Goal: Transaction & Acquisition: Purchase product/service

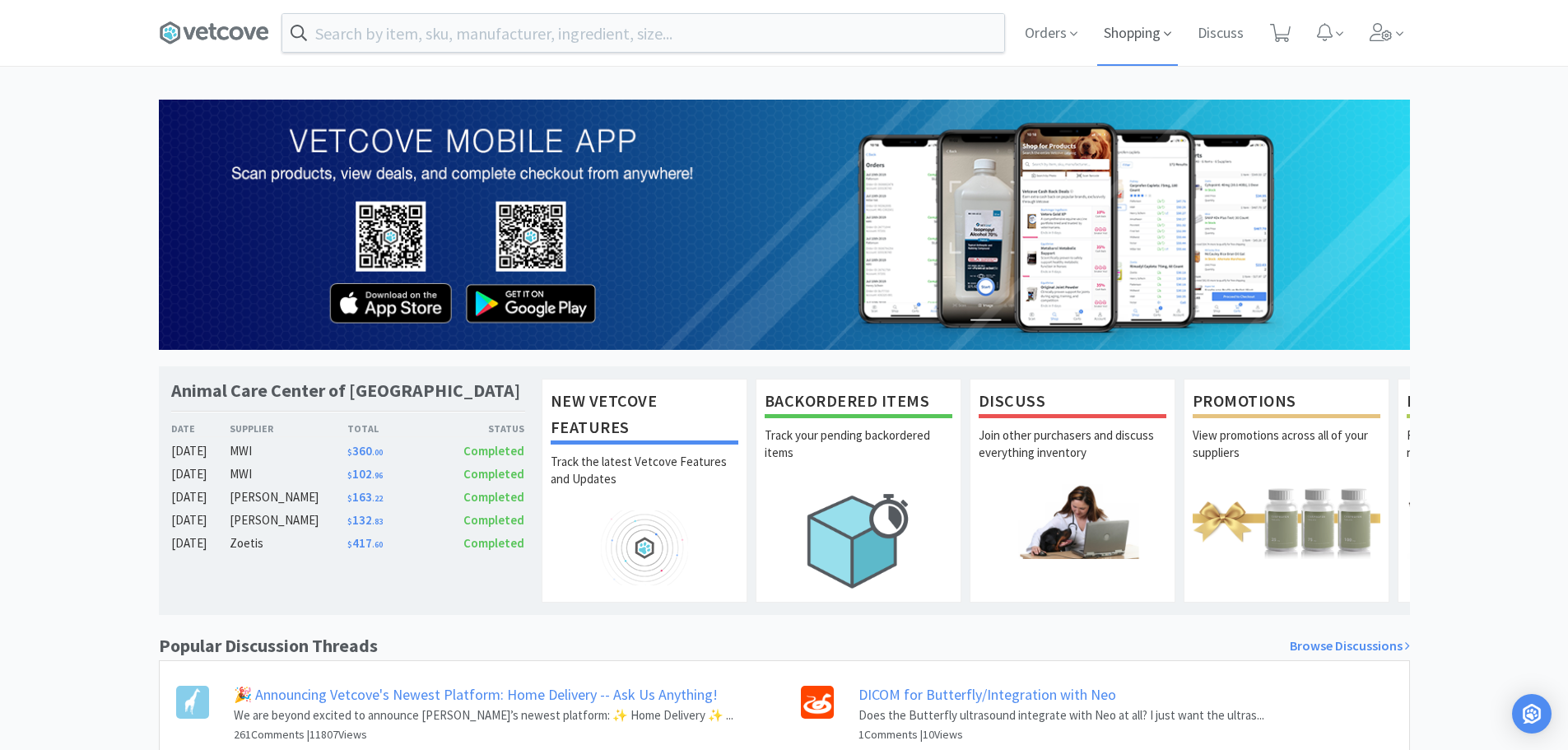
click at [1124, 30] on span "Shopping" at bounding box center [1137, 33] width 80 height 66
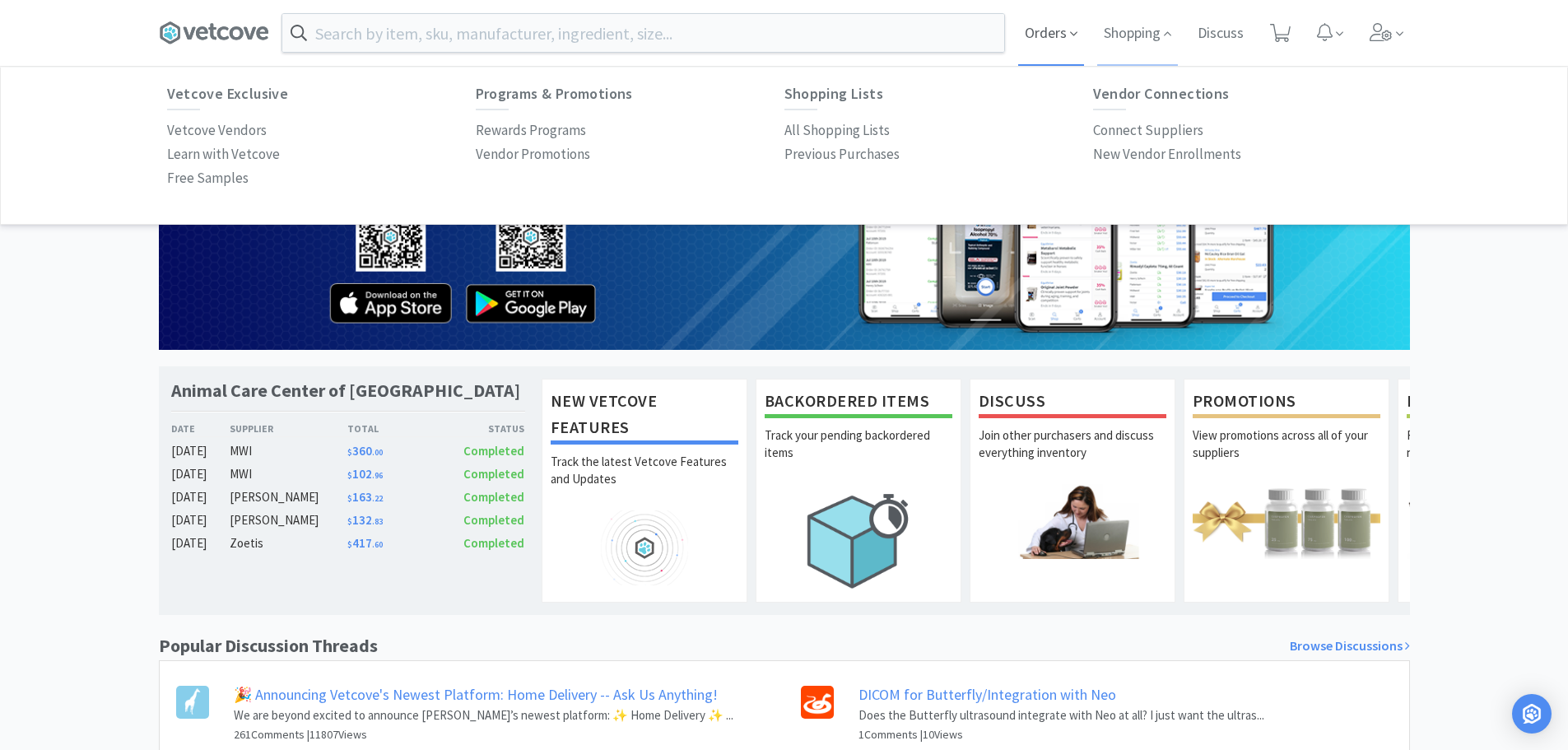
click at [1063, 38] on span "Orders" at bounding box center [1051, 33] width 66 height 66
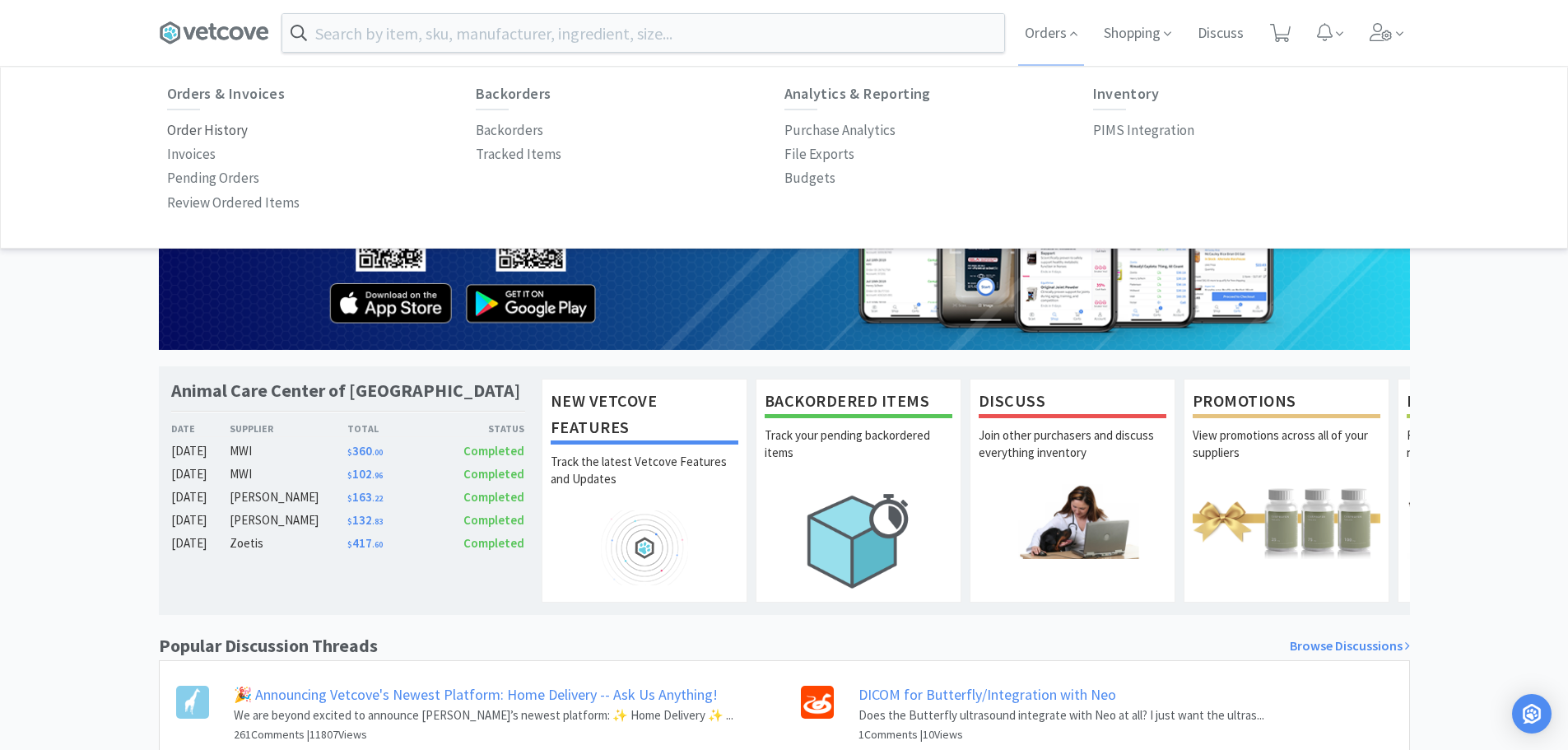
click at [206, 131] on p "Order History" at bounding box center [206, 130] width 80 height 22
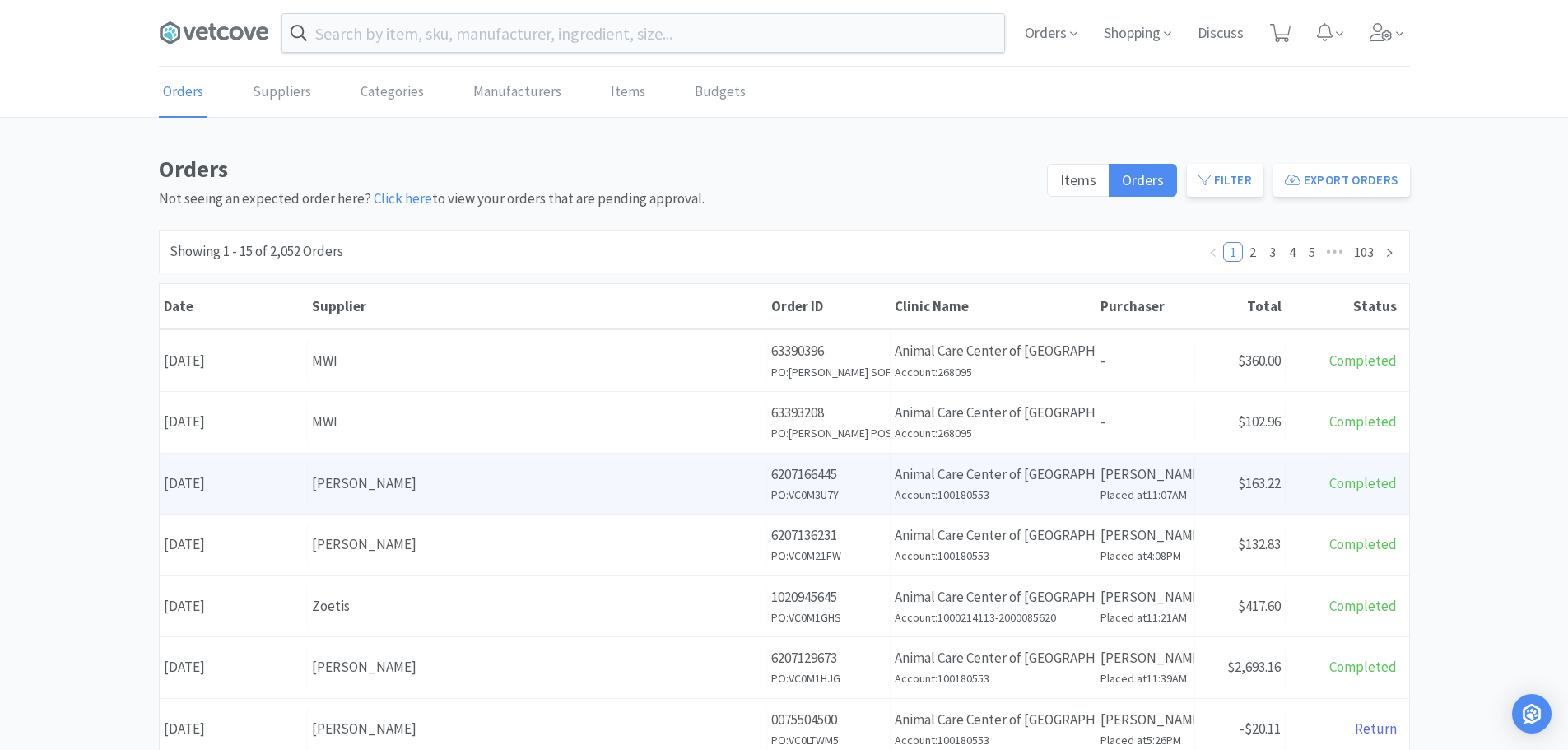
click at [437, 474] on div "[PERSON_NAME]" at bounding box center [537, 483] width 450 height 22
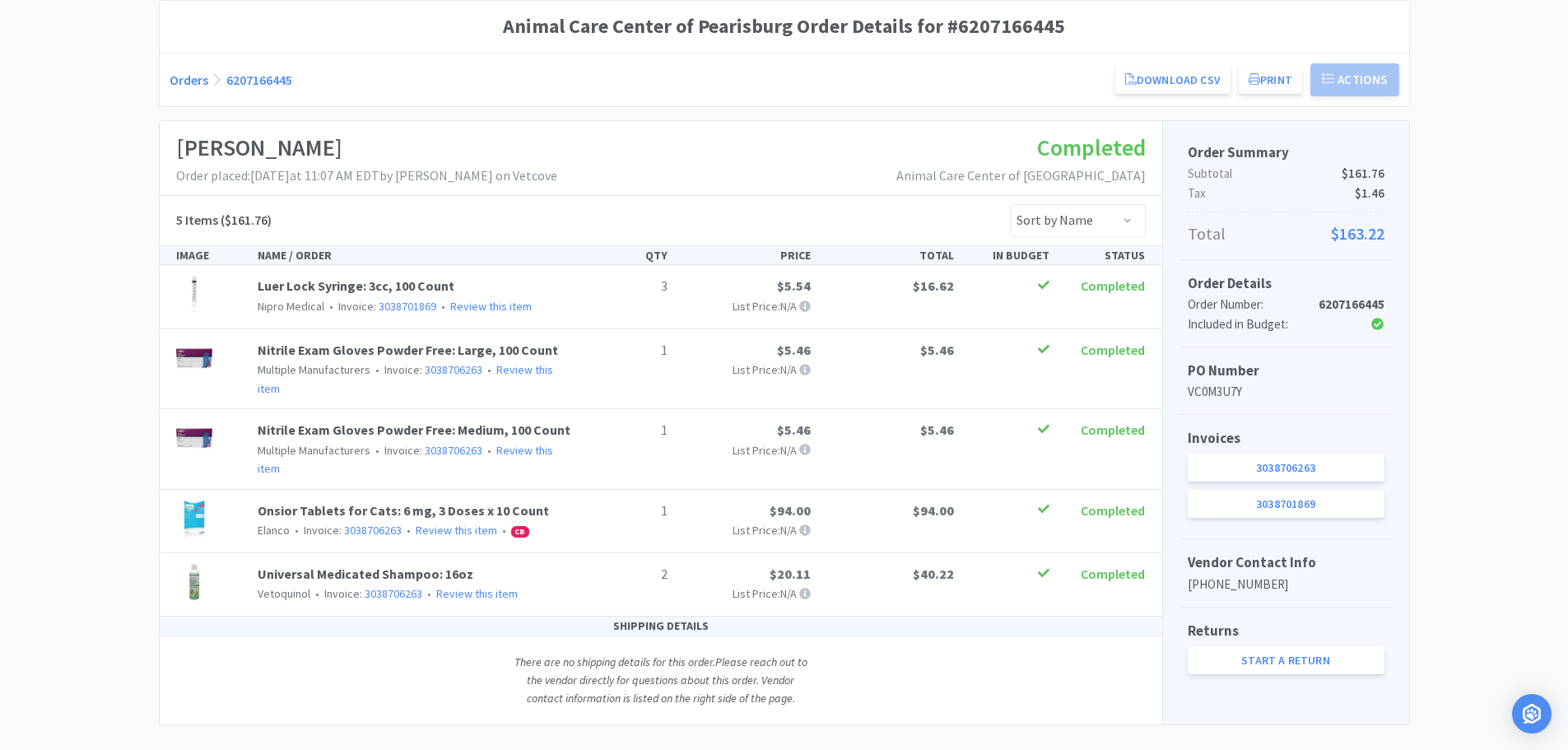
scroll to position [154, 0]
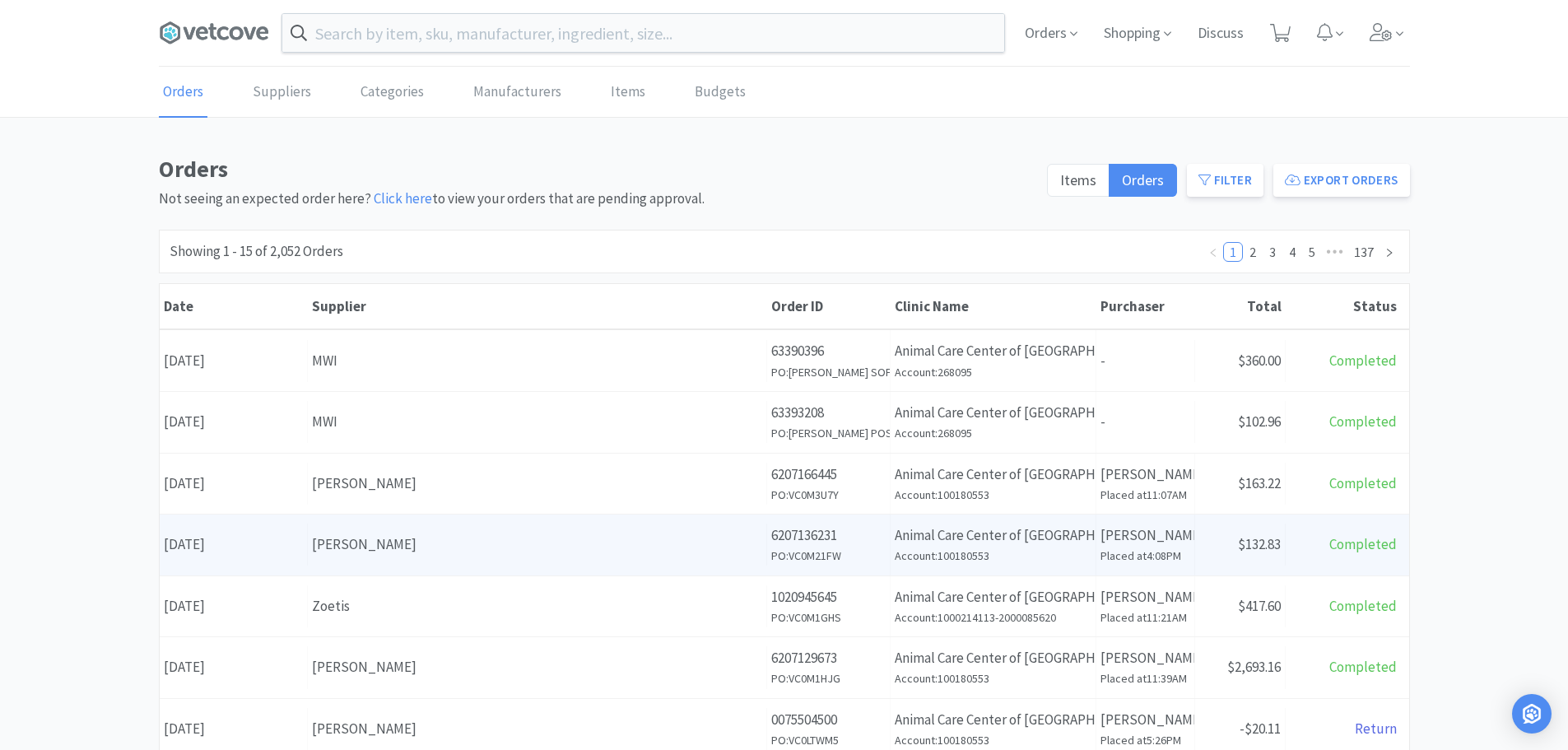
click at [433, 534] on div "[PERSON_NAME]" at bounding box center [537, 544] width 450 height 22
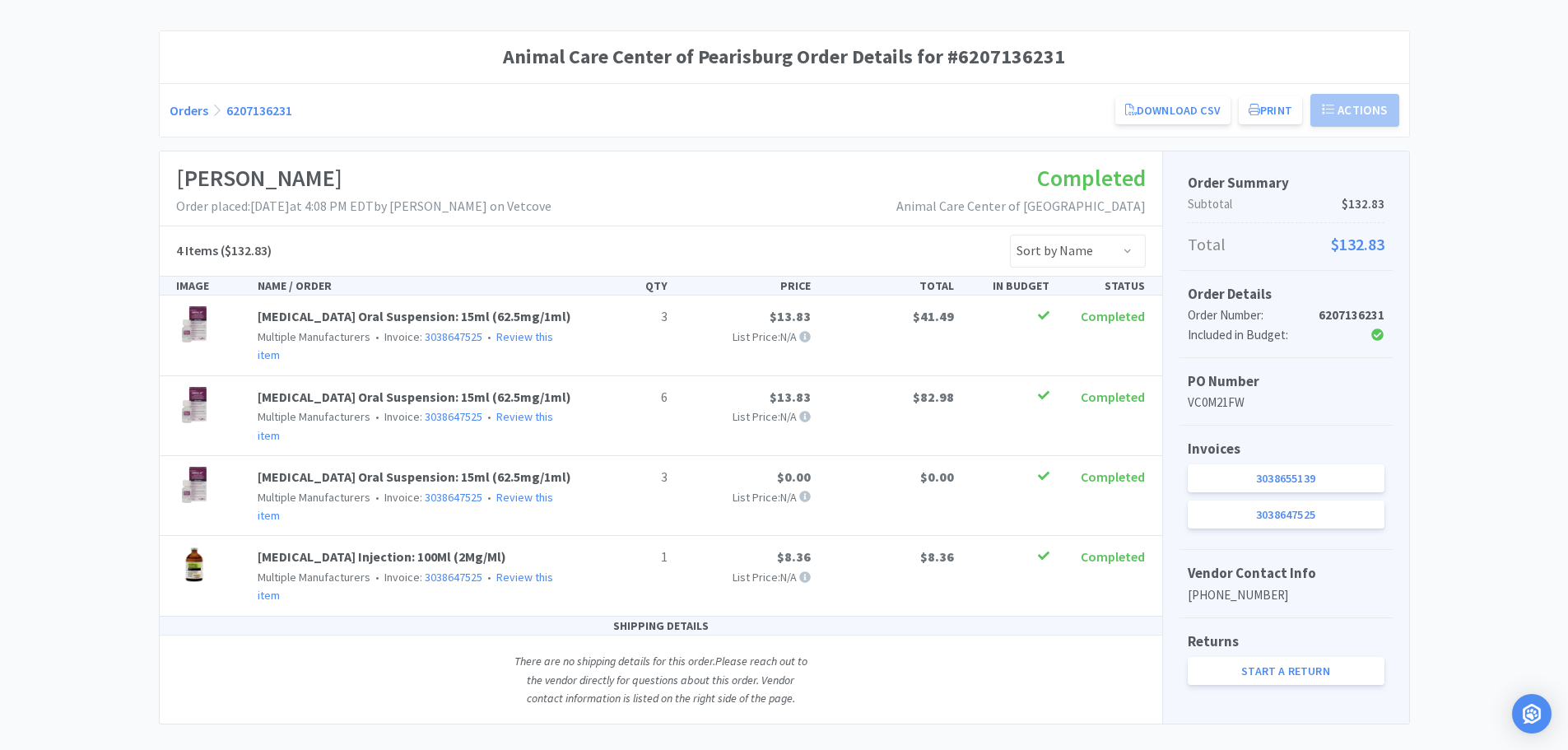
scroll to position [136, 0]
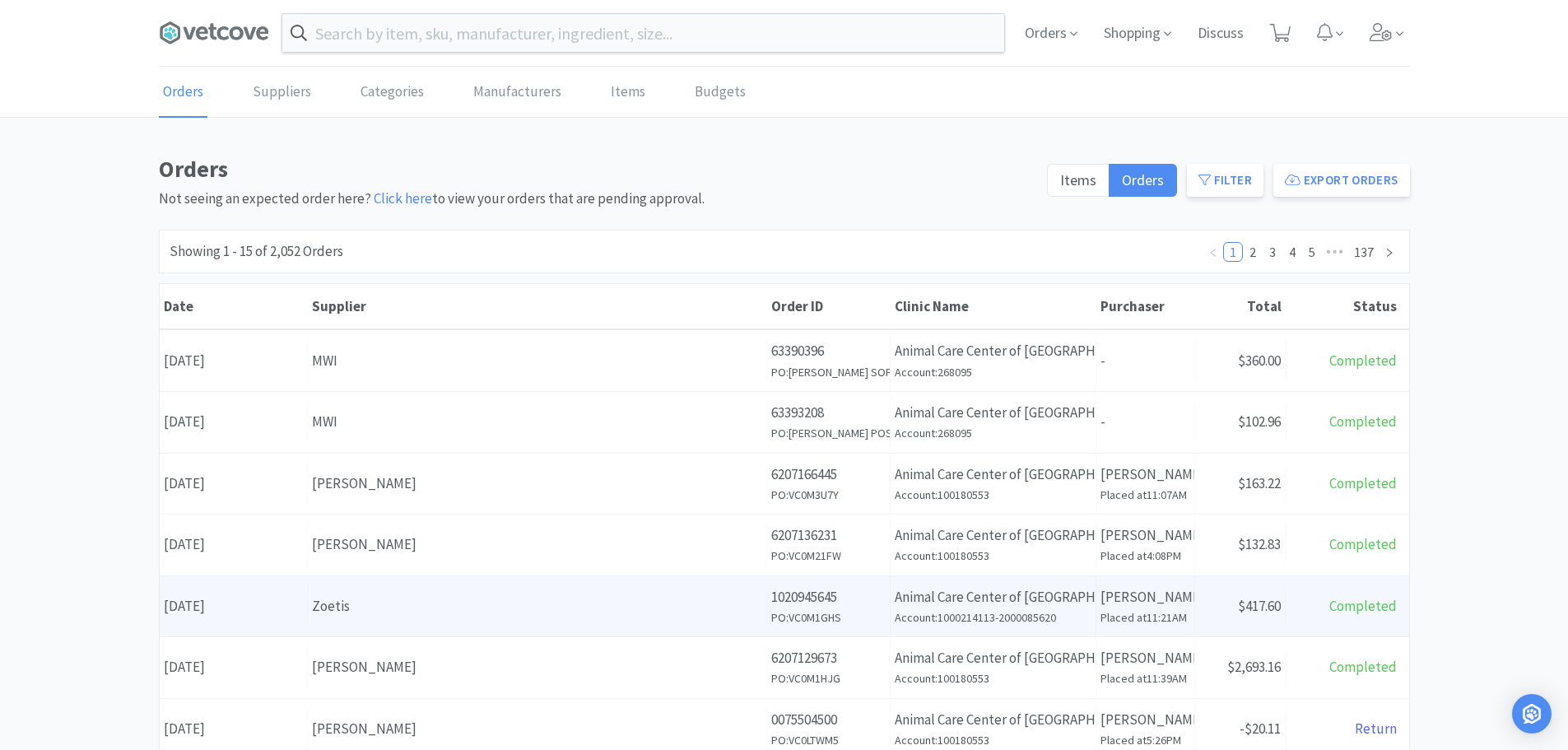
click at [407, 598] on div "Zoetis" at bounding box center [537, 605] width 450 height 22
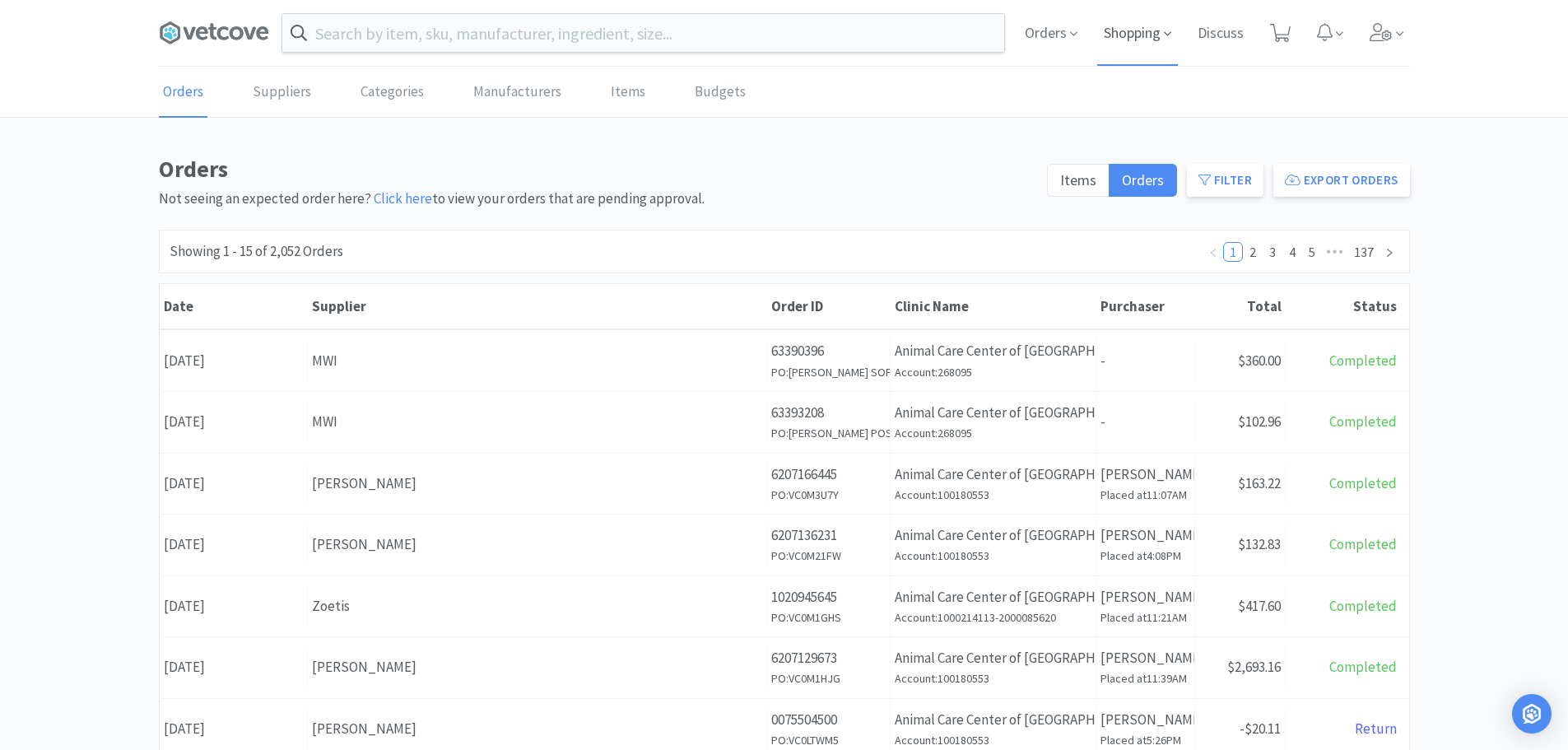
click at [1125, 37] on span "Shopping" at bounding box center [1137, 33] width 80 height 66
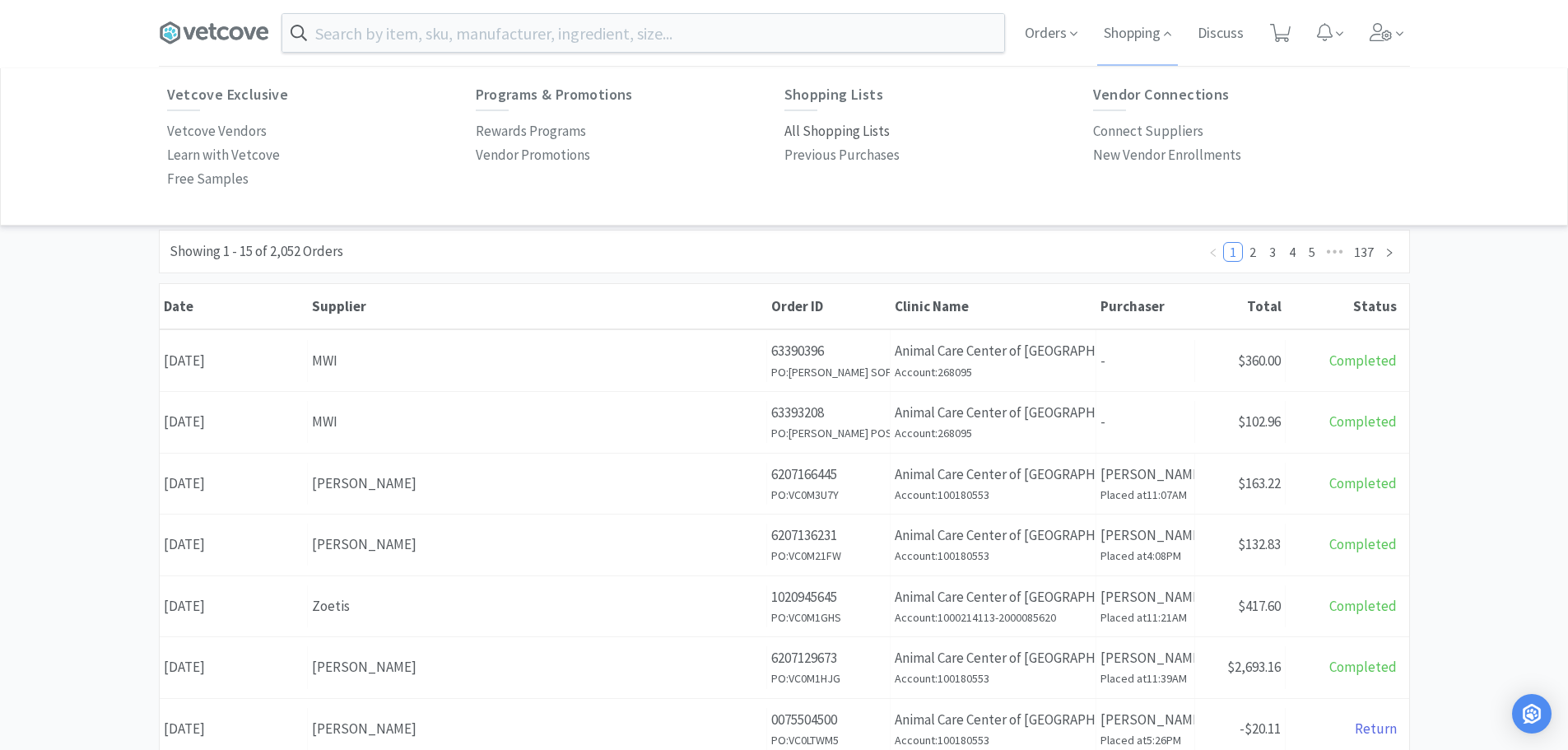
click at [867, 129] on p "All Shopping Lists" at bounding box center [837, 131] width 105 height 22
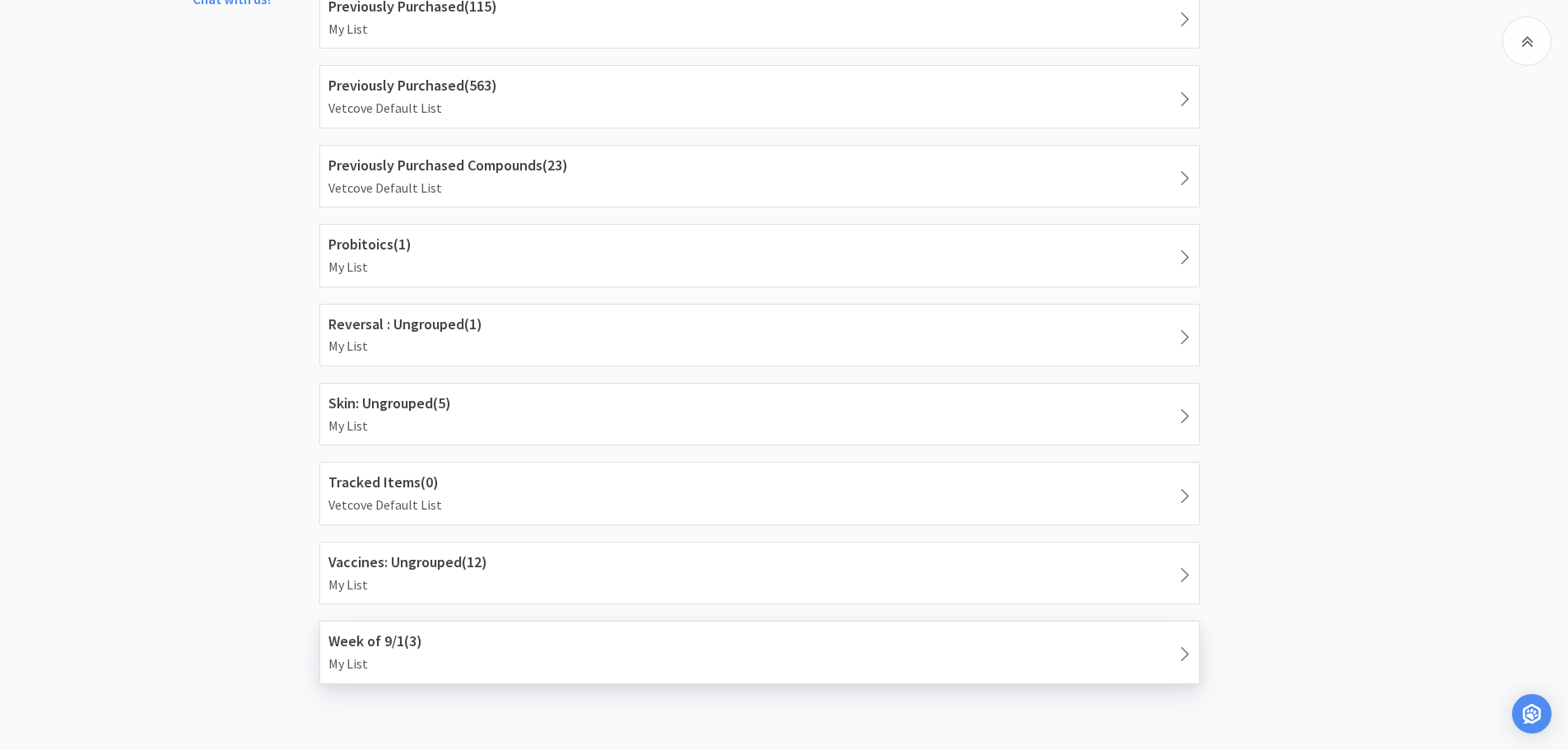
click at [439, 678] on div "Week of 9/1 ( 3 ) My List" at bounding box center [760, 651] width 879 height 61
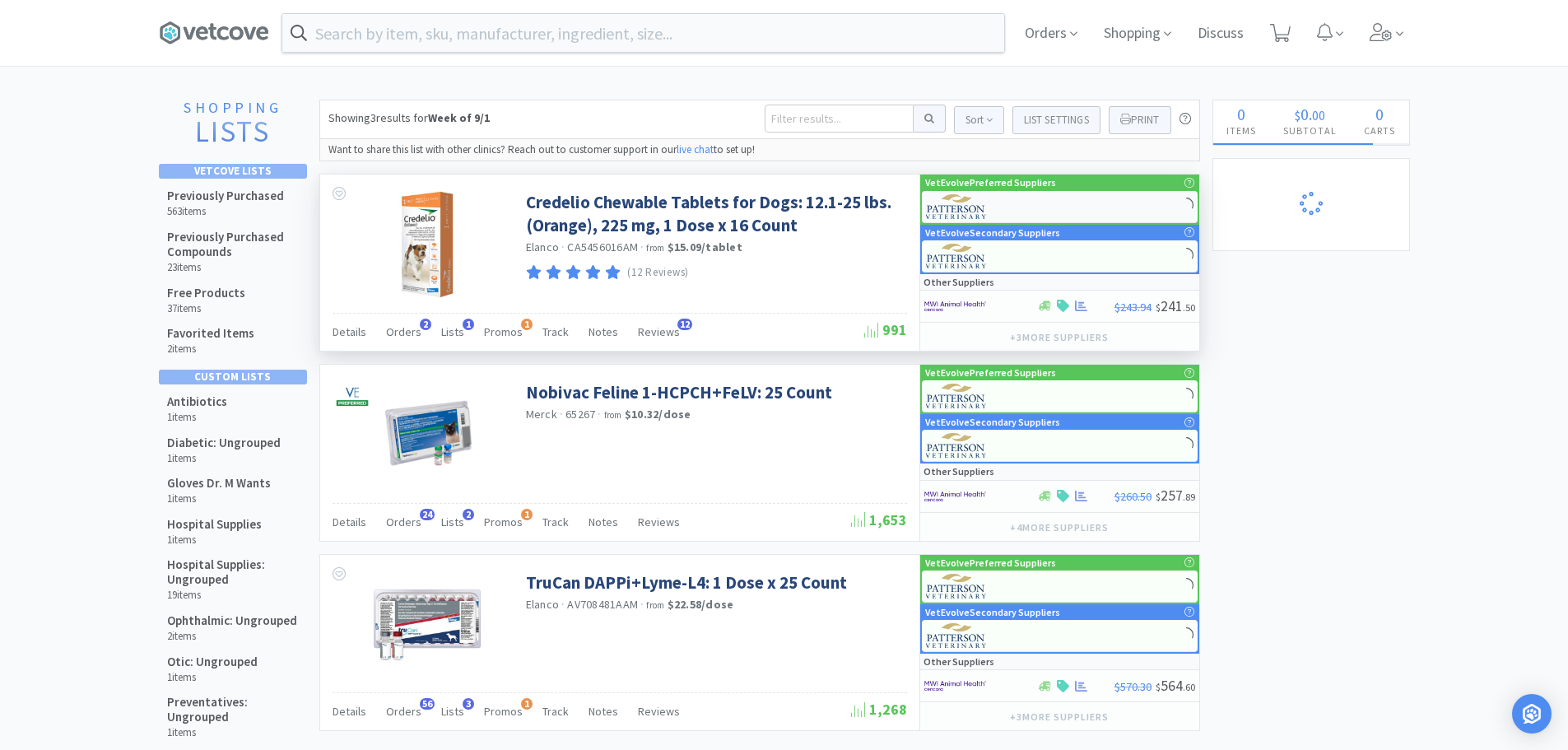
click at [1095, 207] on div at bounding box center [1060, 206] width 275 height 32
select select "1"
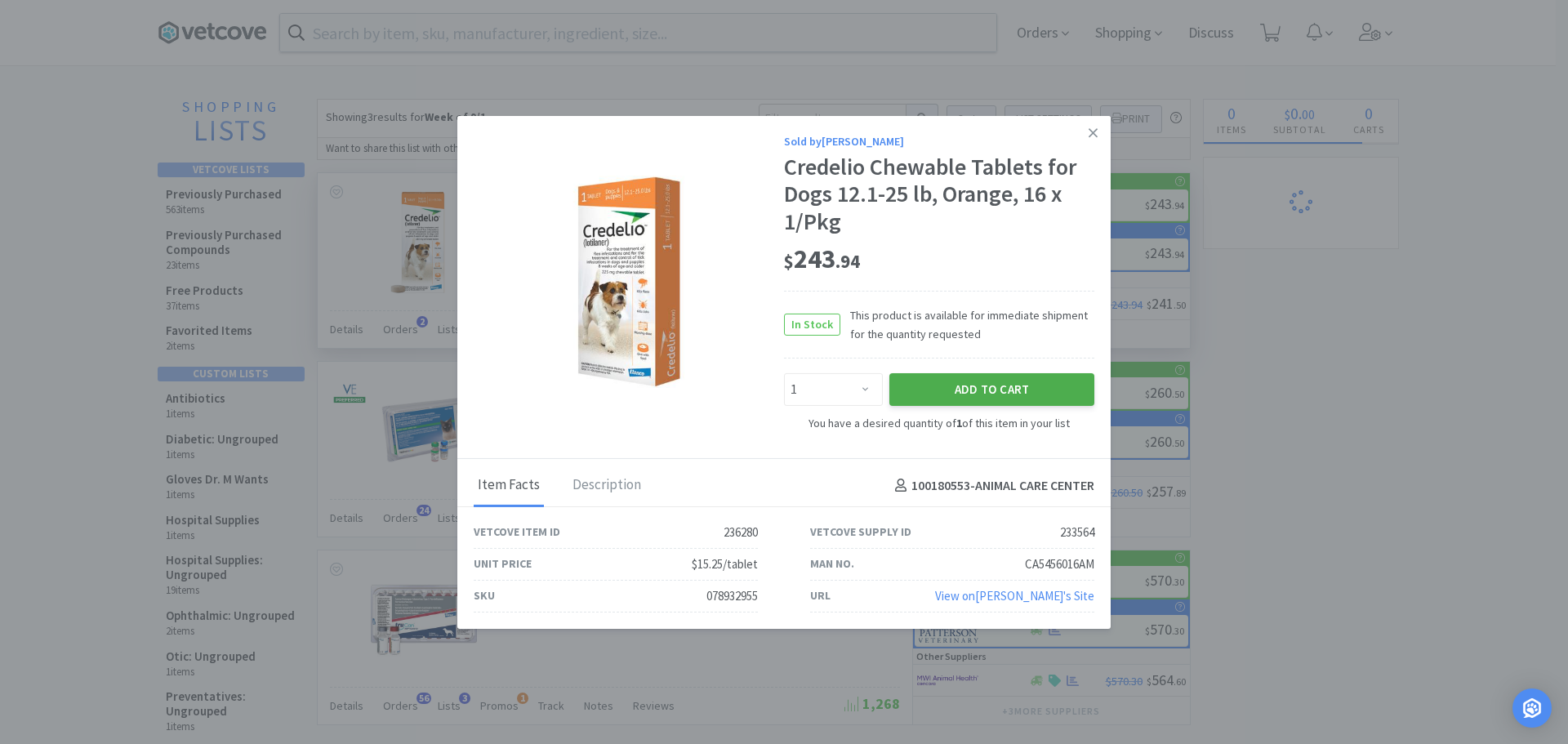
click at [962, 398] on button "Add to Cart" at bounding box center [992, 389] width 205 height 32
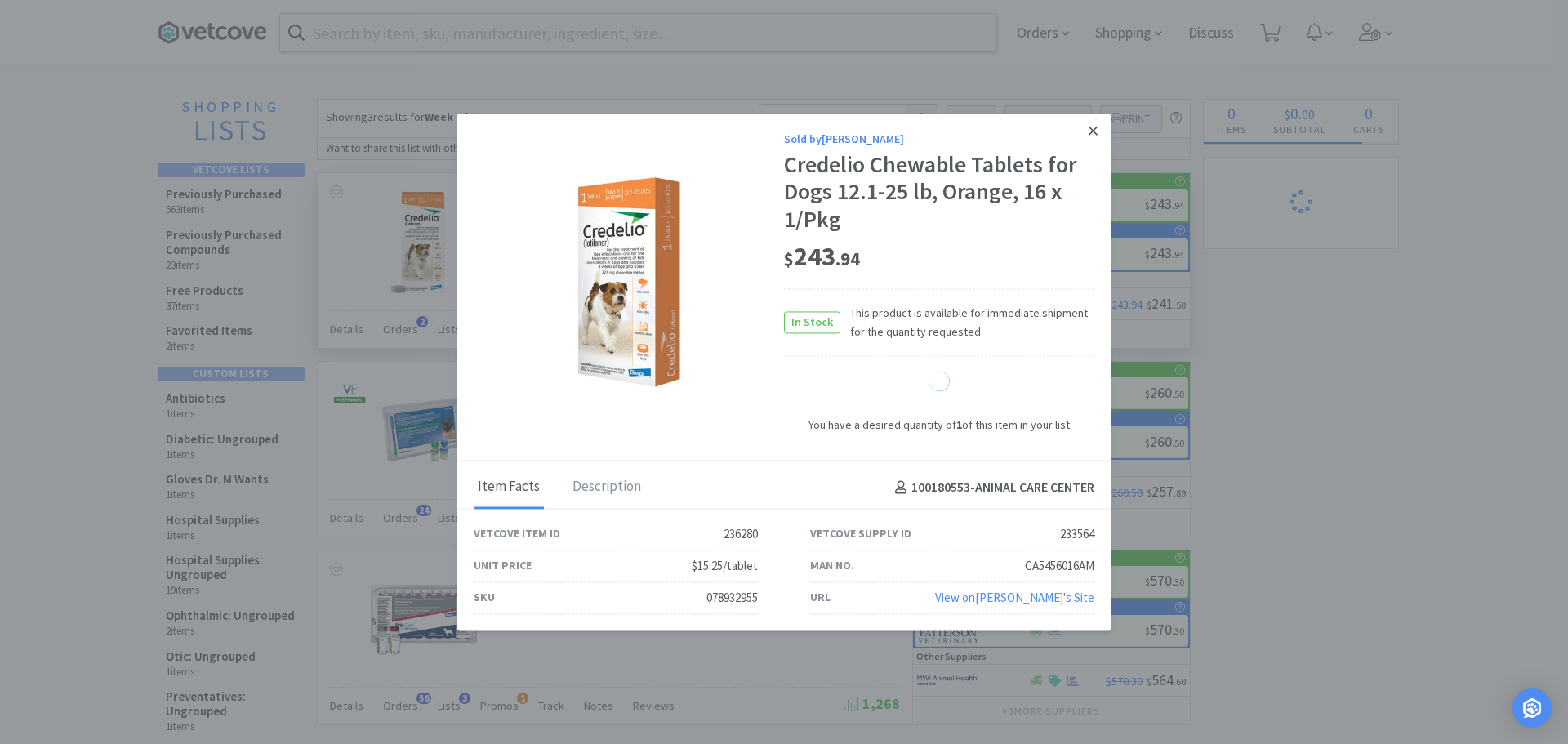
click at [1090, 132] on link at bounding box center [1093, 131] width 29 height 35
select select "1"
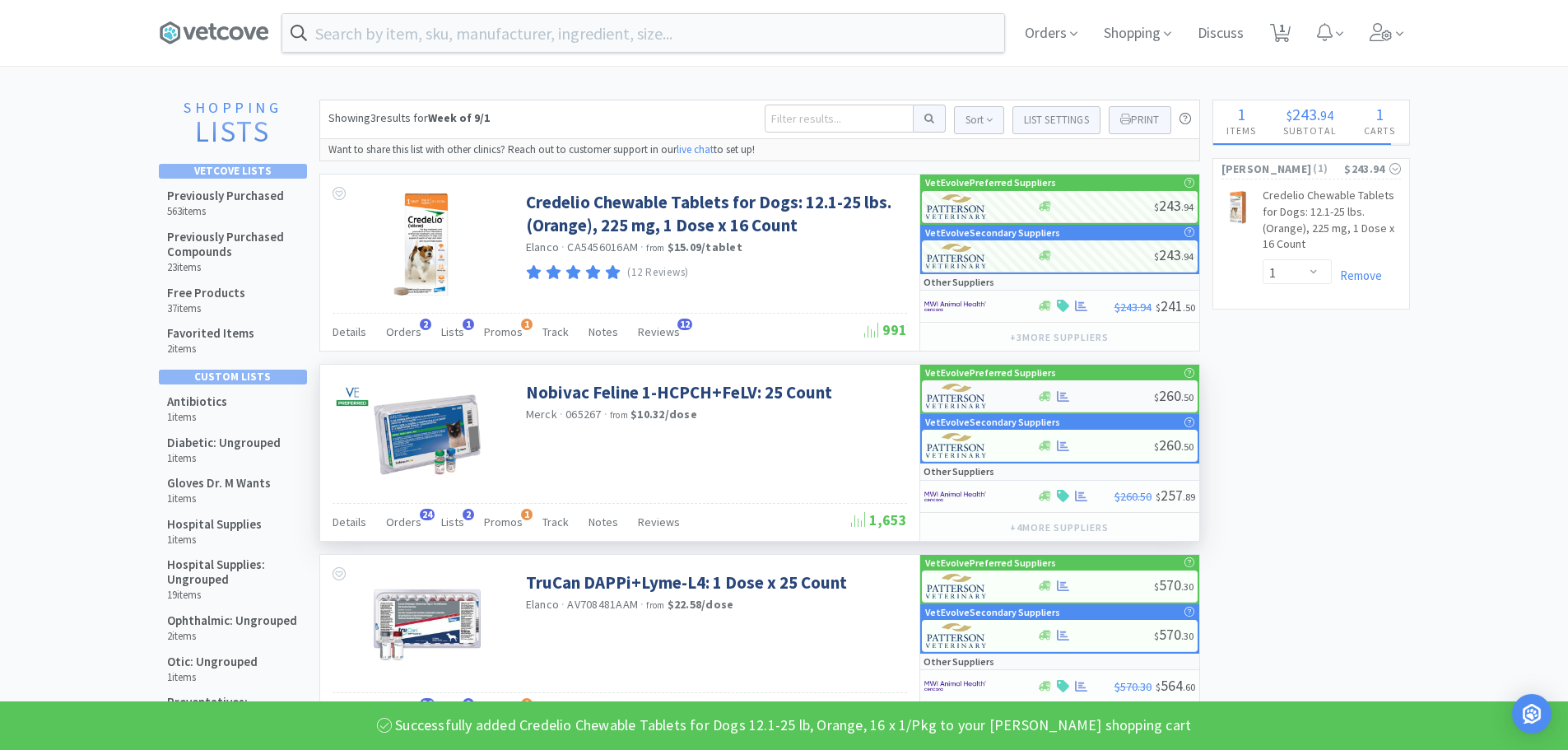
click at [1120, 393] on div at bounding box center [1095, 396] width 116 height 12
select select "1"
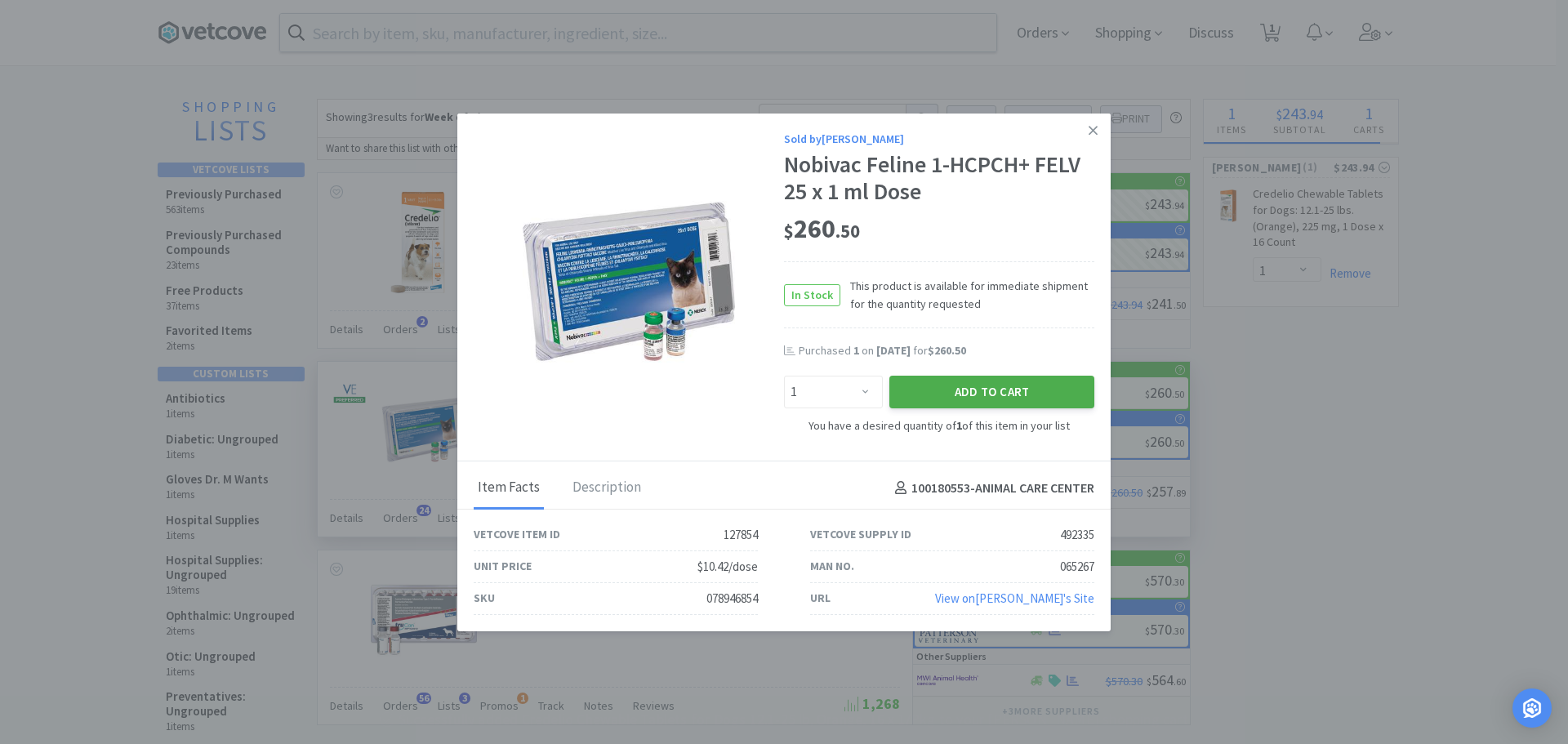
click at [913, 378] on button "Add to Cart" at bounding box center [992, 391] width 205 height 32
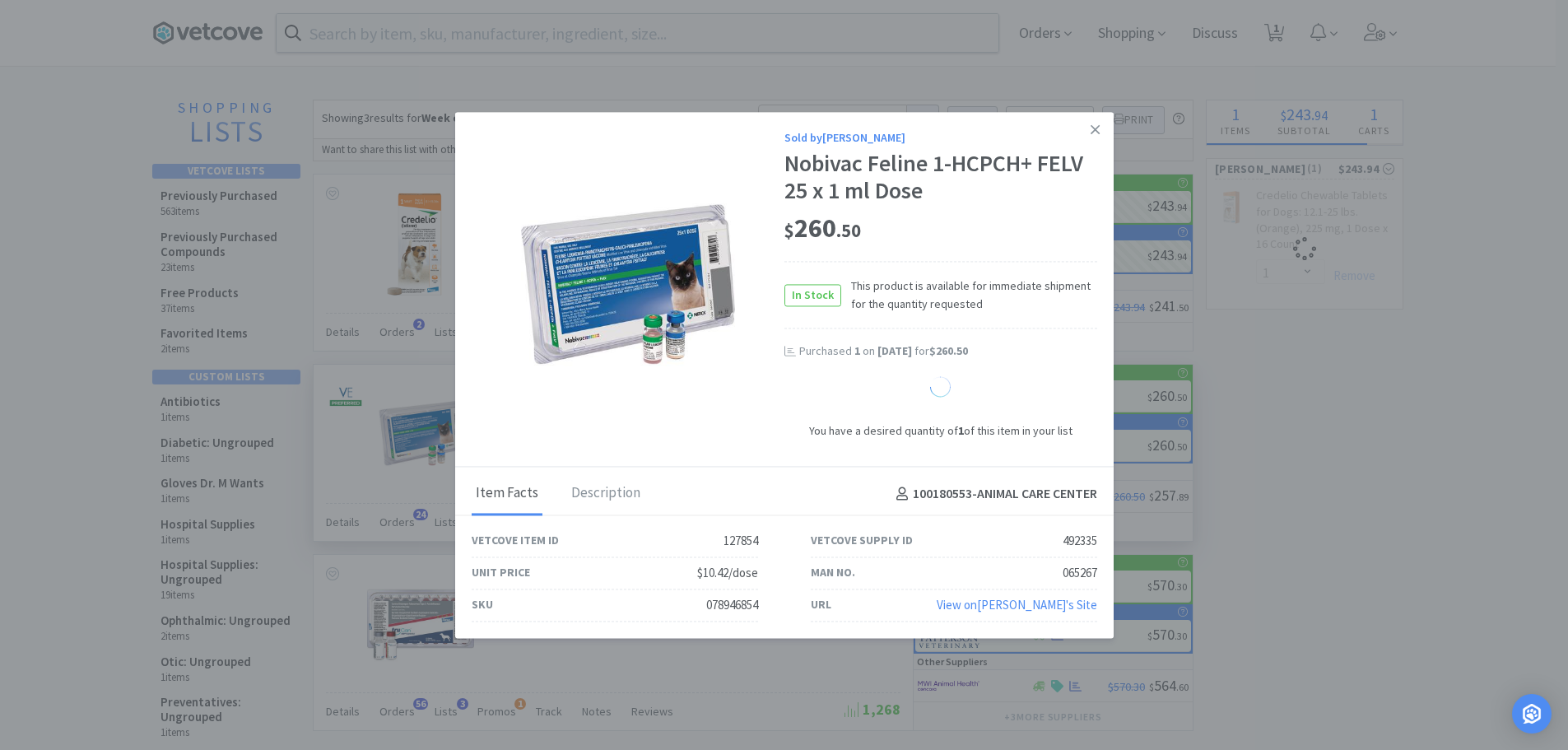
select select "1"
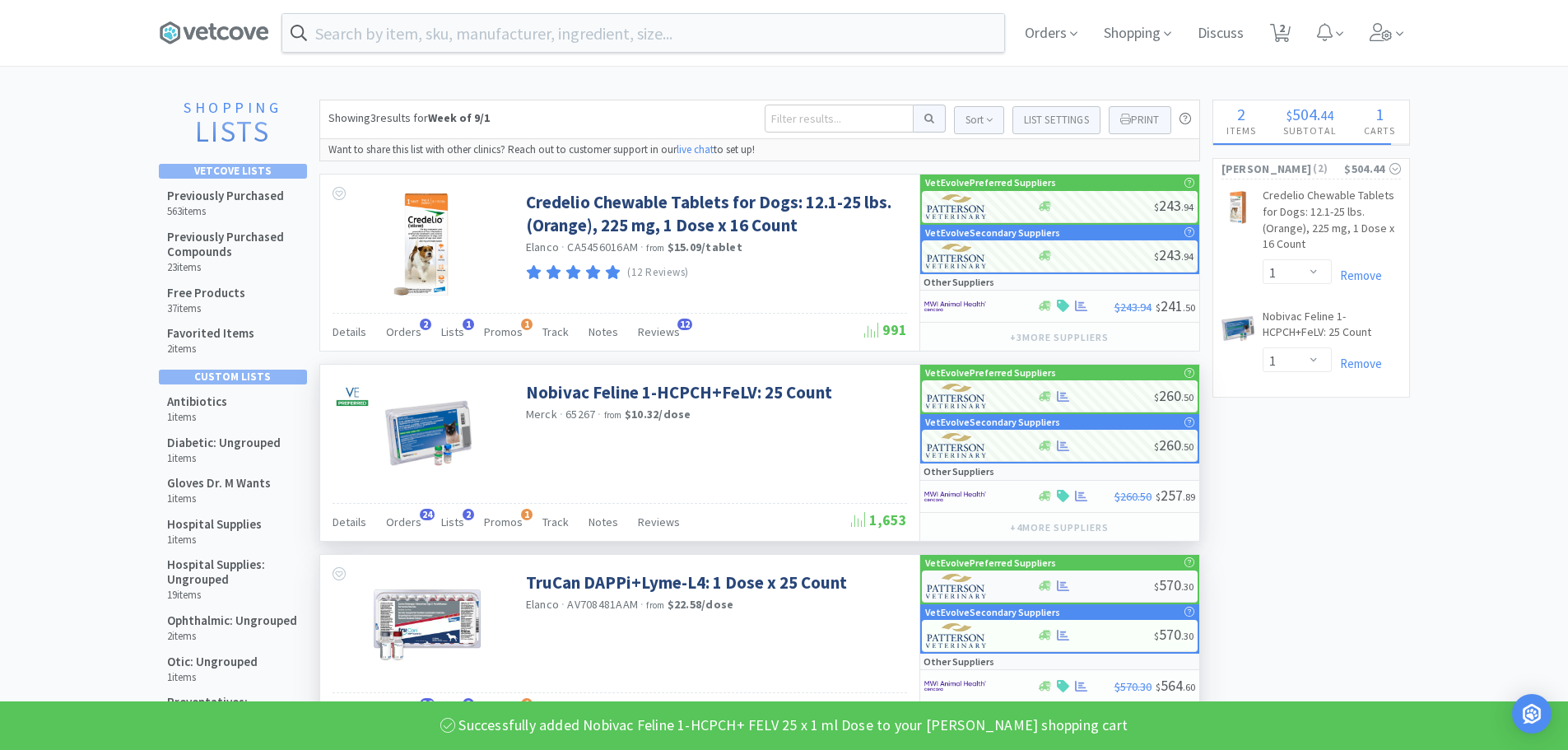
click at [1104, 577] on div "$ 570 . 30" at bounding box center [1060, 586] width 275 height 32
select select "1"
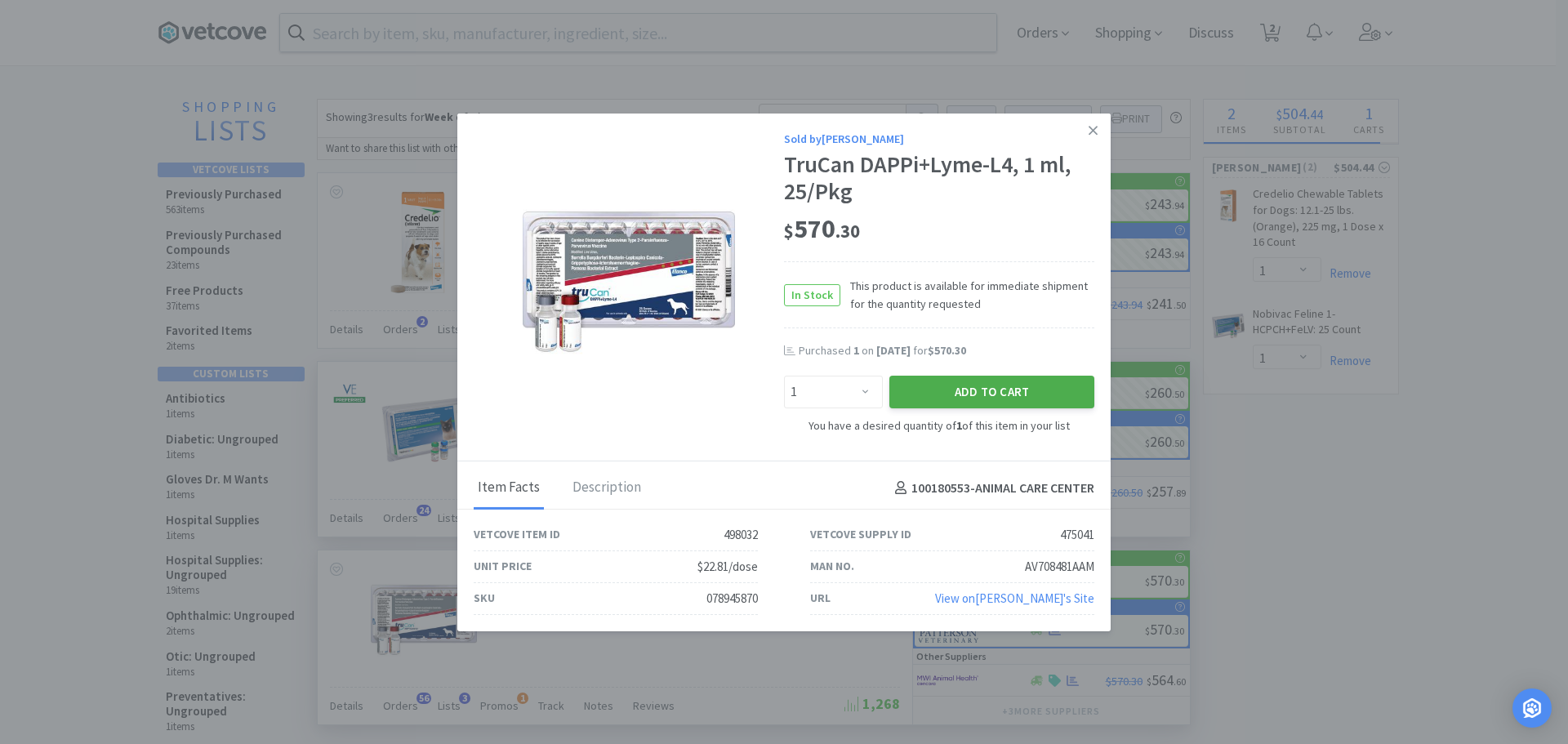
click at [992, 385] on button "Add to Cart" at bounding box center [992, 391] width 205 height 32
select select "1"
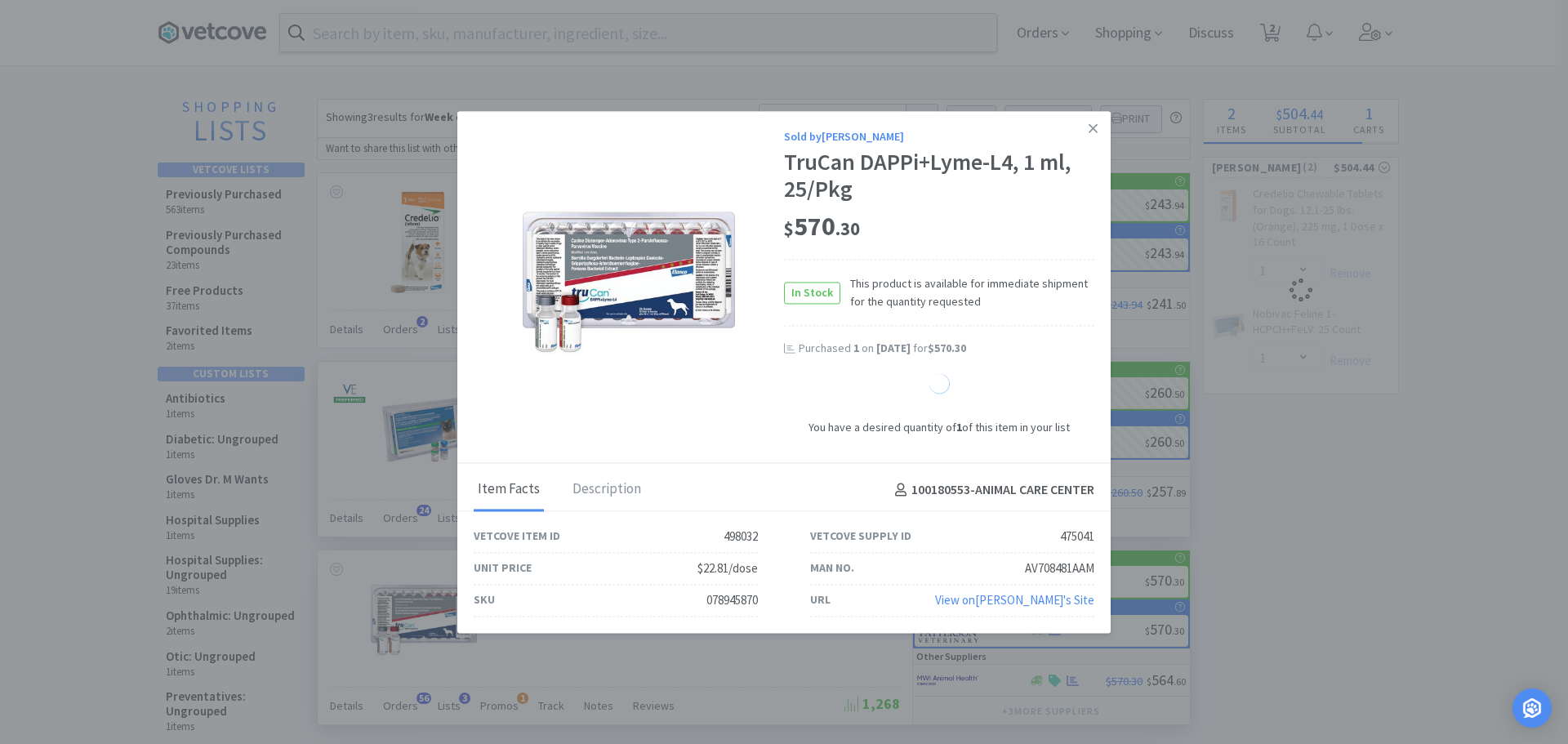
select select "1"
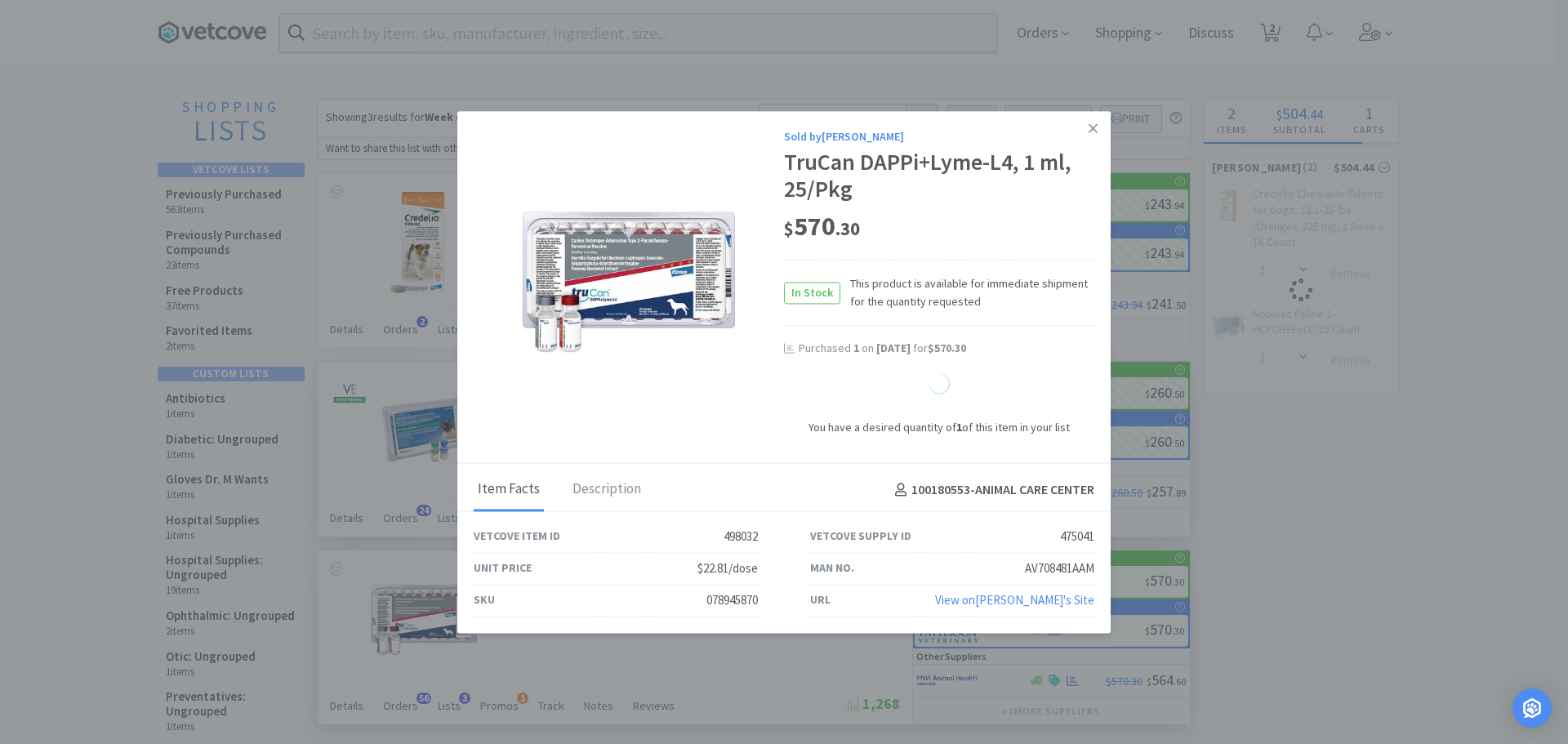
select select "1"
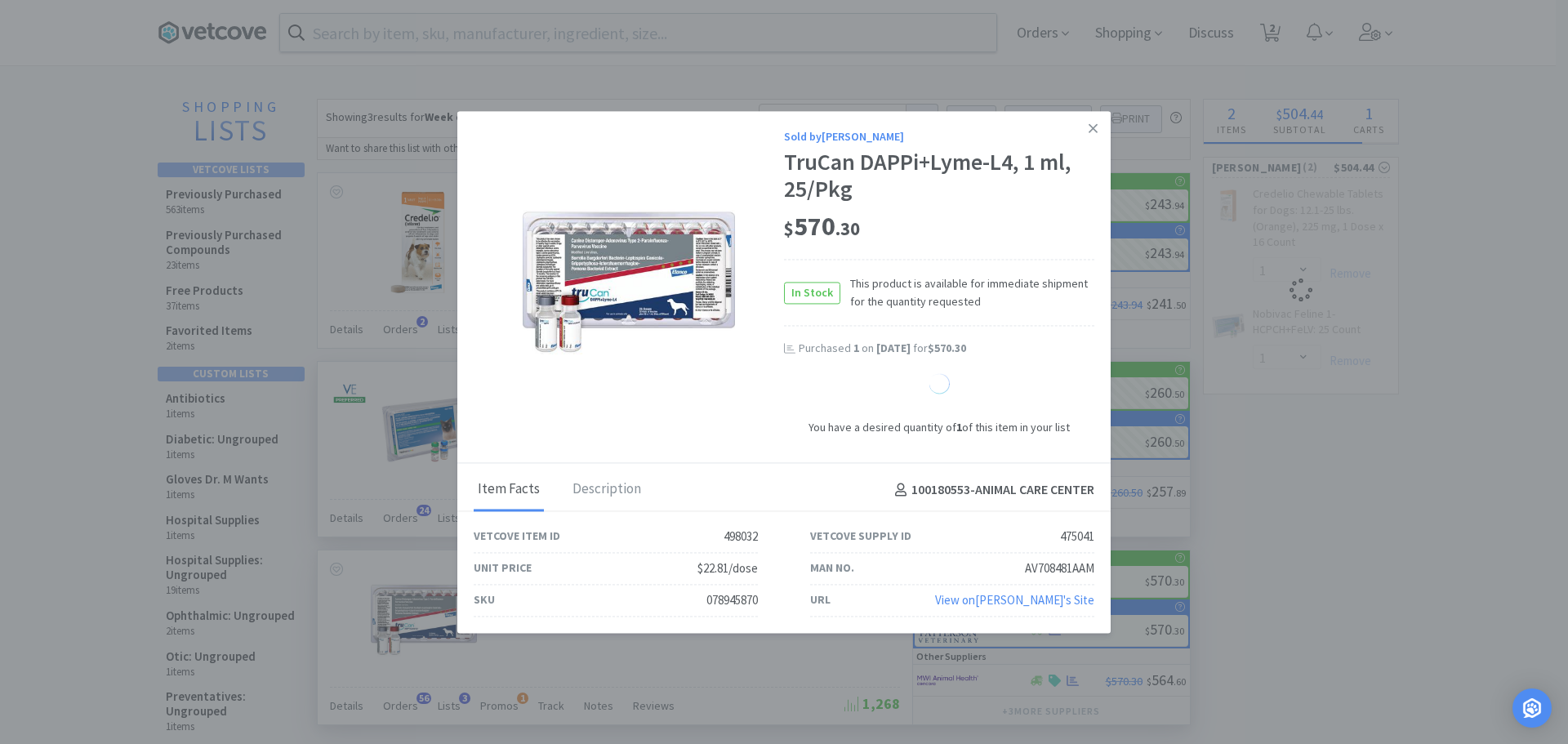
select select "1"
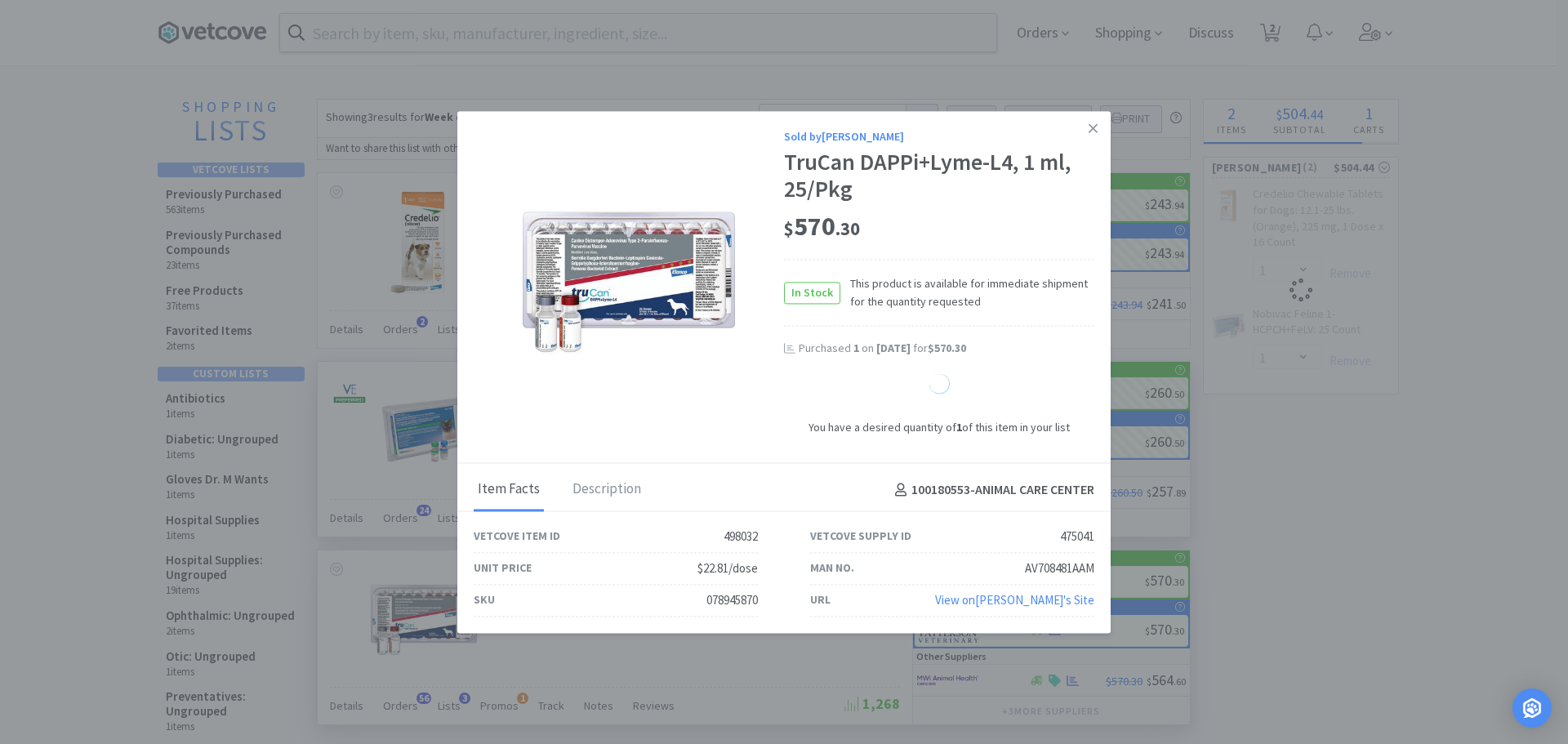
select select "1"
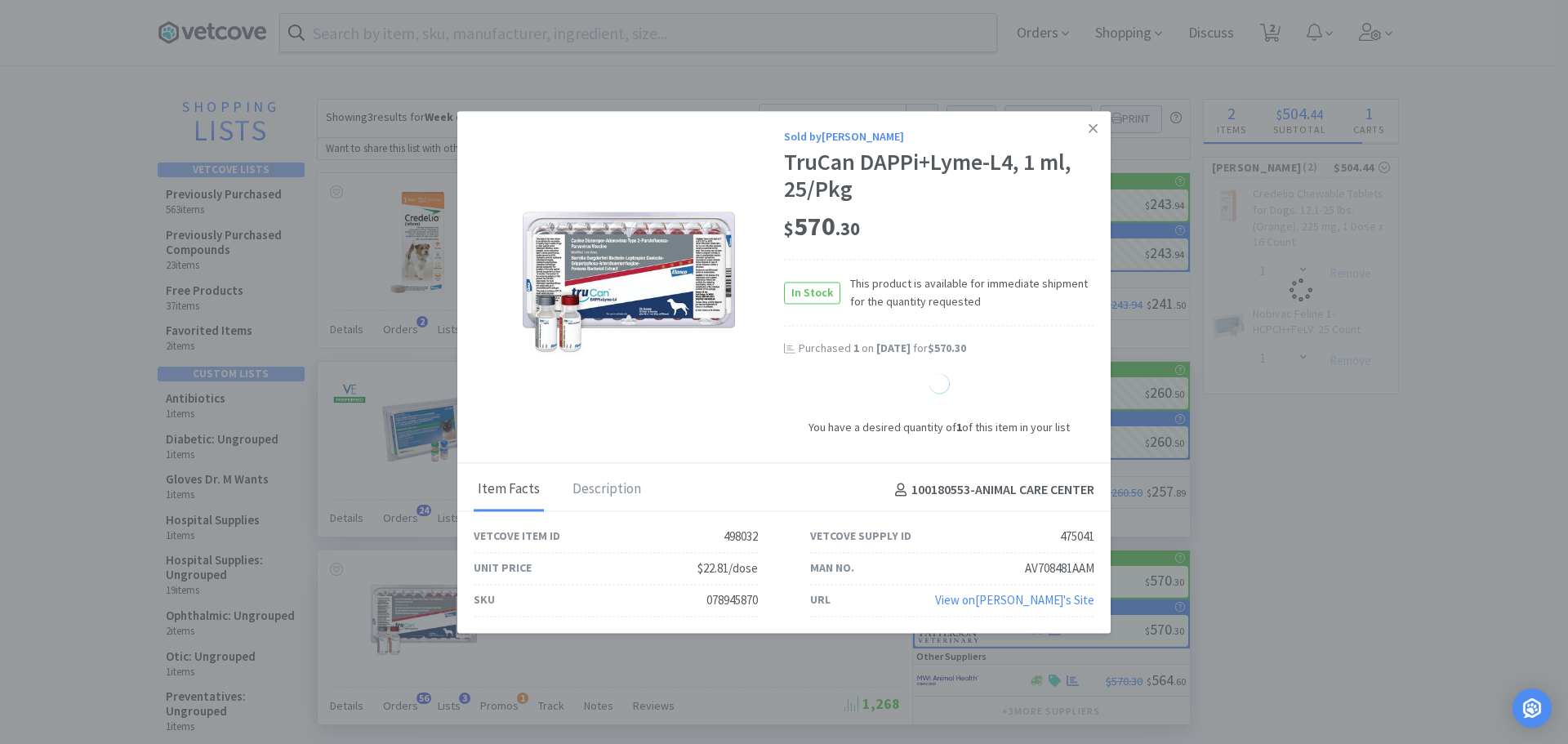
select select "1"
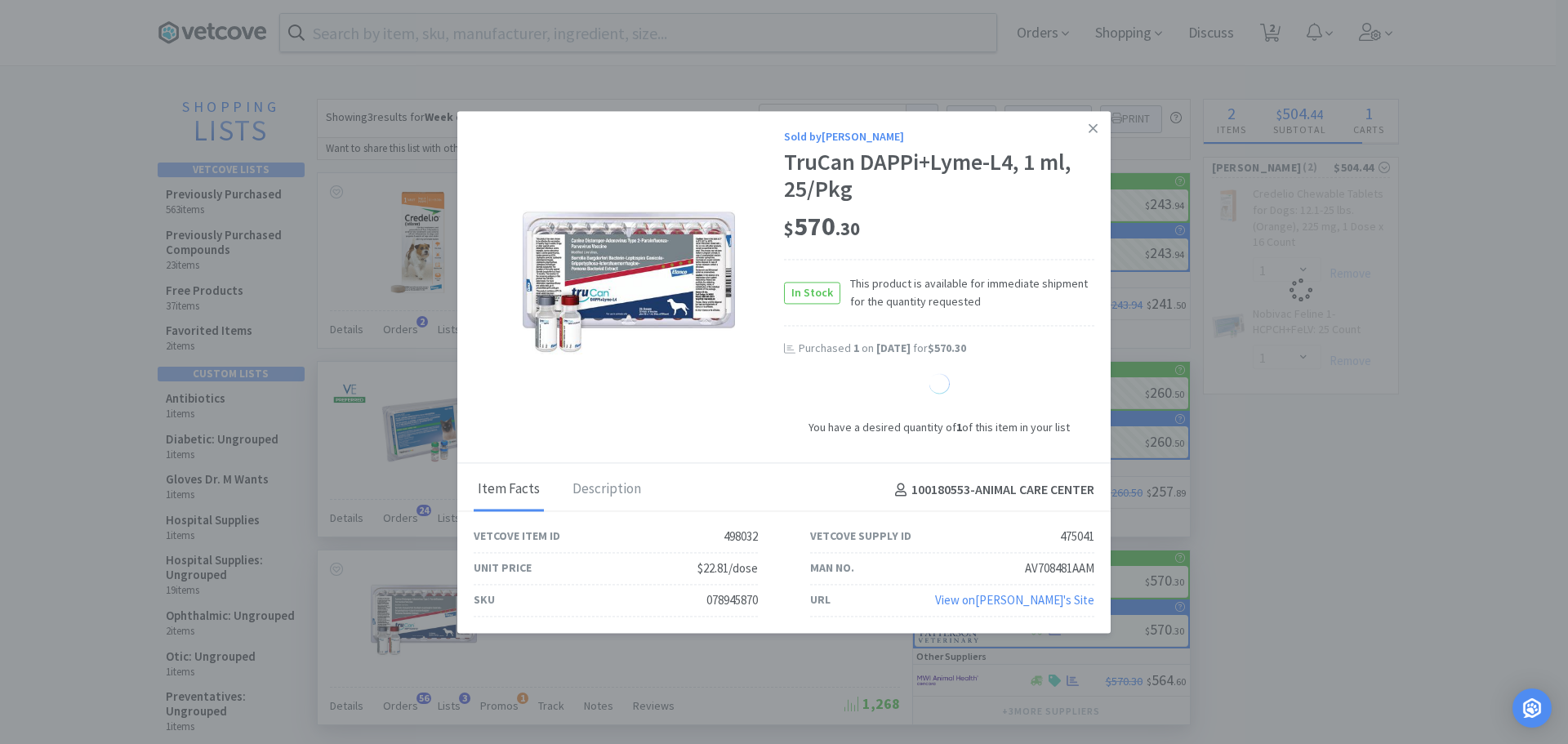
select select "1"
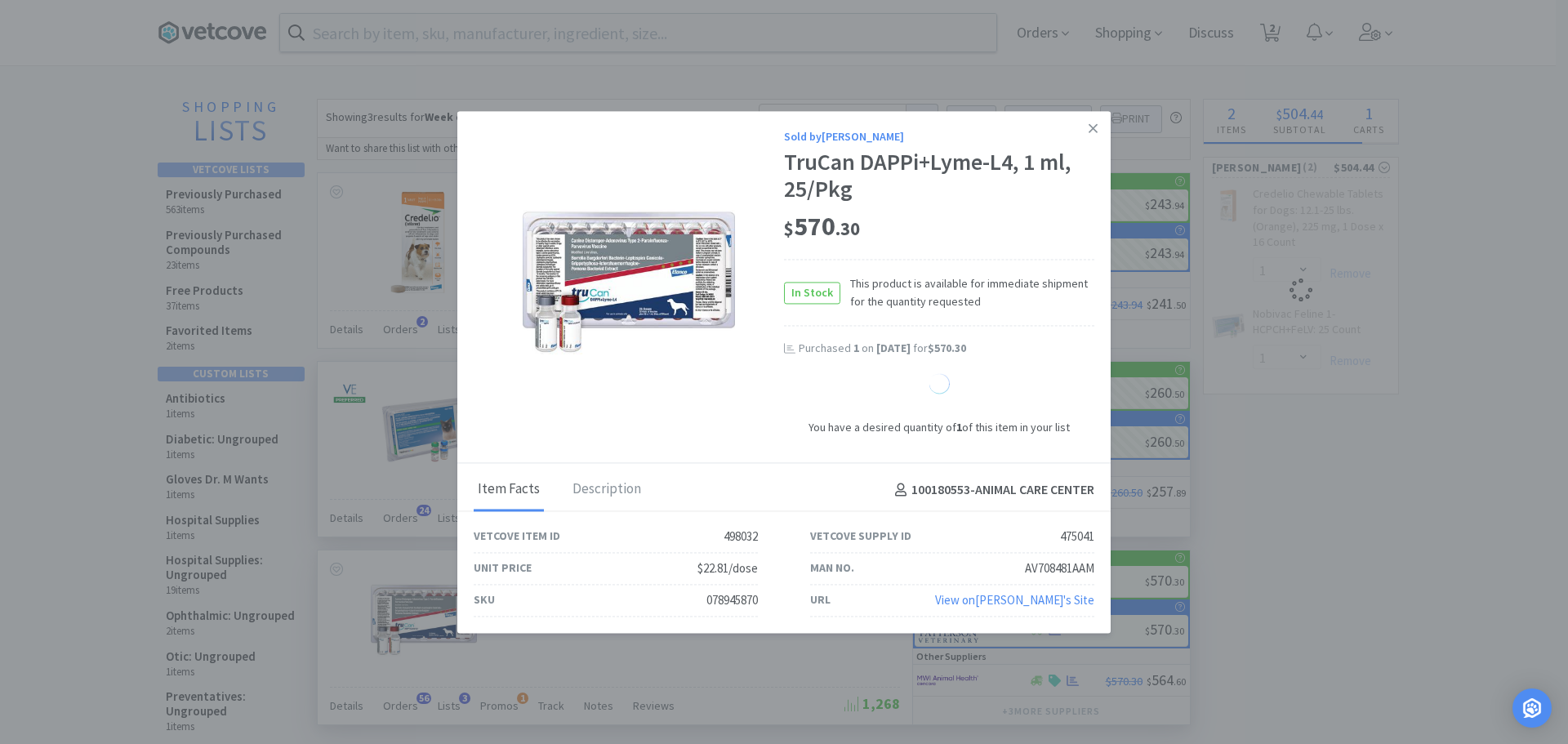
select select "1"
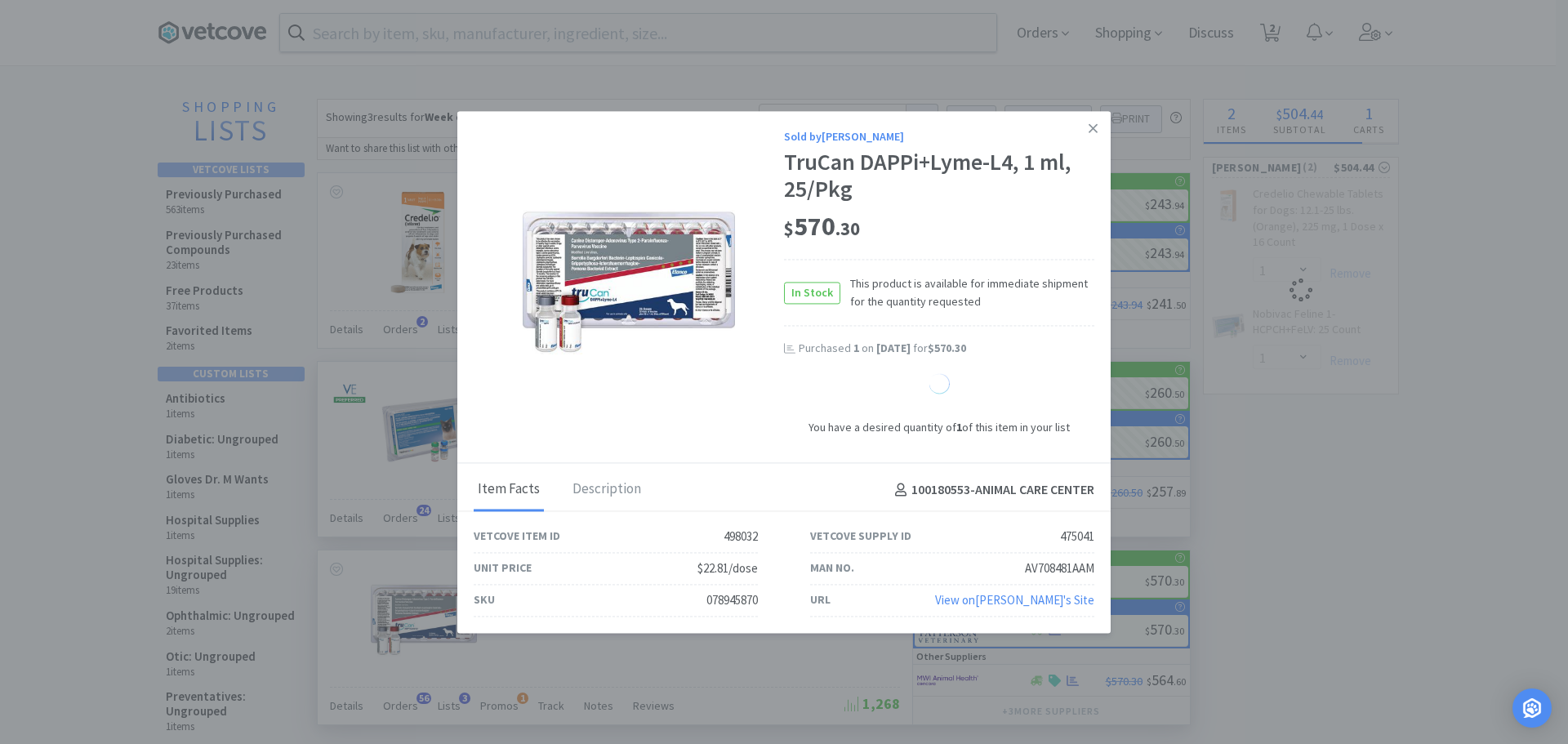
select select "1"
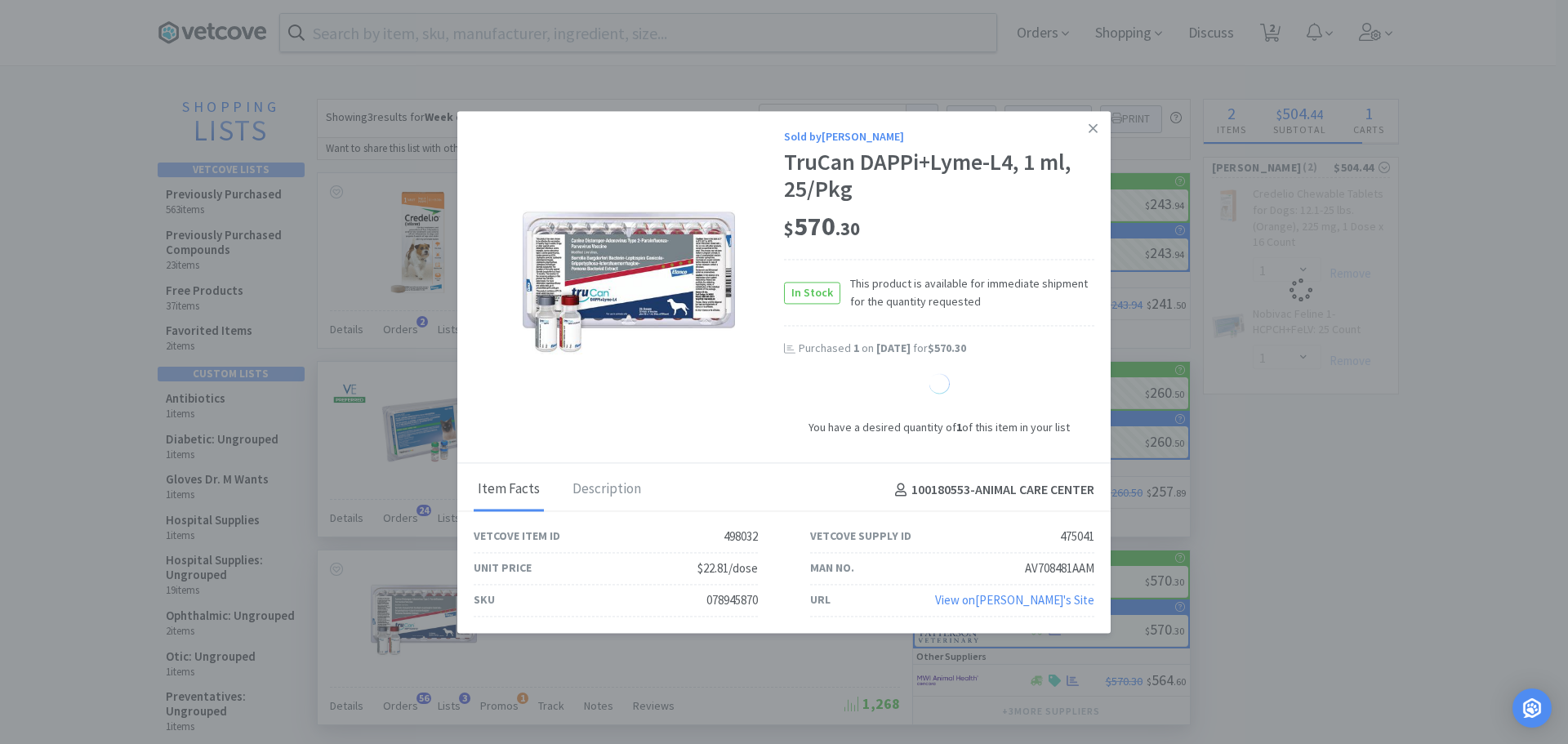
select select "1"
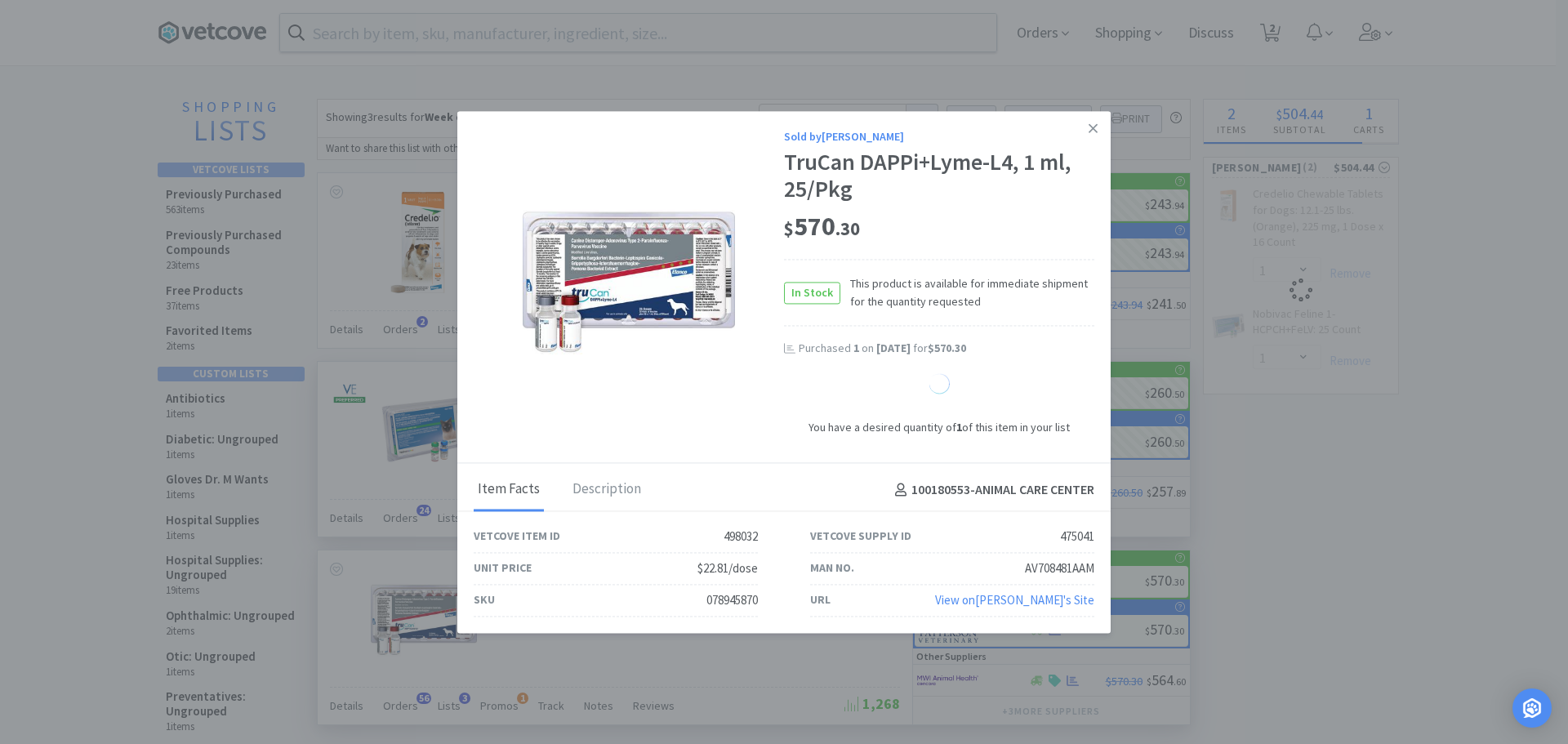
select select "1"
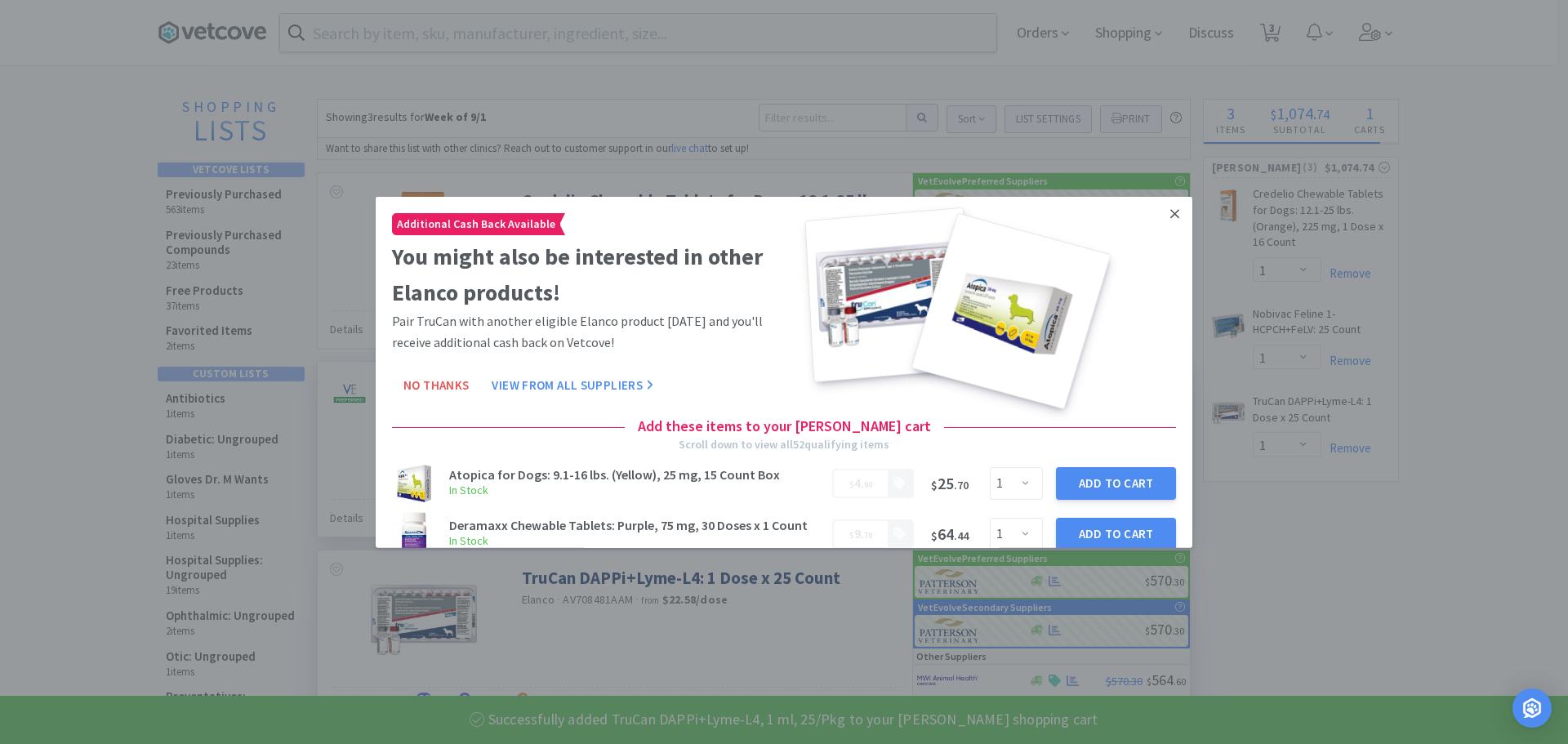
click at [1171, 211] on icon at bounding box center [1175, 214] width 9 height 9
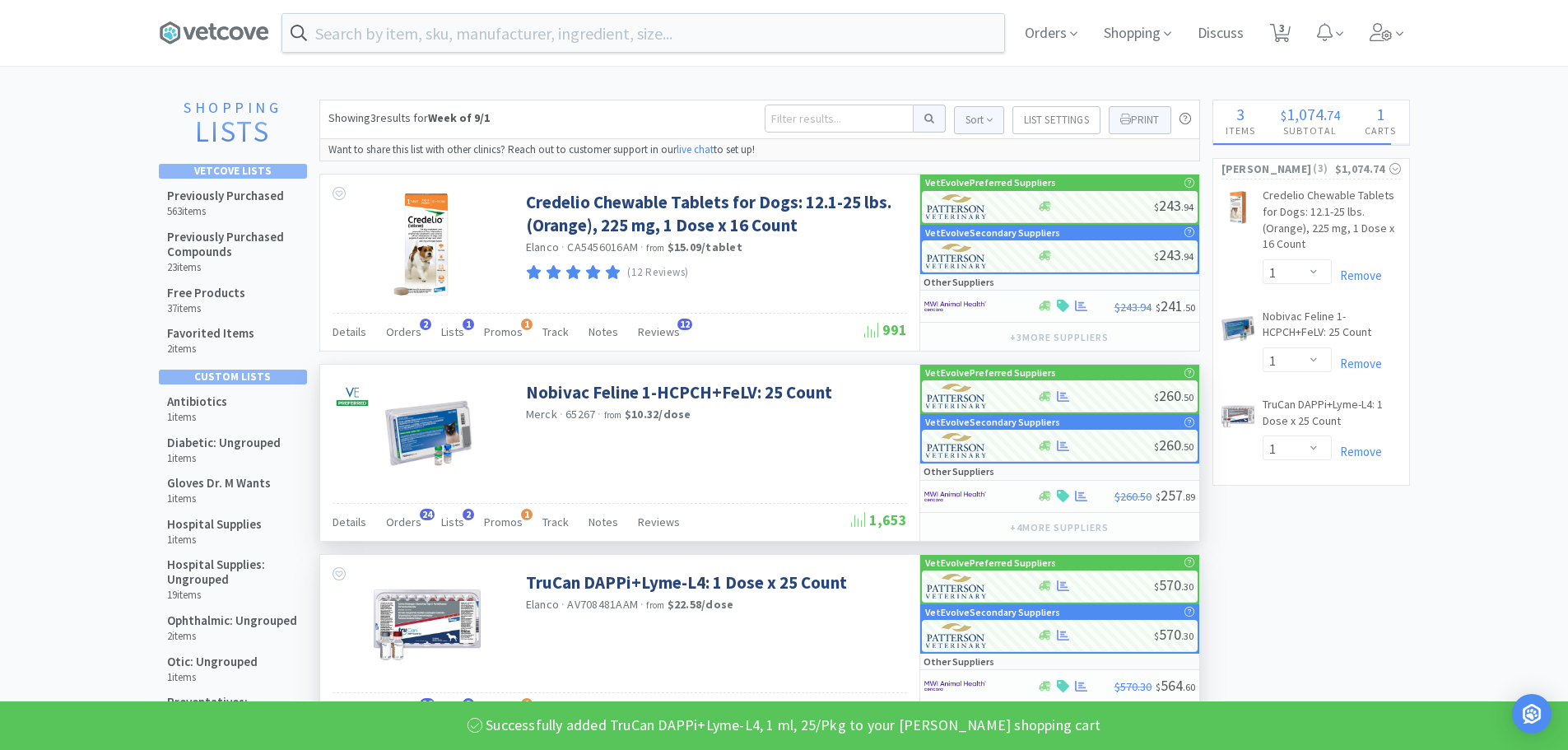
click at [1062, 121] on button "List Settings" at bounding box center [1056, 120] width 88 height 28
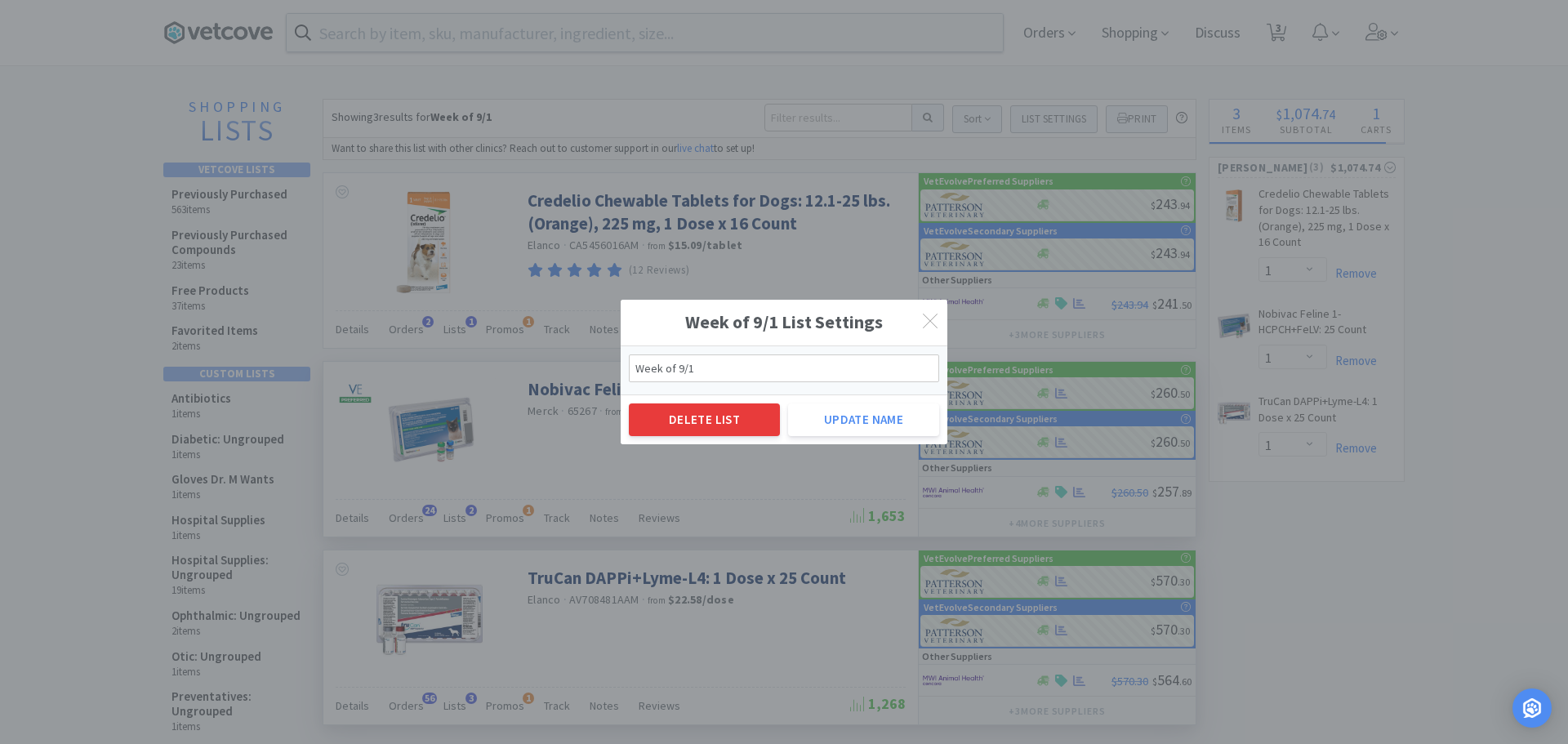
click at [698, 425] on button "Delete List" at bounding box center [704, 419] width 151 height 32
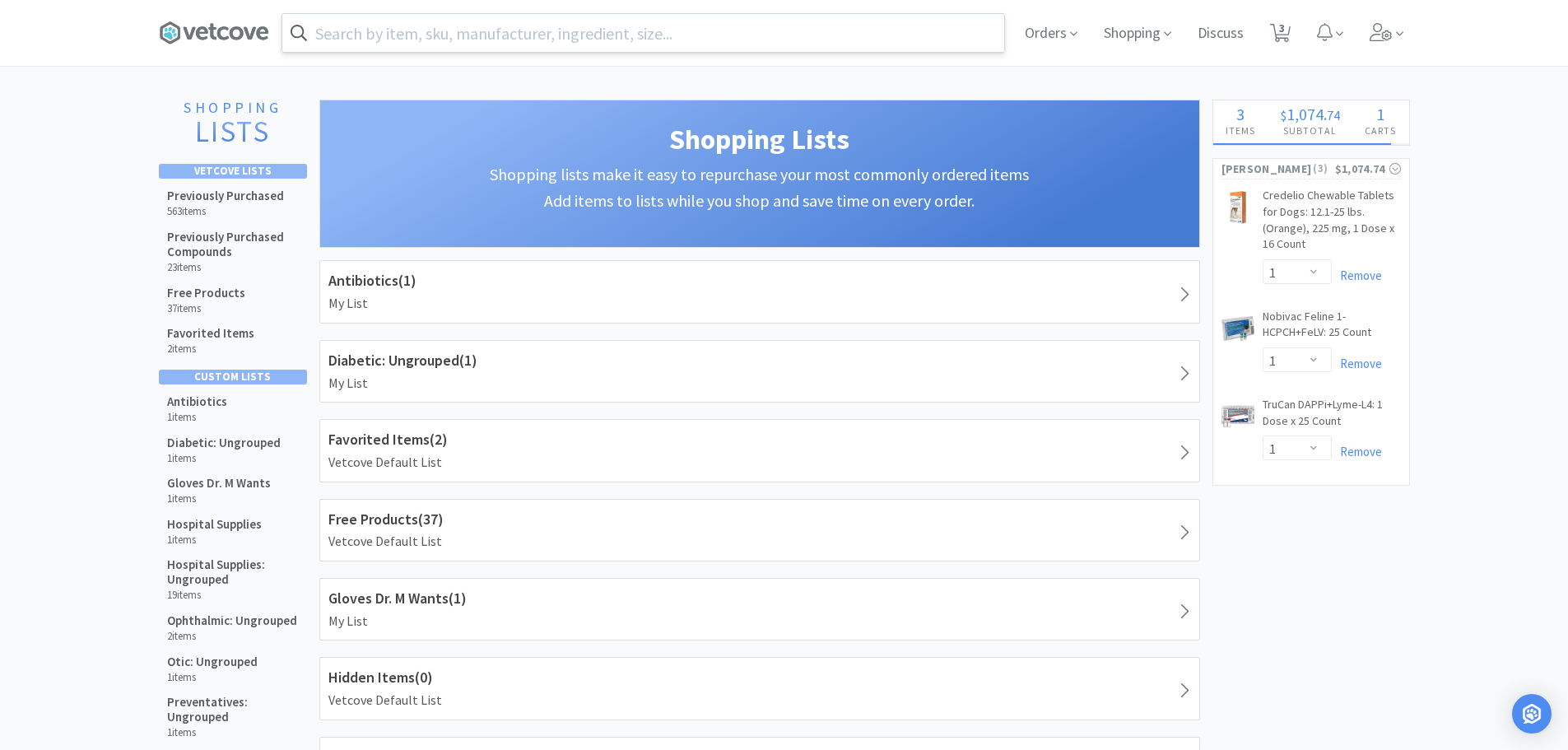
click at [422, 37] on input "text" at bounding box center [643, 33] width 722 height 38
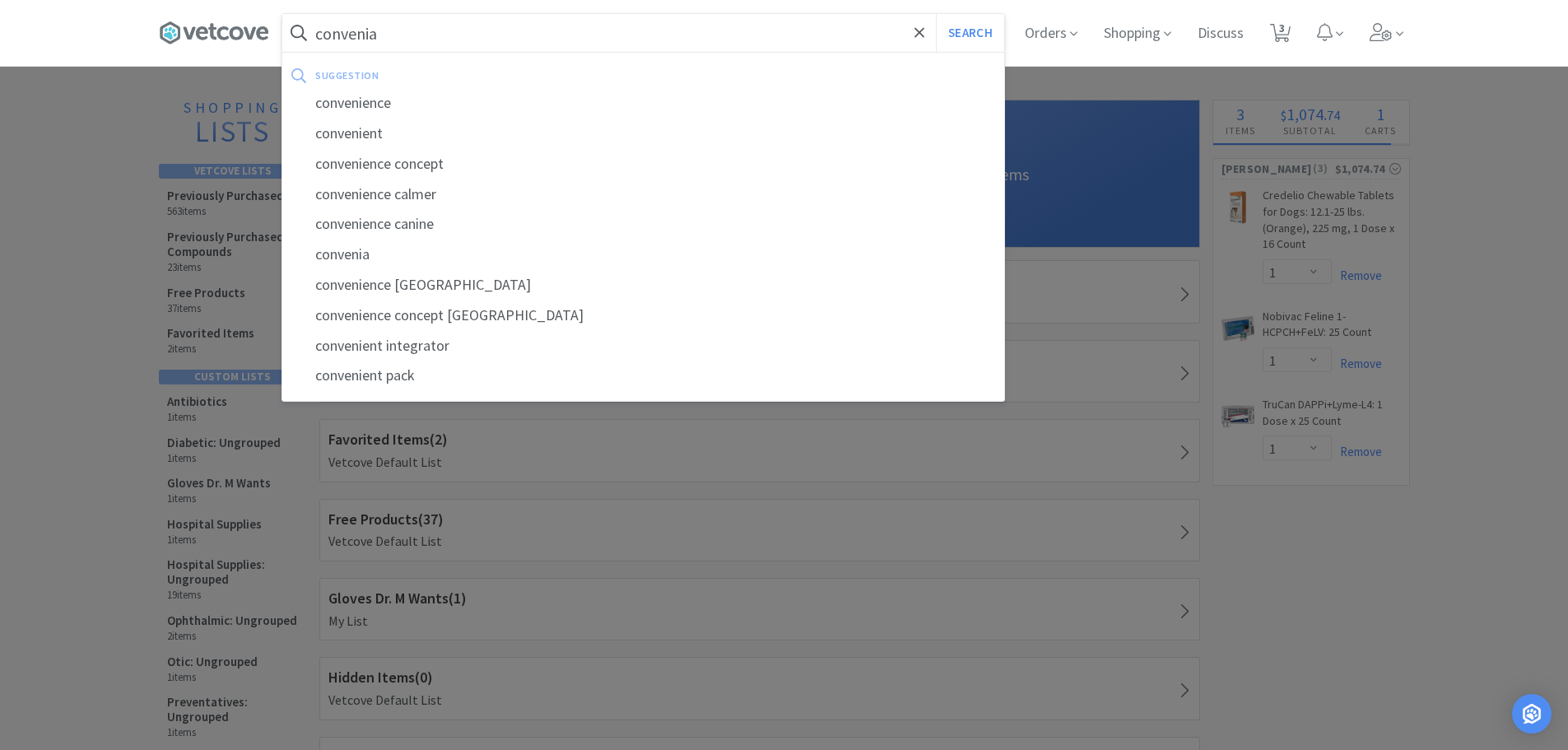
type input "convenia"
click at [936, 14] on button "Search" at bounding box center [970, 33] width 68 height 38
select select "1"
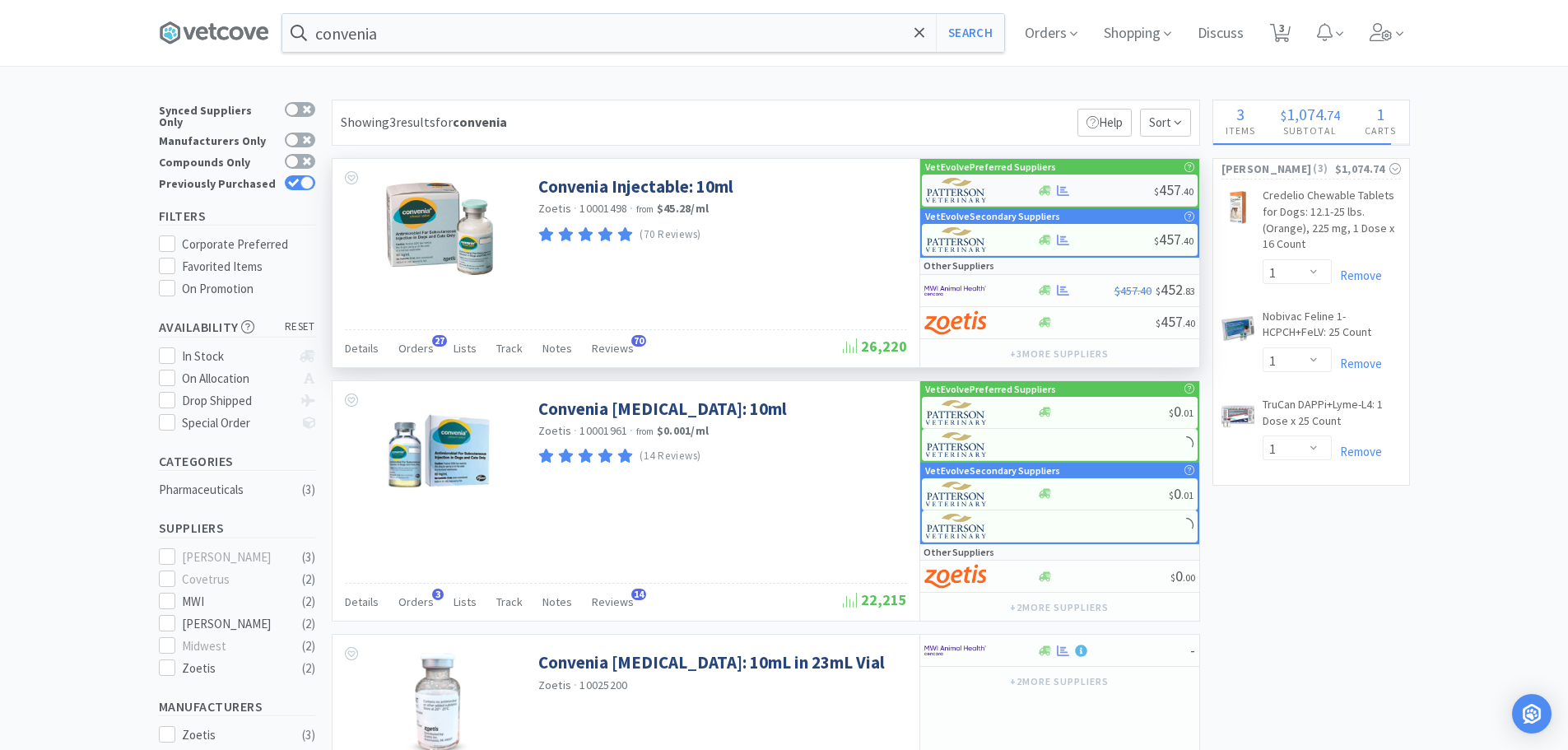
click at [1104, 189] on div at bounding box center [1095, 191] width 116 height 12
select select "1"
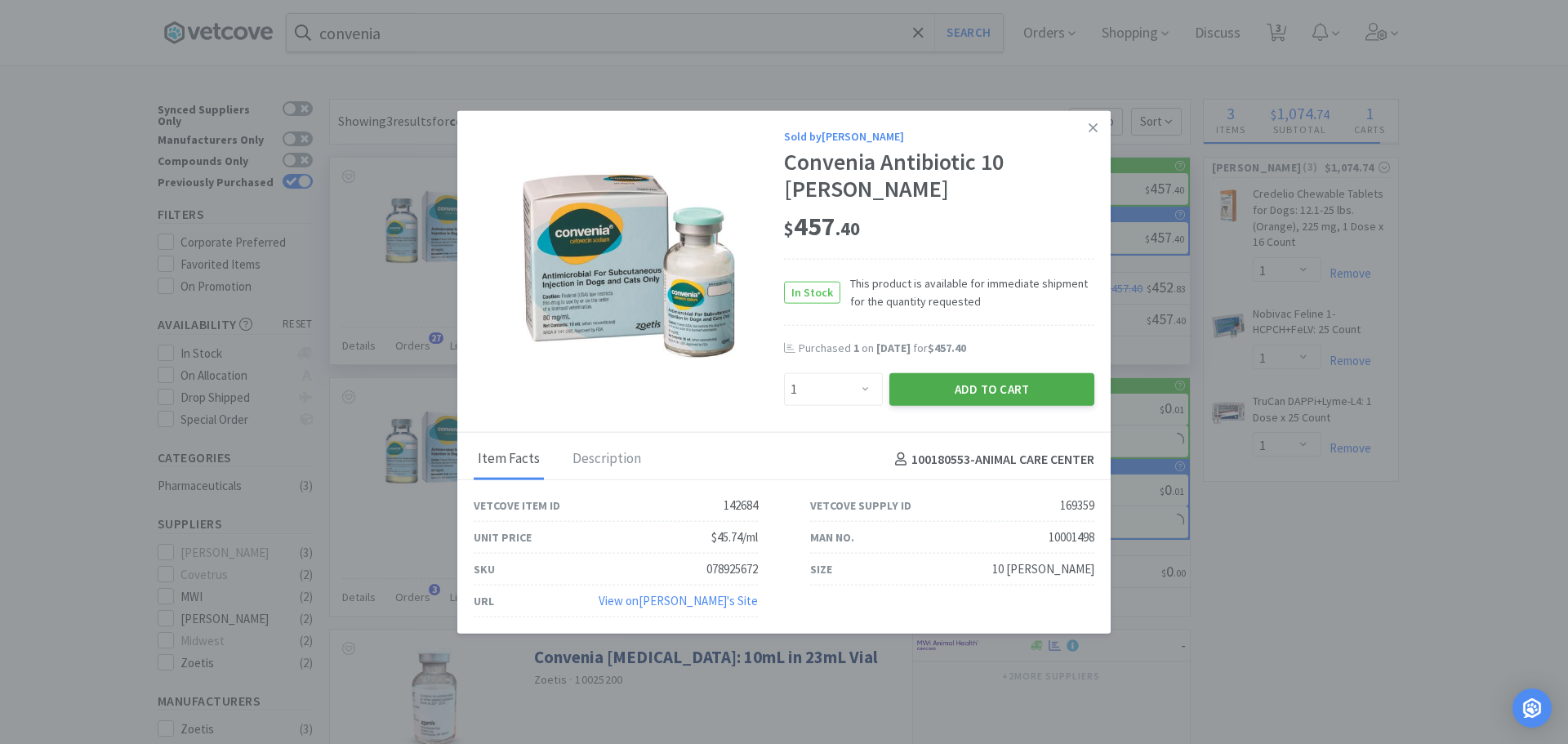
click at [967, 388] on button "Add to Cart" at bounding box center [992, 389] width 205 height 32
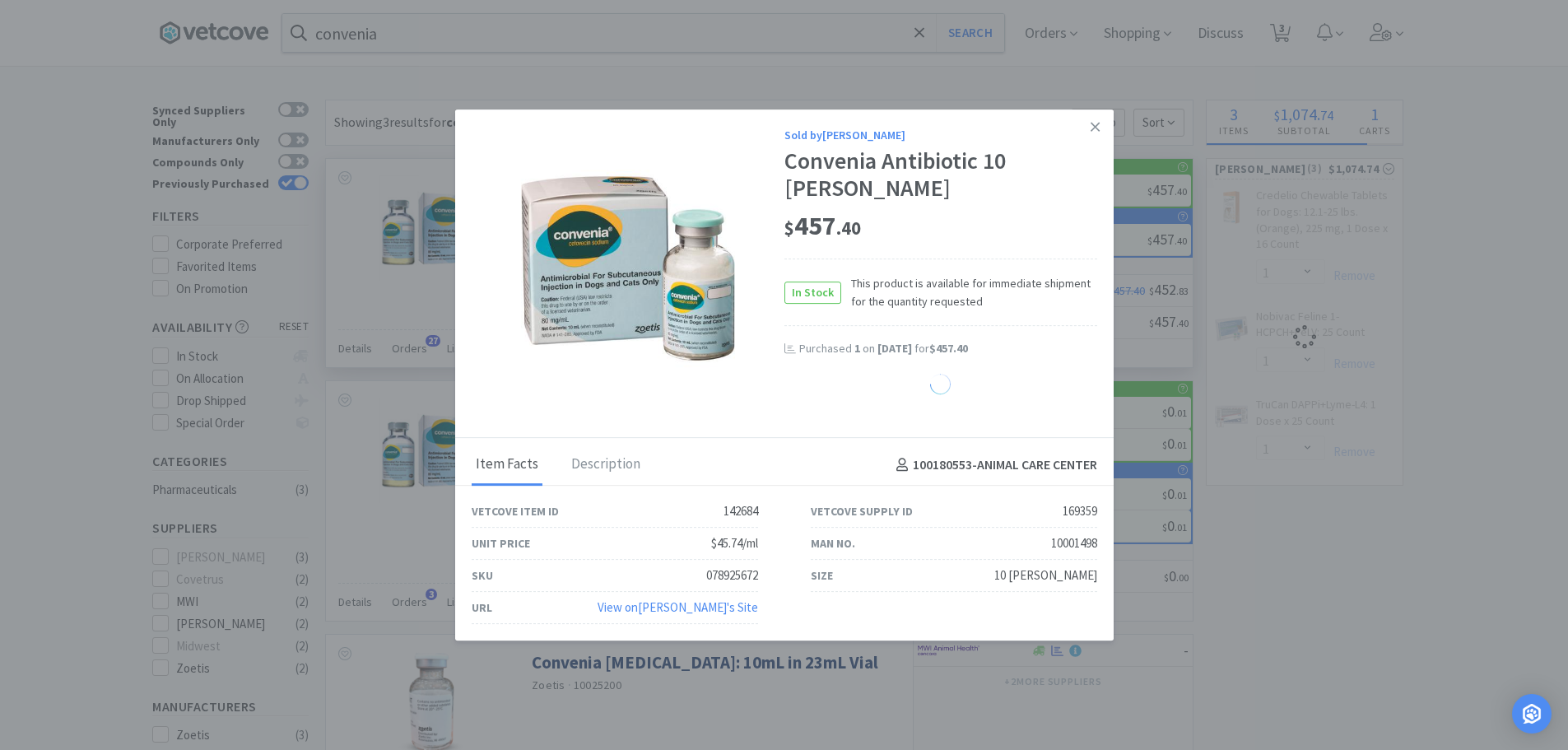
select select "1"
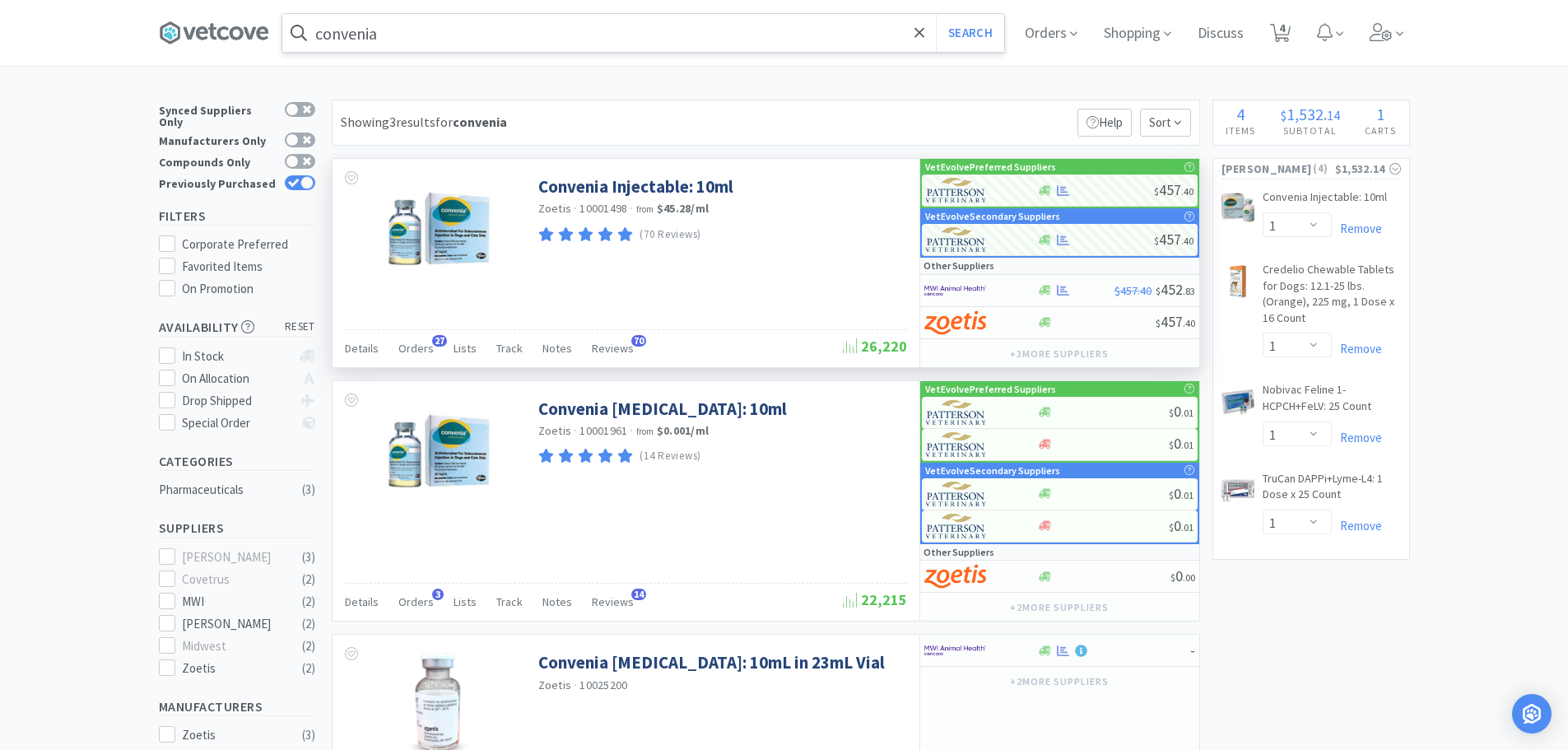
click at [449, 47] on input "convenia" at bounding box center [643, 33] width 722 height 38
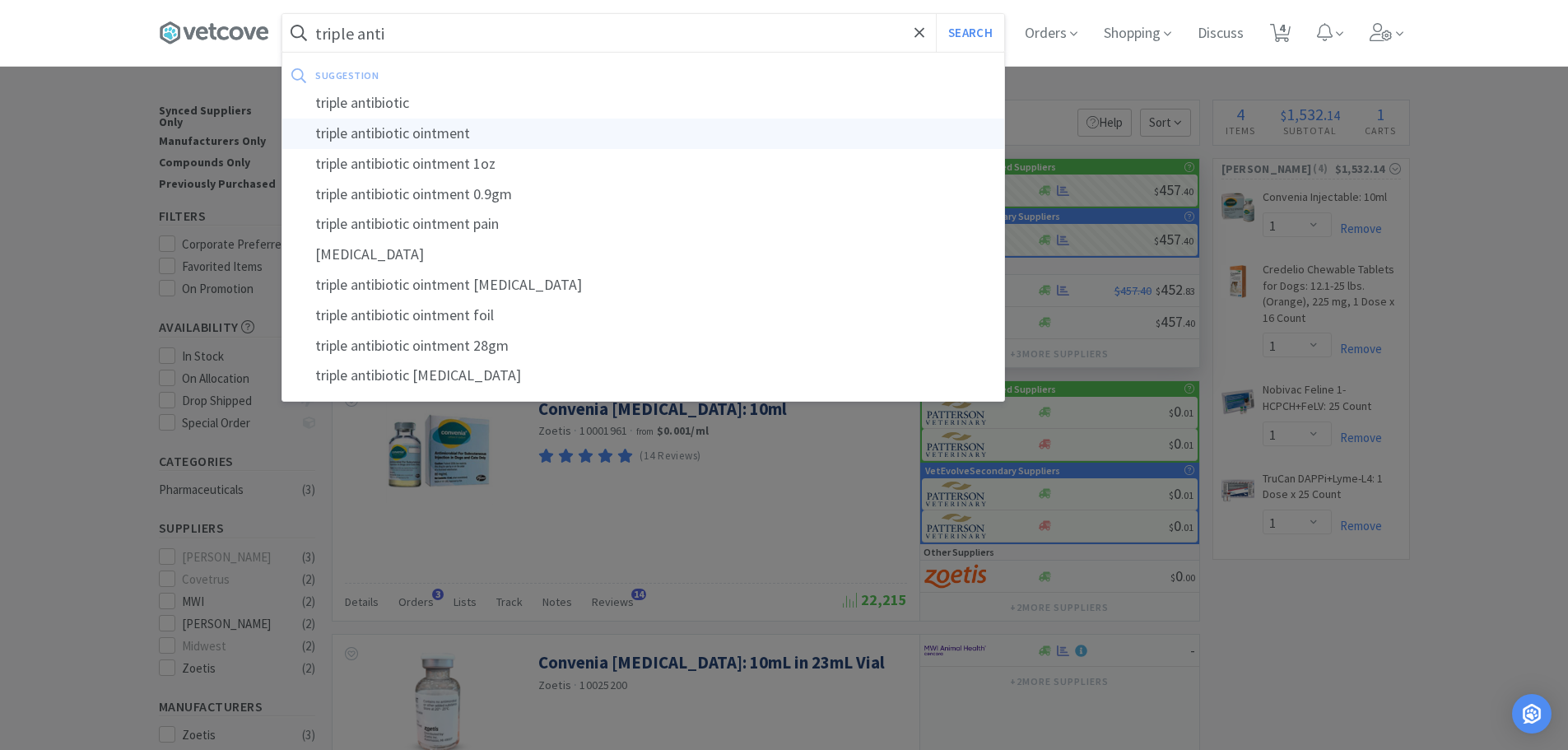
click at [401, 129] on div "triple antibiotic ointment" at bounding box center [643, 133] width 722 height 31
type input "triple antibiotic ointment"
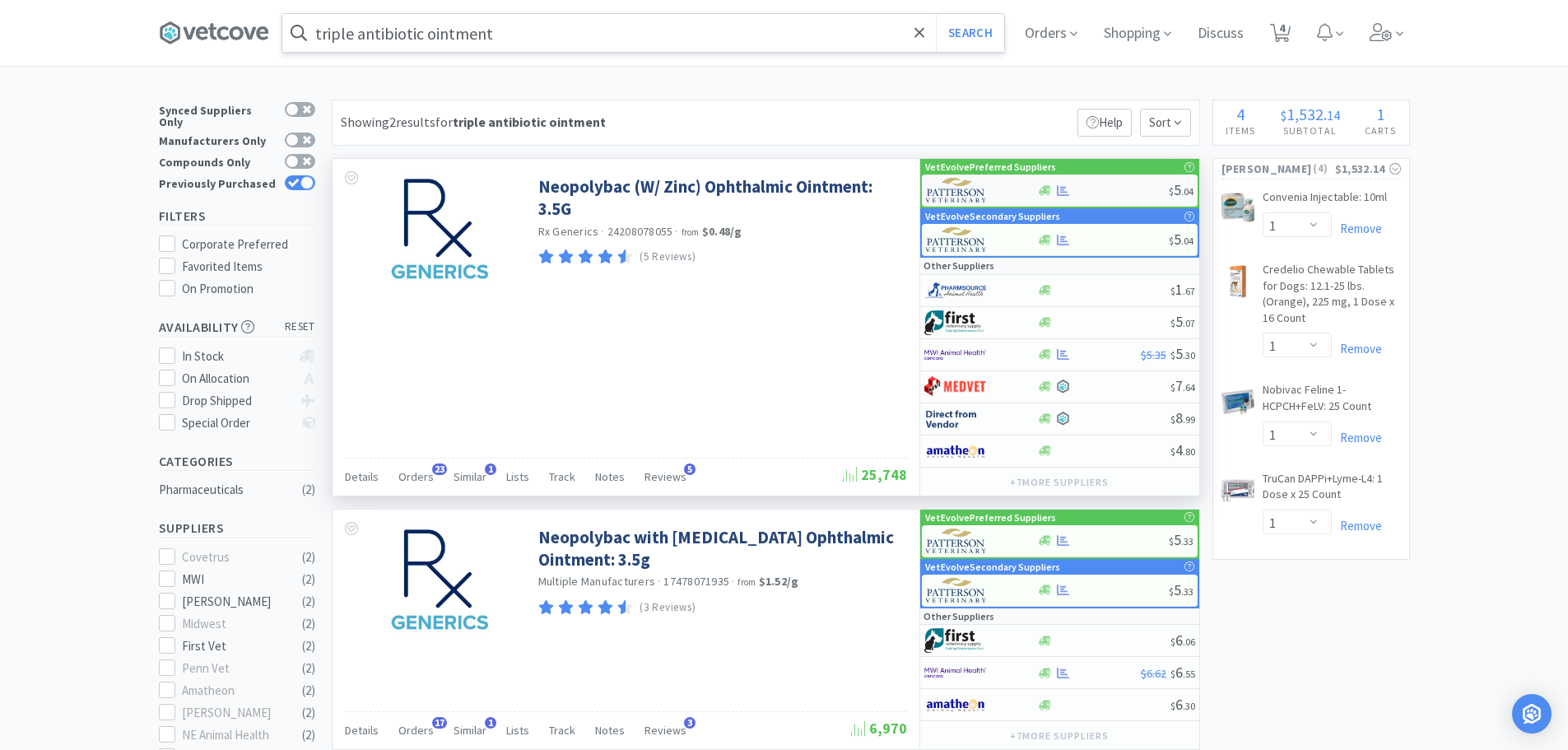
click at [1090, 187] on div at bounding box center [1102, 191] width 131 height 12
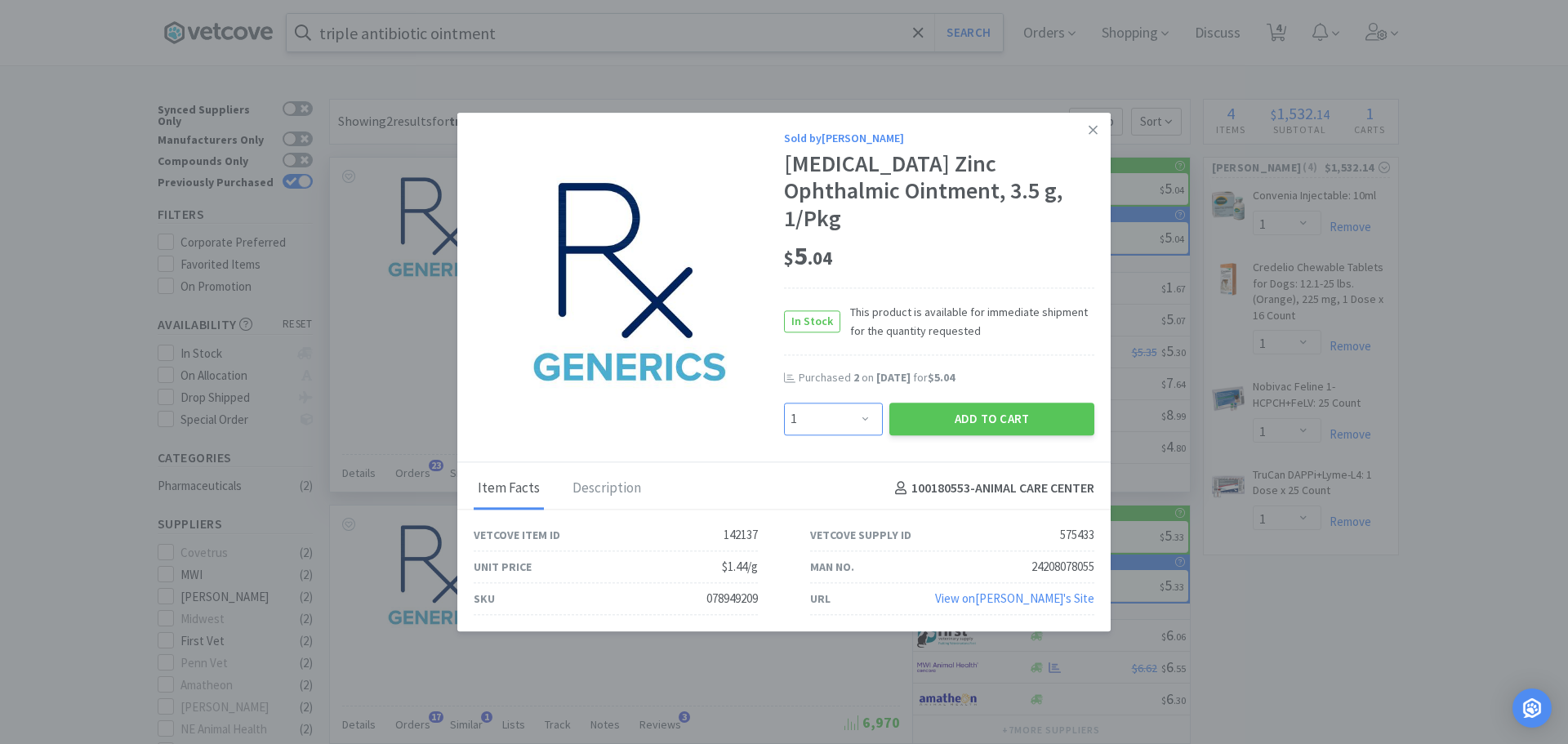
click at [830, 403] on select "Enter Quantity 1 2 3 4 5 6 7 8 9 10 11 12 13 14 15 16 17 18 19 20 Enter Quantity" at bounding box center [833, 418] width 99 height 32
select select "2"
click at [784, 403] on select "Enter Quantity 1 2 3 4 5 6 7 8 9 10 11 12 13 14 15 16 17 18 19 20 Enter Quantity" at bounding box center [833, 418] width 99 height 32
click at [953, 403] on button "Add to Cart" at bounding box center [992, 418] width 205 height 32
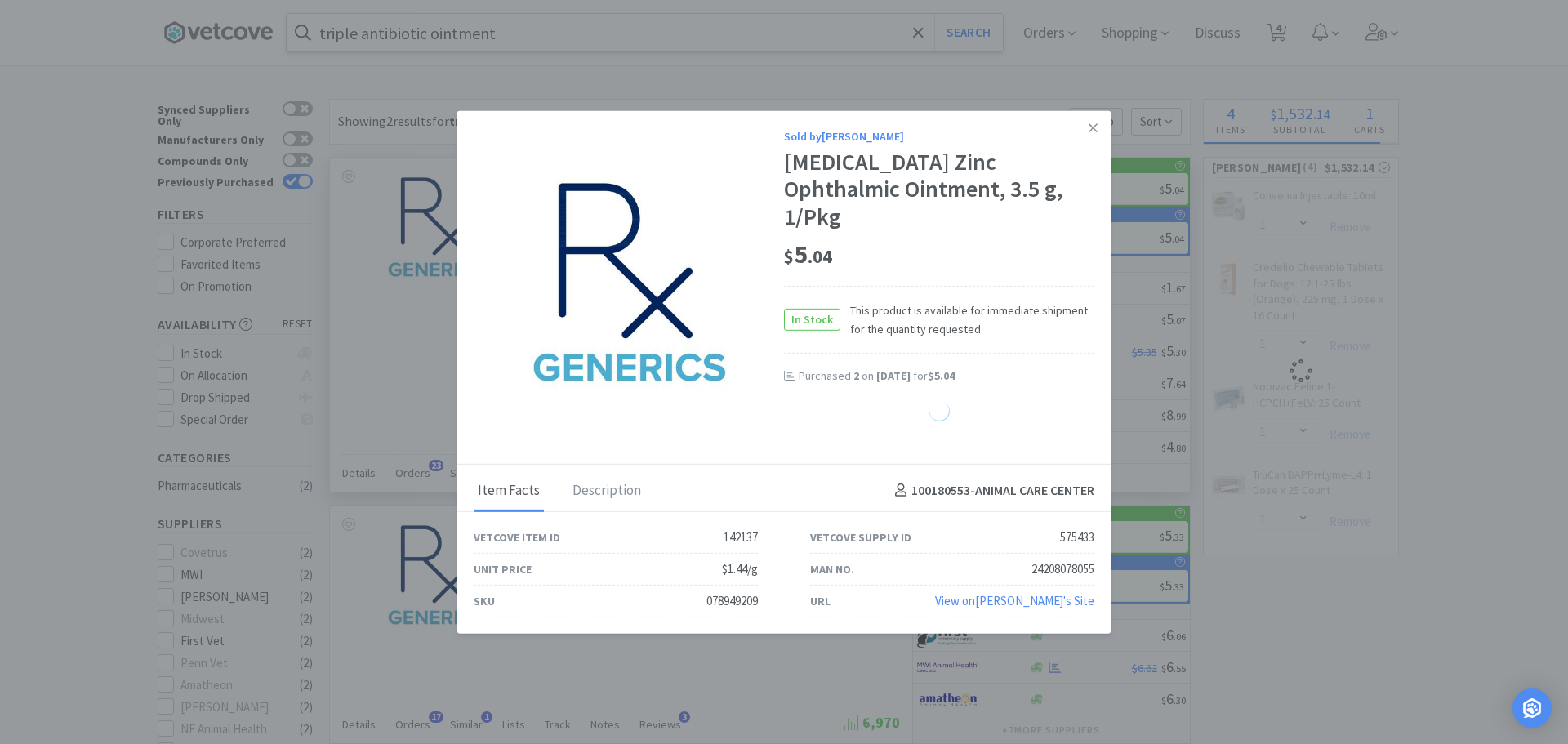
select select "2"
select select "1"
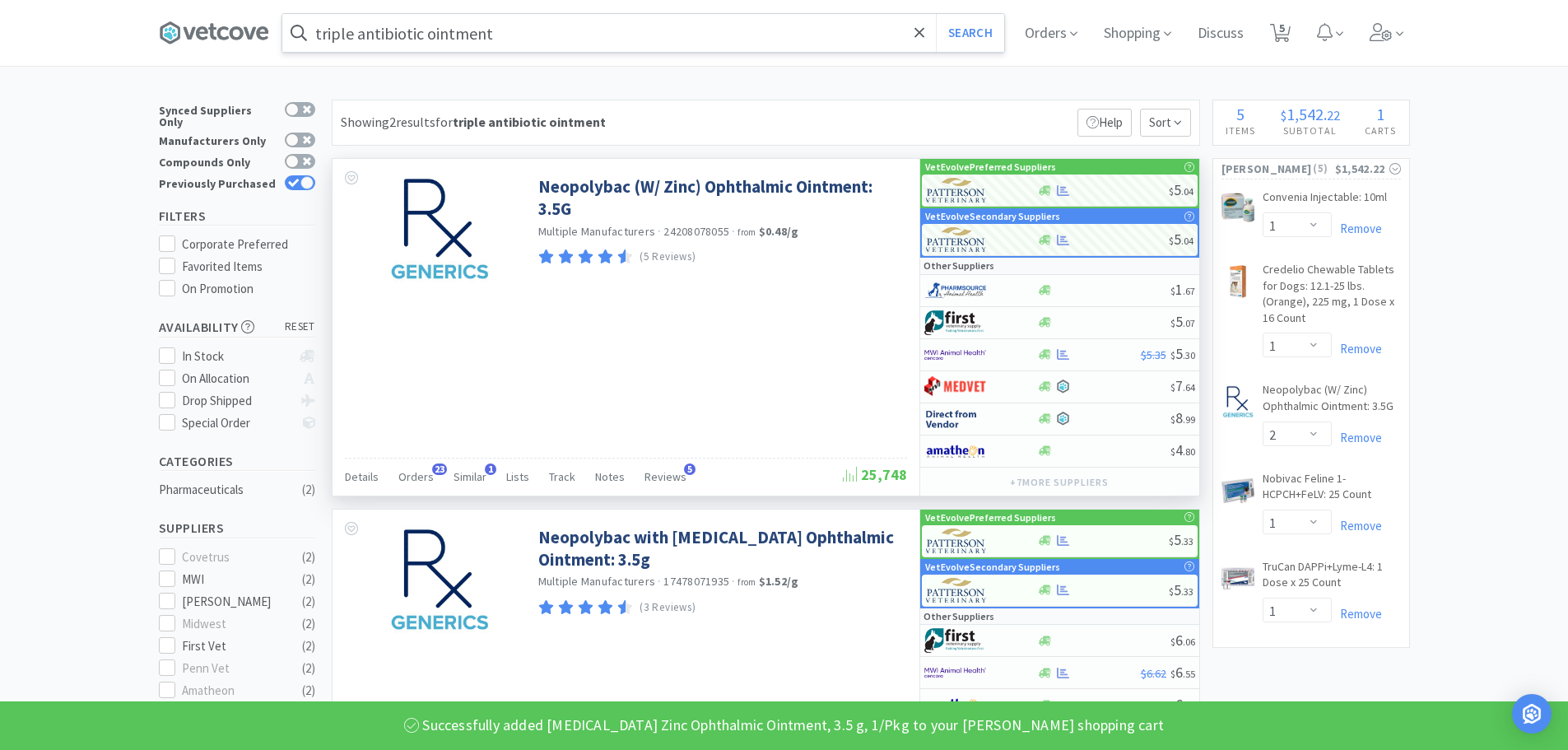
click at [519, 26] on input "triple antibiotic ointment" at bounding box center [643, 33] width 722 height 38
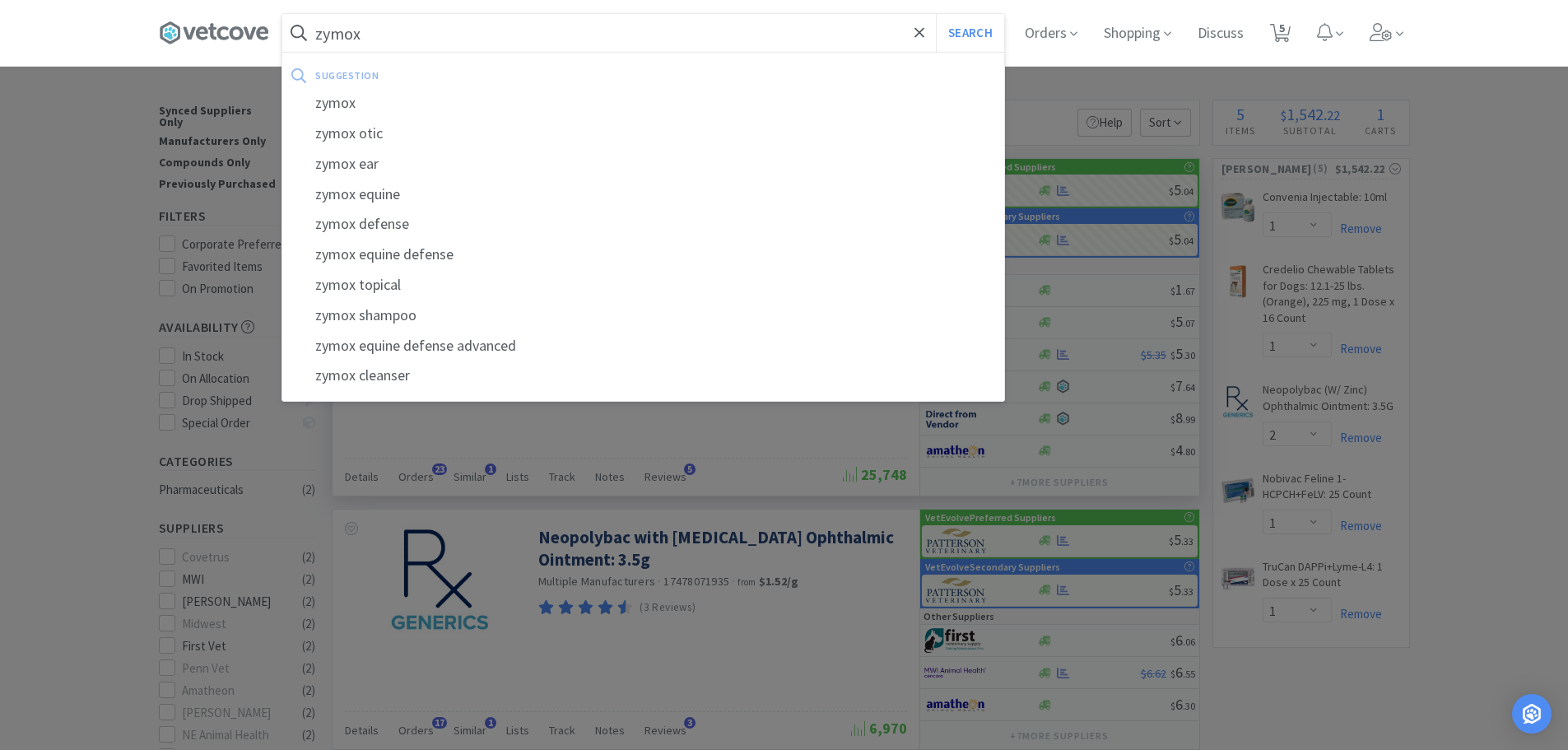
type input "zymox"
click at [936, 14] on button "Search" at bounding box center [970, 33] width 68 height 38
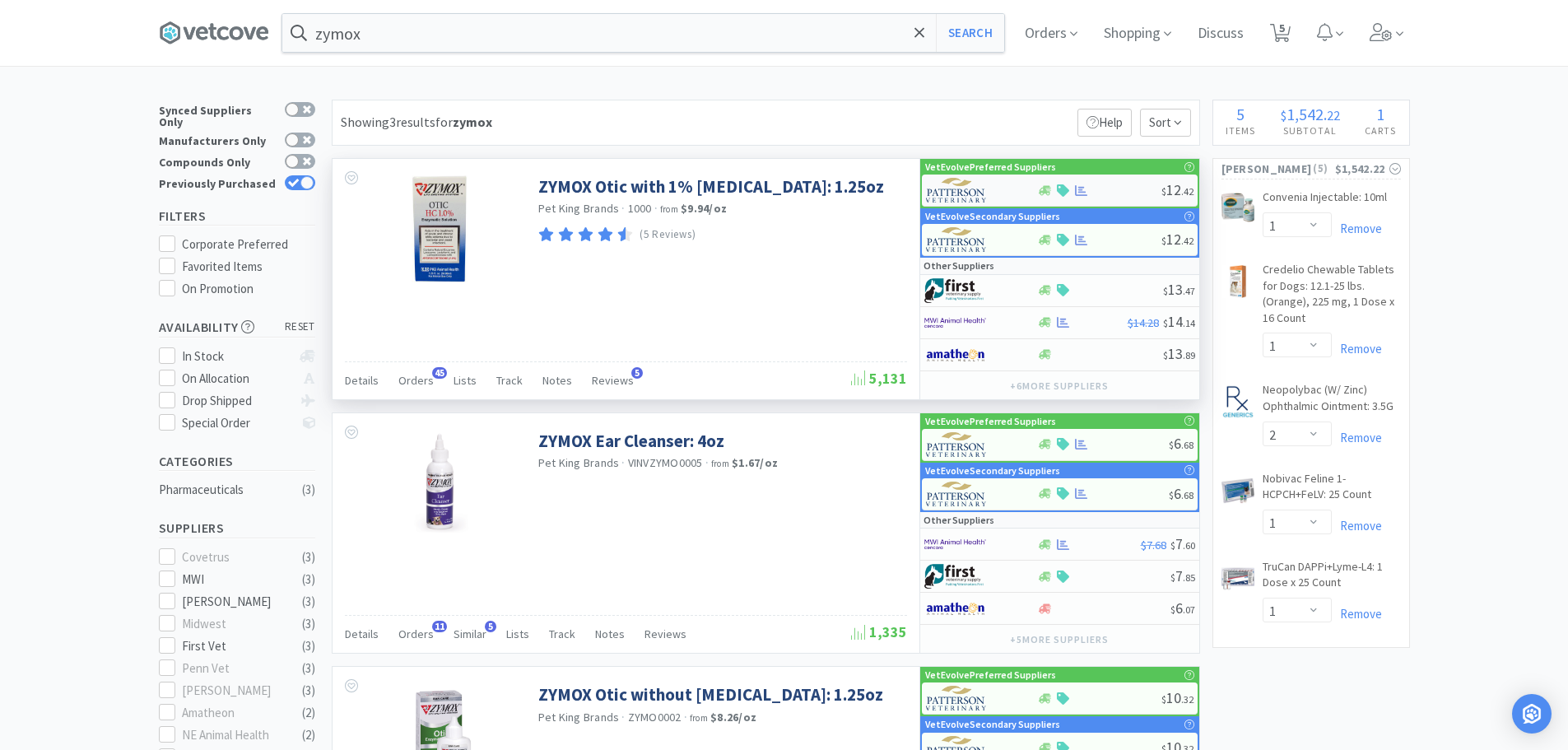
click at [1114, 184] on div at bounding box center [1099, 191] width 124 height 12
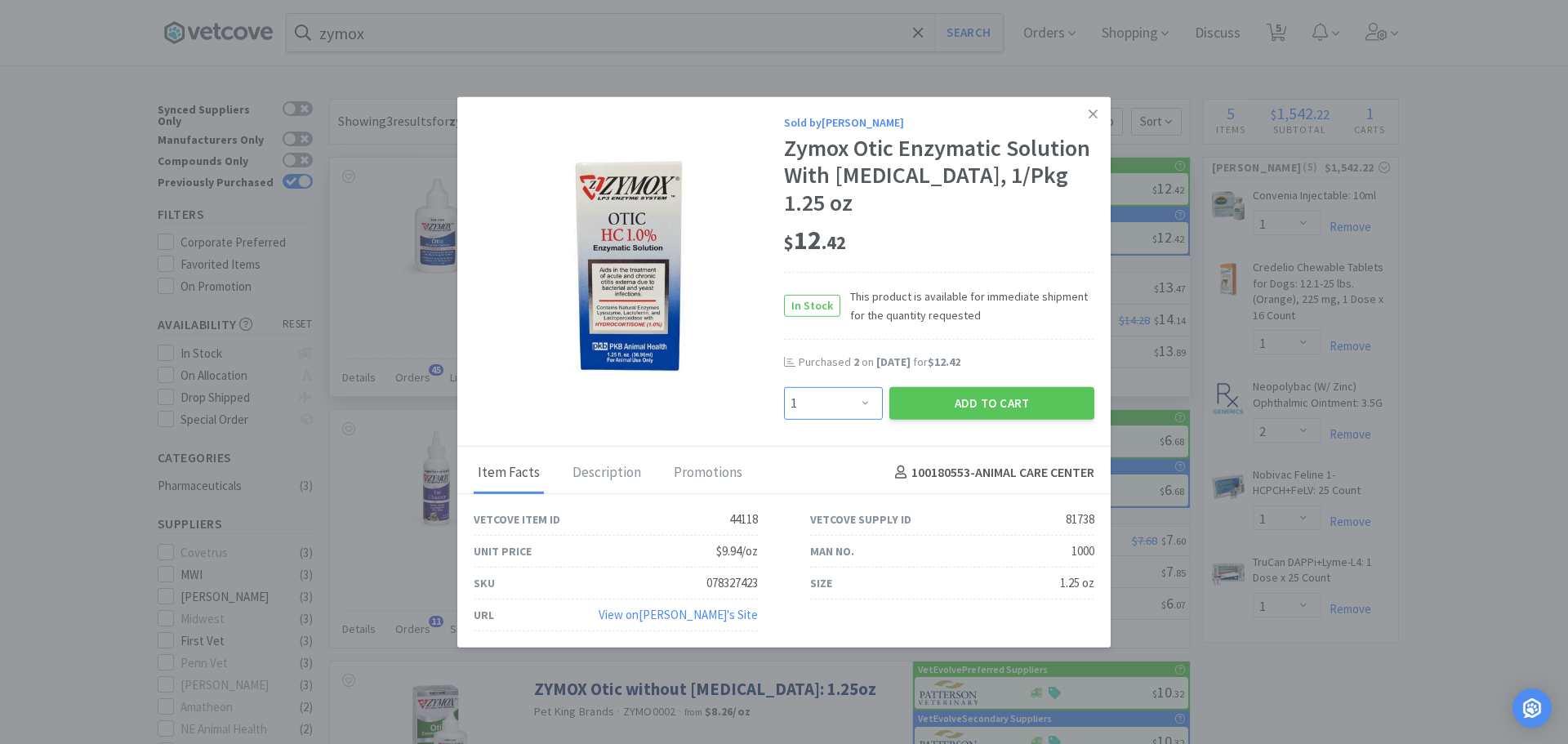
drag, startPoint x: 847, startPoint y: 398, endPoint x: 847, endPoint y: 386, distance: 12.0
click at [847, 398] on select "Enter Quantity 1 2 3 4 5 6 7 8 9 10 11 12 13 14 15 16 17 18 19 20 Enter Quantity" at bounding box center [833, 402] width 99 height 32
select select "2"
click at [784, 386] on select "Enter Quantity 1 2 3 4 5 6 7 8 9 10 11 12 13 14 15 16 17 18 19 20 Enter Quantity" at bounding box center [833, 402] width 99 height 32
click at [974, 409] on button "Add to Cart" at bounding box center [992, 402] width 205 height 32
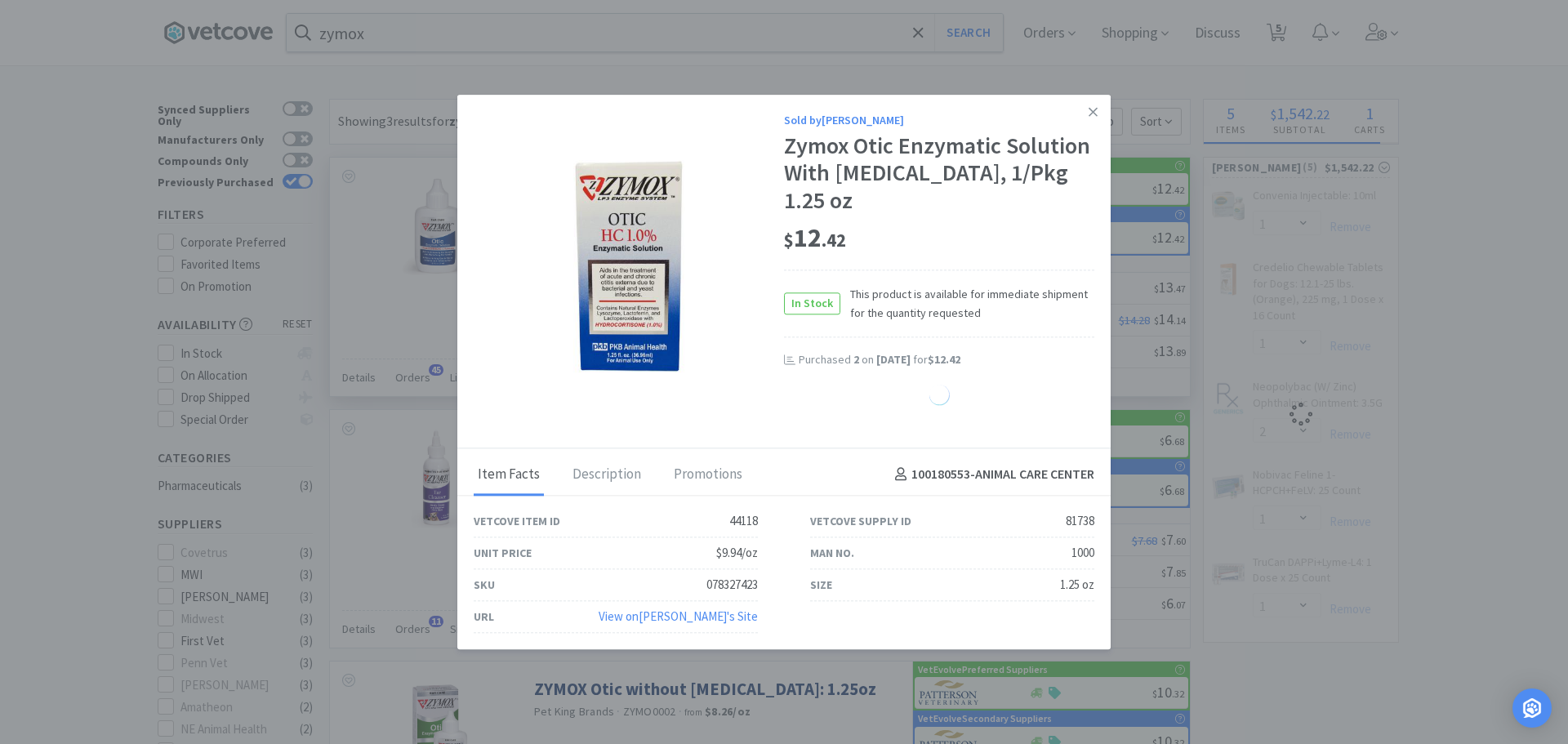
select select "2"
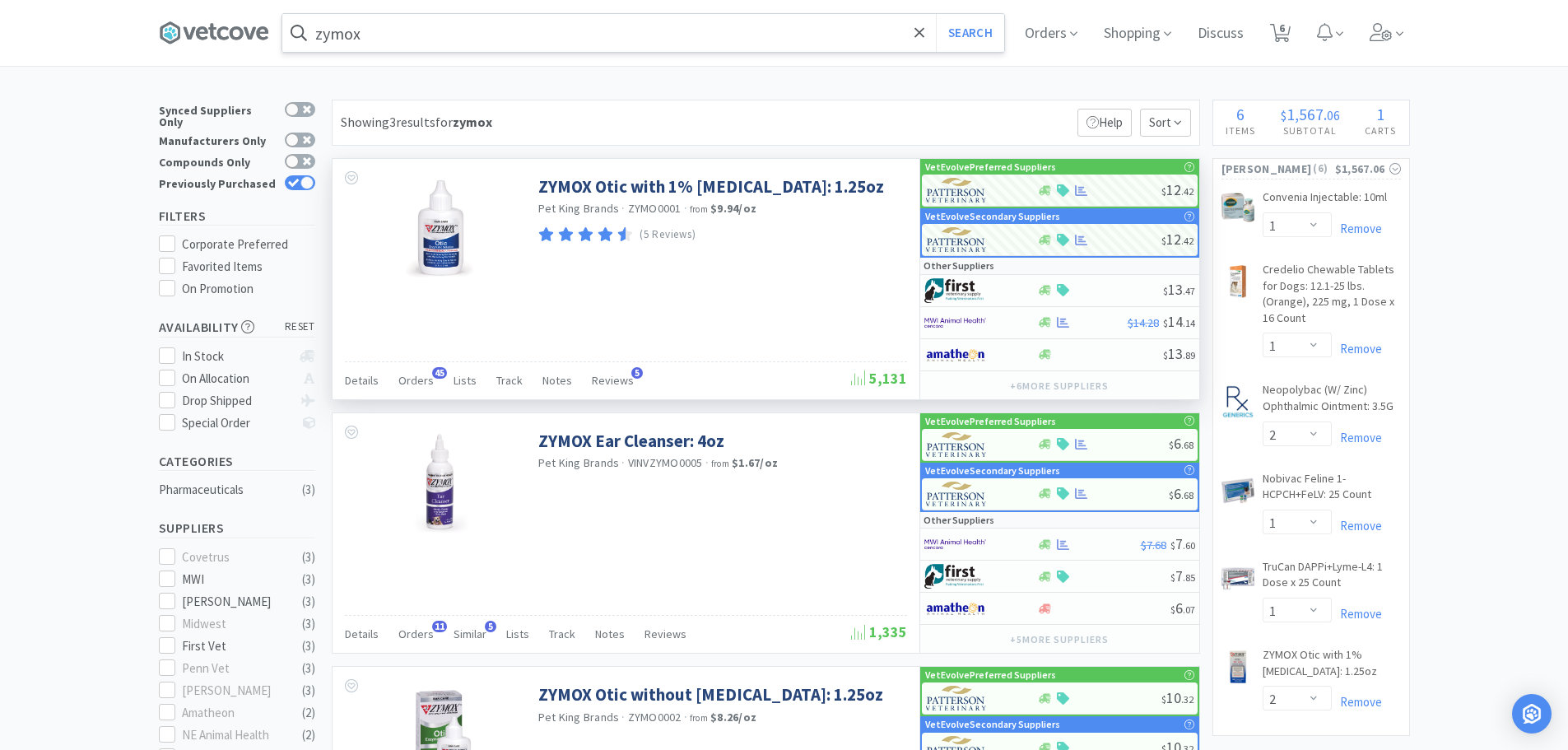
click at [392, 40] on input "zymox" at bounding box center [643, 33] width 722 height 38
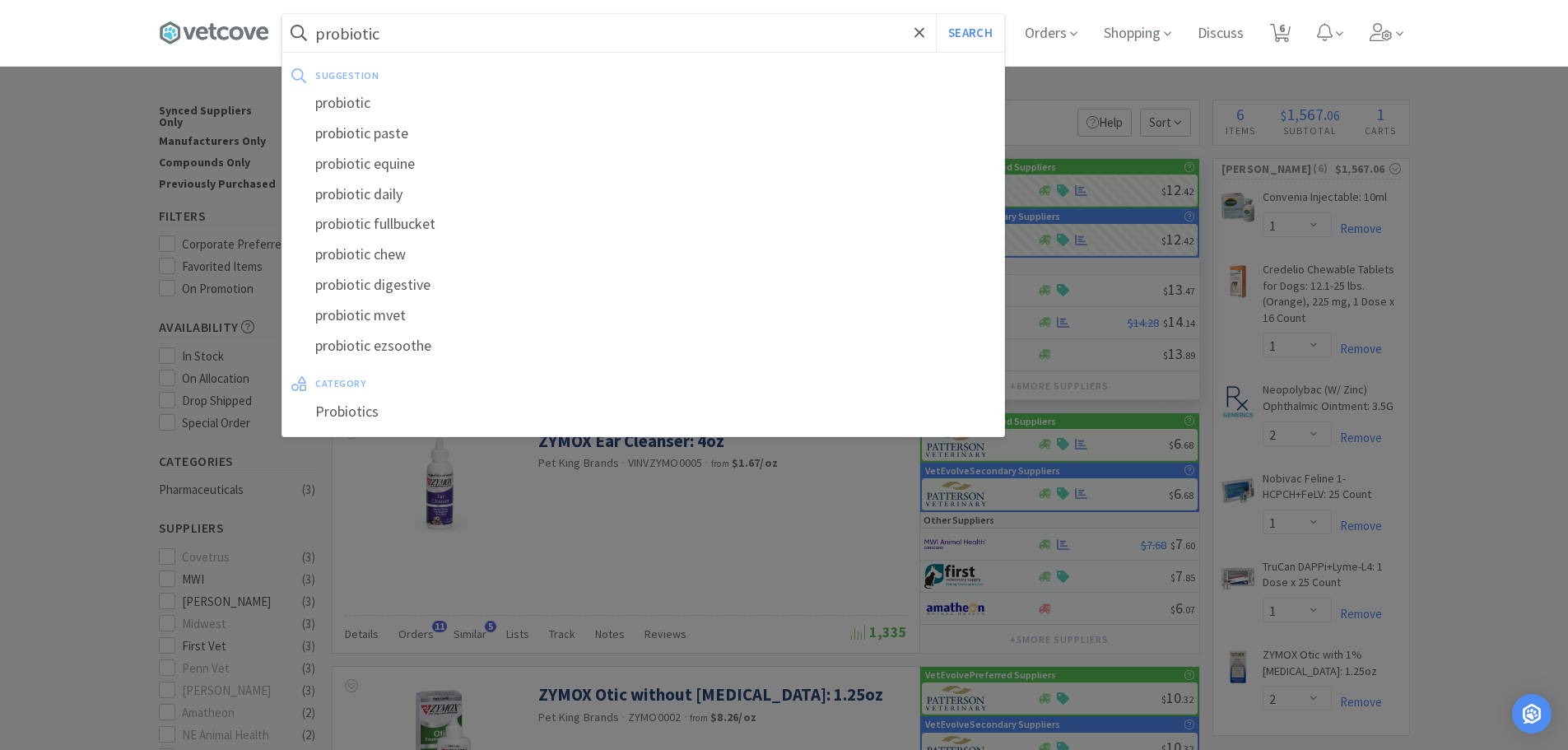
type input "probiotic"
click at [936, 14] on button "Search" at bounding box center [970, 33] width 68 height 38
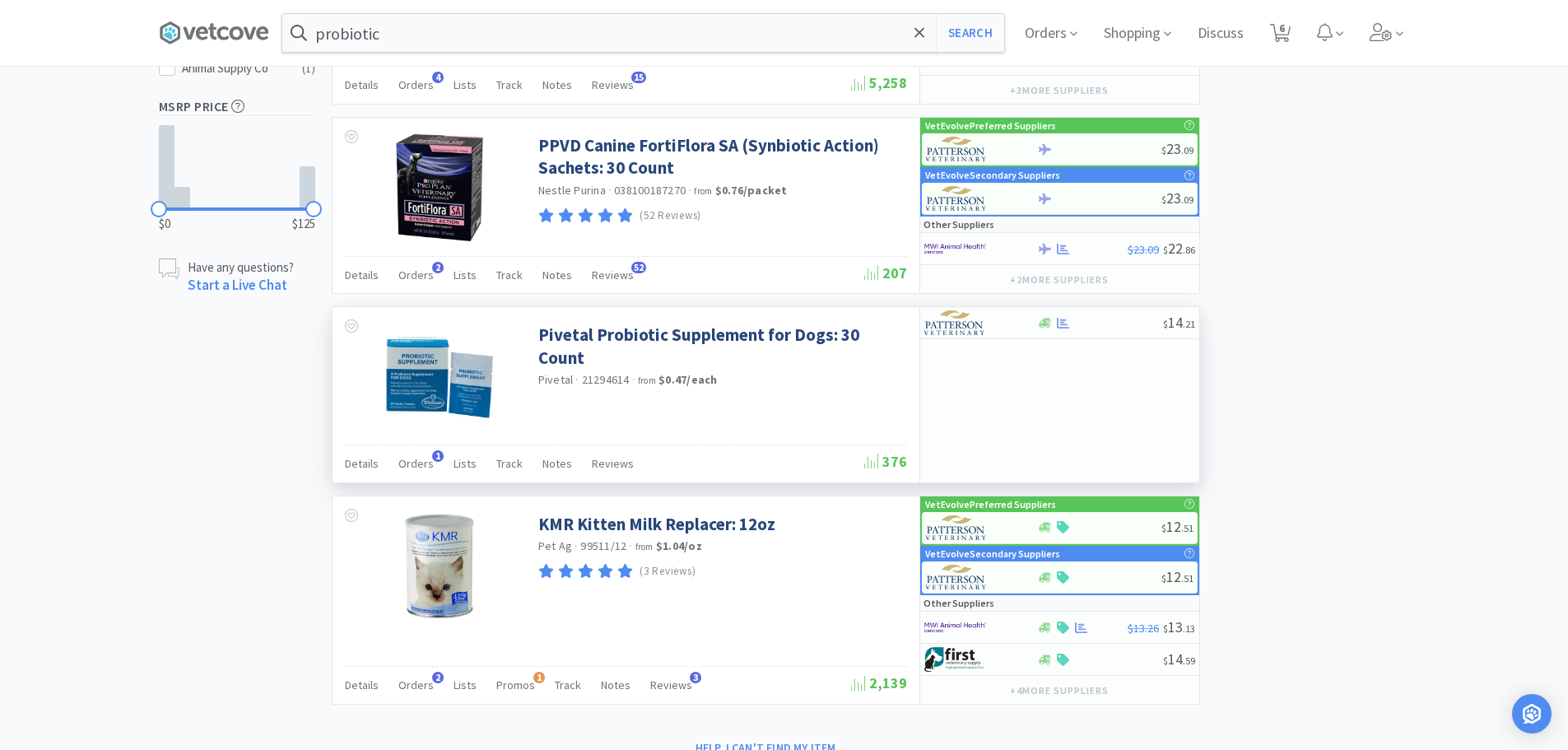
scroll to position [823, 0]
click at [664, 331] on link "Pivetal Probiotic Supplement for Dogs: 30 Count" at bounding box center [720, 345] width 364 height 45
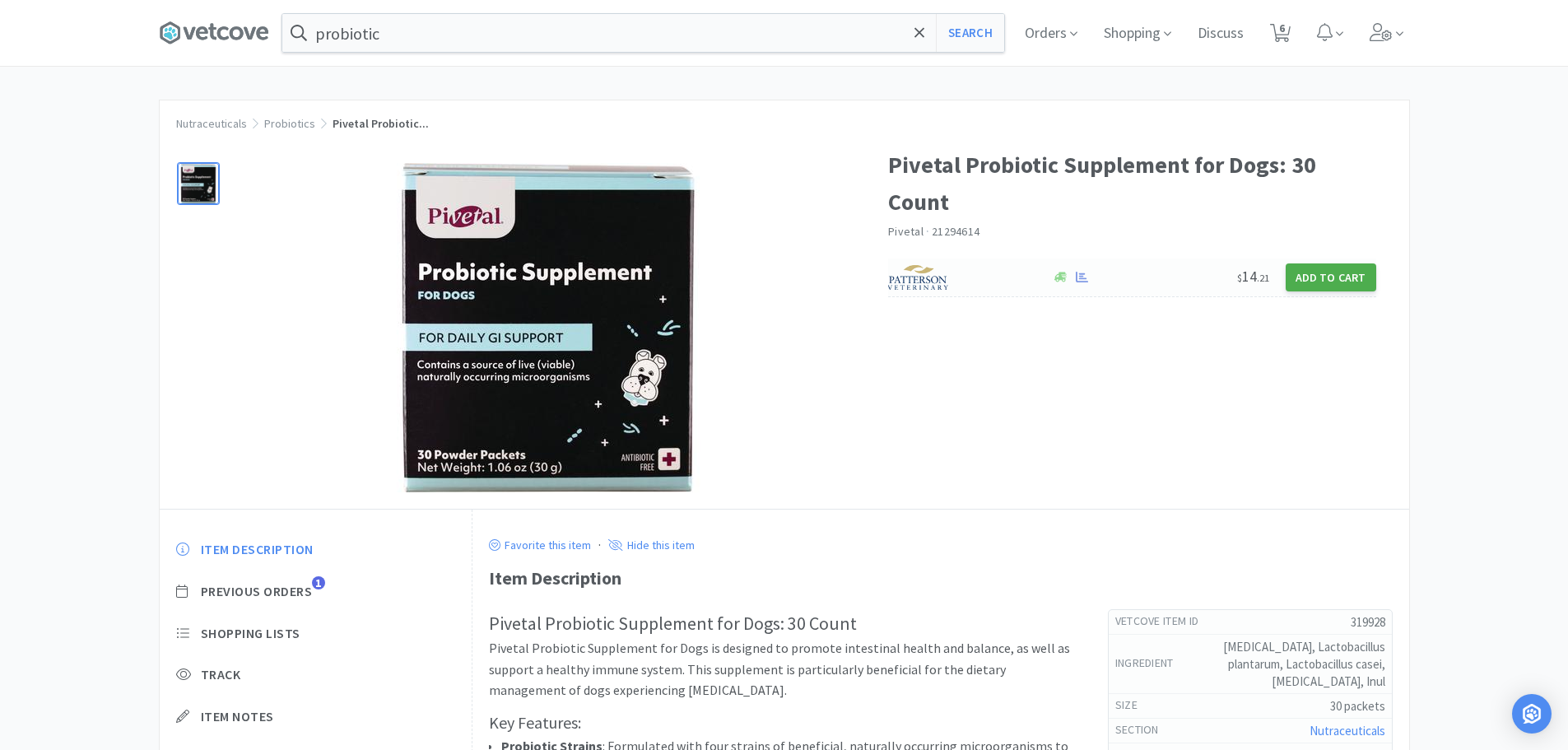
click at [1319, 283] on button "Add to Cart" at bounding box center [1331, 277] width 91 height 28
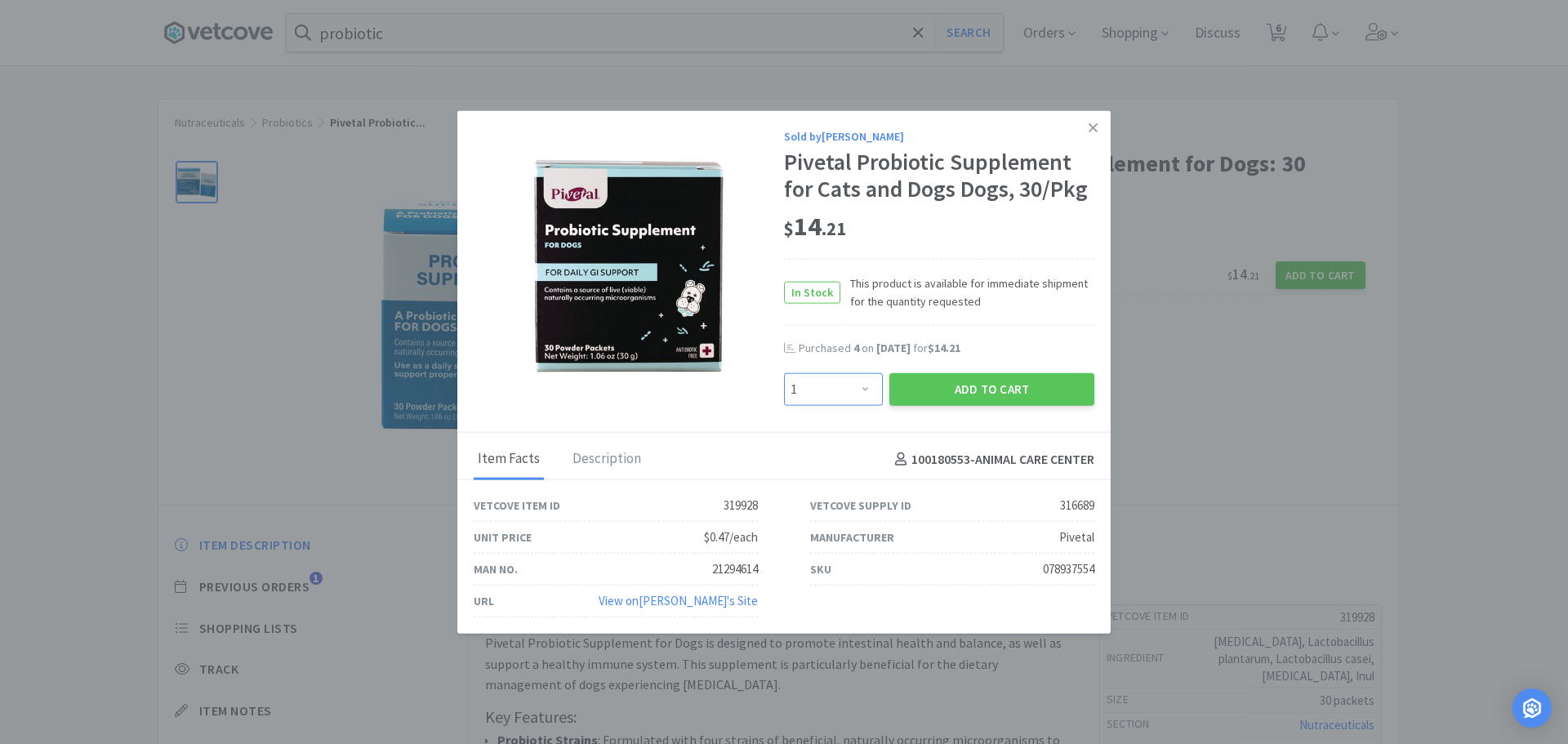
click at [826, 390] on select "Enter Quantity 1 2 3 4 5 6 7 8 9 10 11 12 13 14 15 16 17 18 19 20 Enter Quantity" at bounding box center [833, 389] width 99 height 32
select select "3"
click at [784, 373] on select "Enter Quantity 1 2 3 4 5 6 7 8 9 10 11 12 13 14 15 16 17 18 19 20 Enter Quantity" at bounding box center [833, 389] width 99 height 32
click at [987, 382] on button "Add to Cart" at bounding box center [992, 389] width 205 height 32
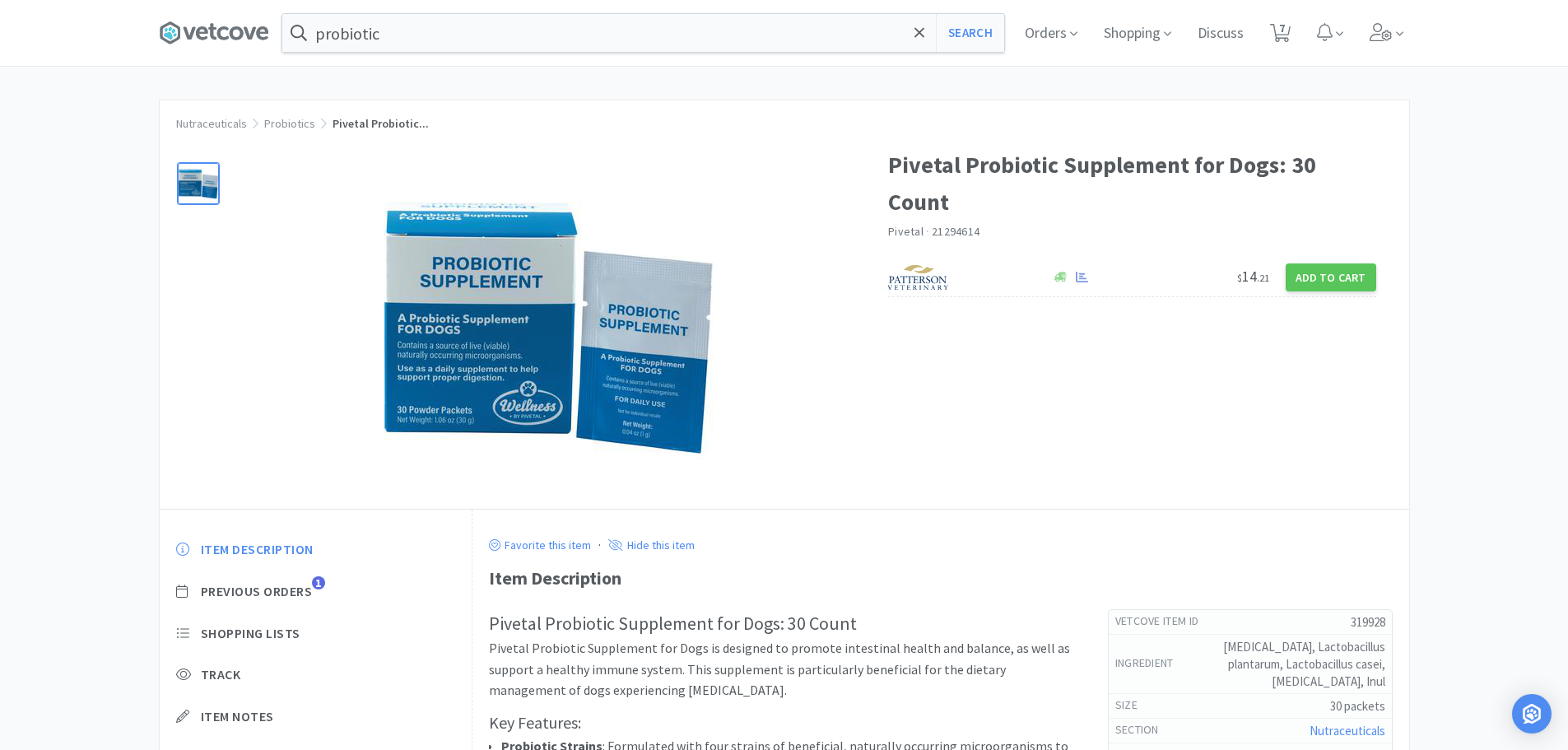
click at [450, 1] on div "probiotic Search Orders Shopping Discuss Discuss 7 7" at bounding box center [784, 33] width 1251 height 66
click at [439, 30] on input "probiotic" at bounding box center [643, 33] width 722 height 38
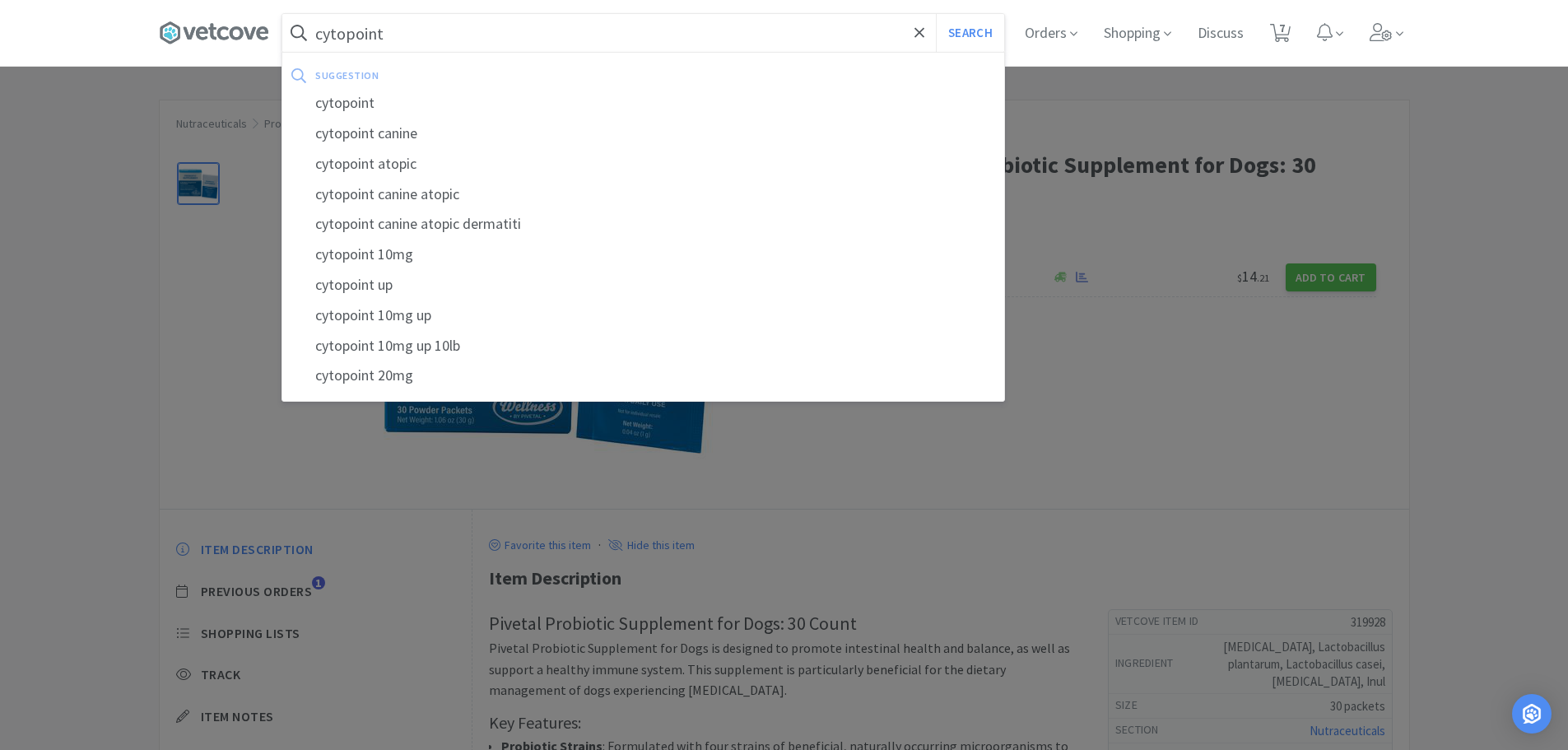
type input "cytopoint"
click at [936, 14] on button "Search" at bounding box center [970, 33] width 68 height 38
select select "1"
select select "2"
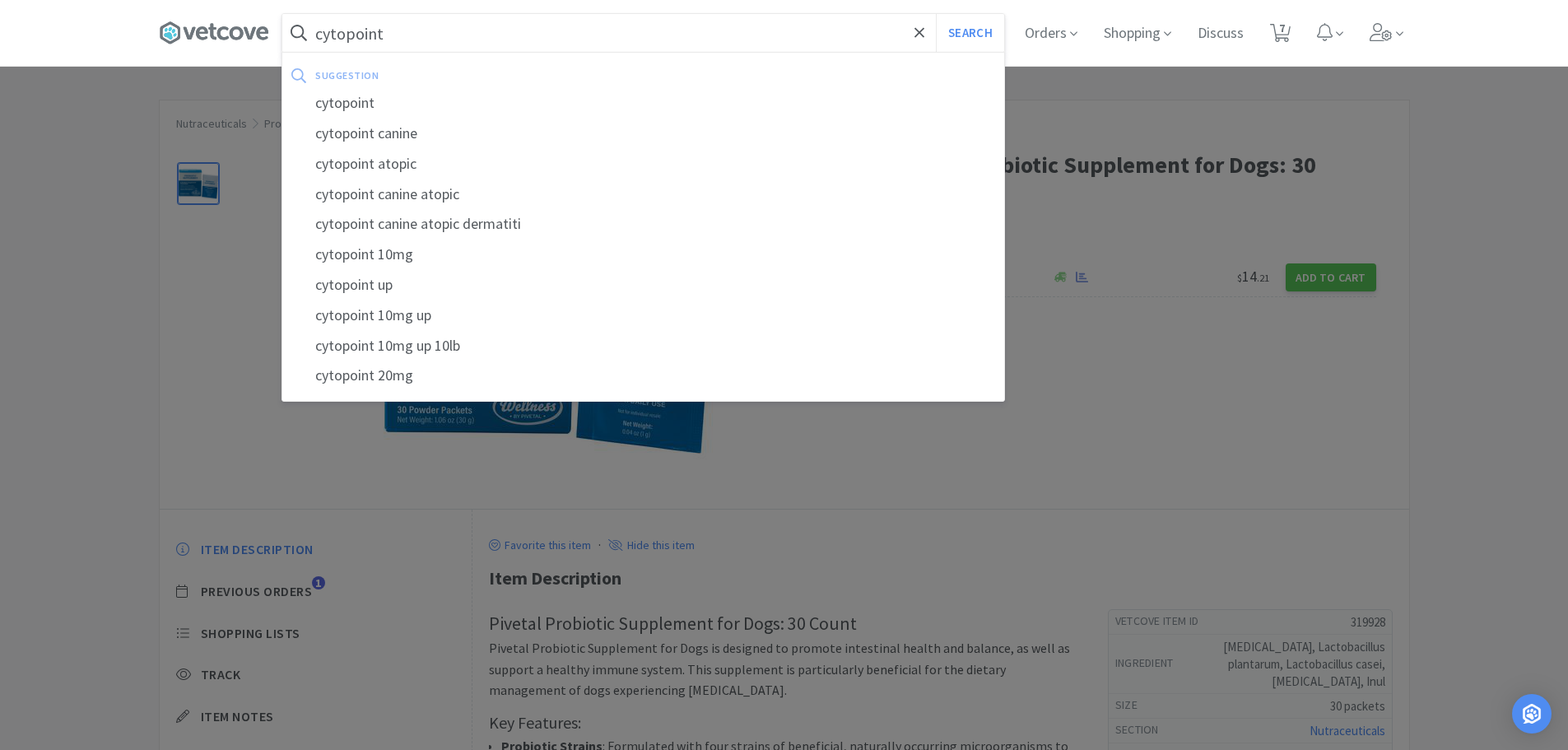
select select "1"
select select "3"
select select "1"
select select "2"
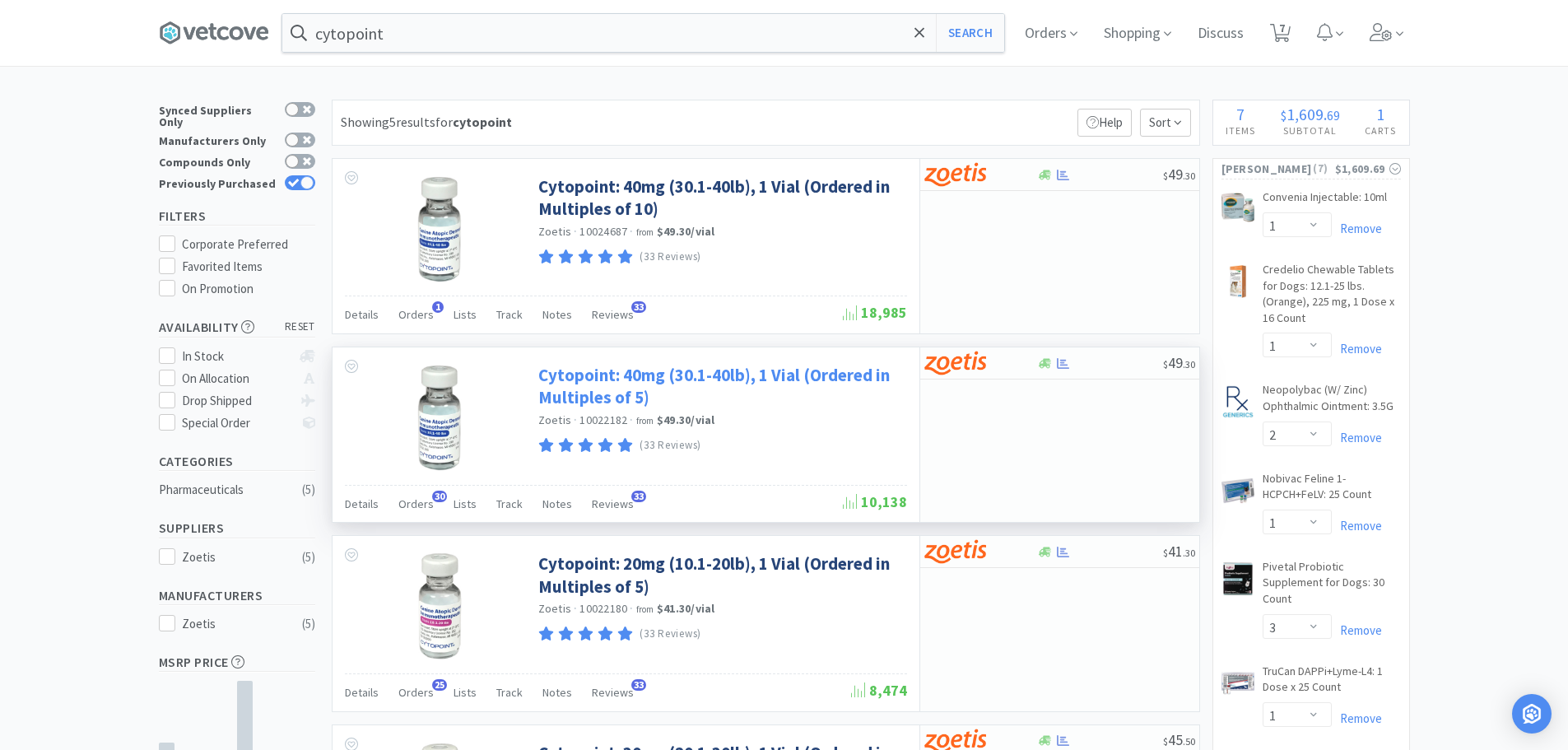
click at [600, 378] on link "Cytopoint: 40mg (30.1-40lb), 1 Vial (Ordered in Multiples of 5)" at bounding box center [720, 386] width 364 height 45
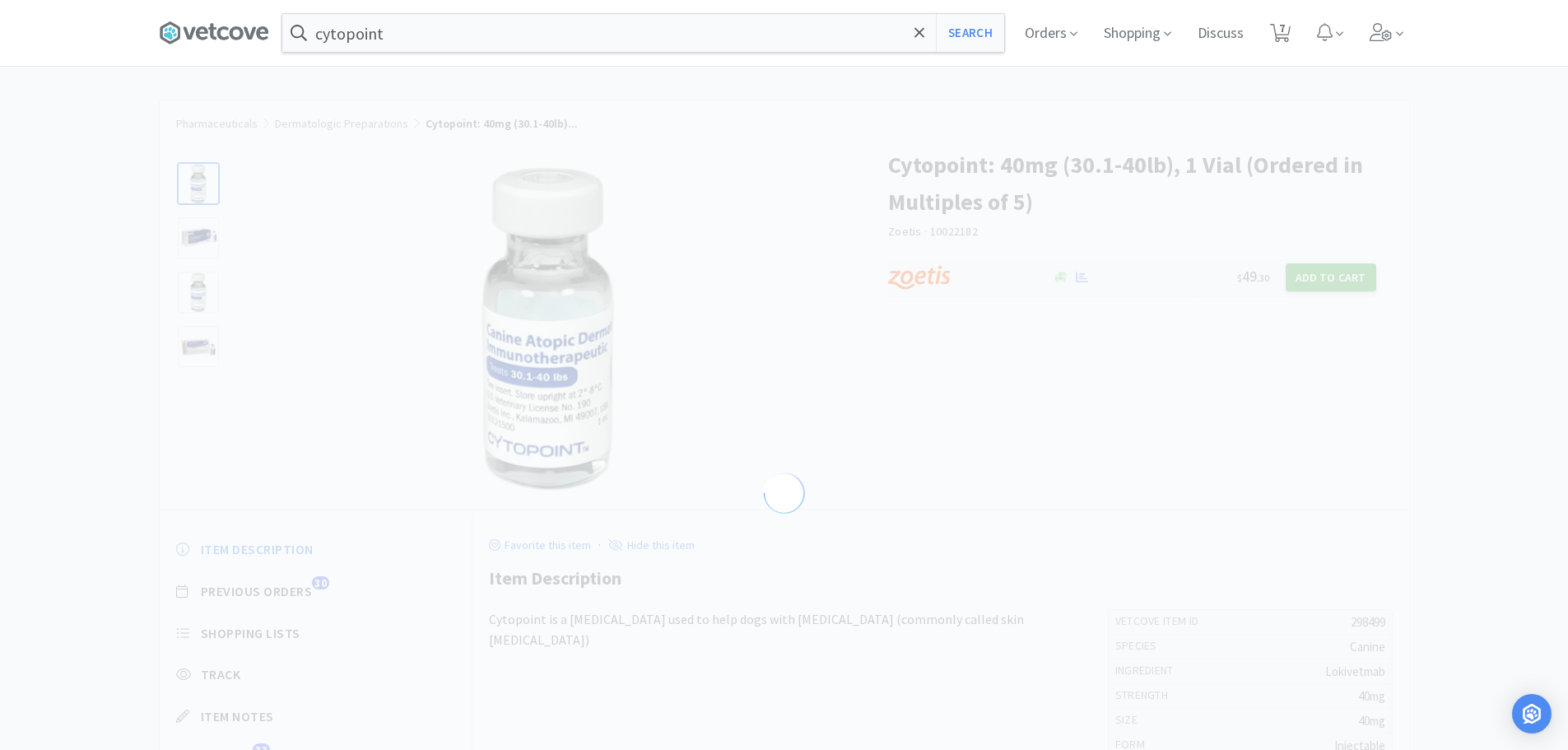
select select "298499"
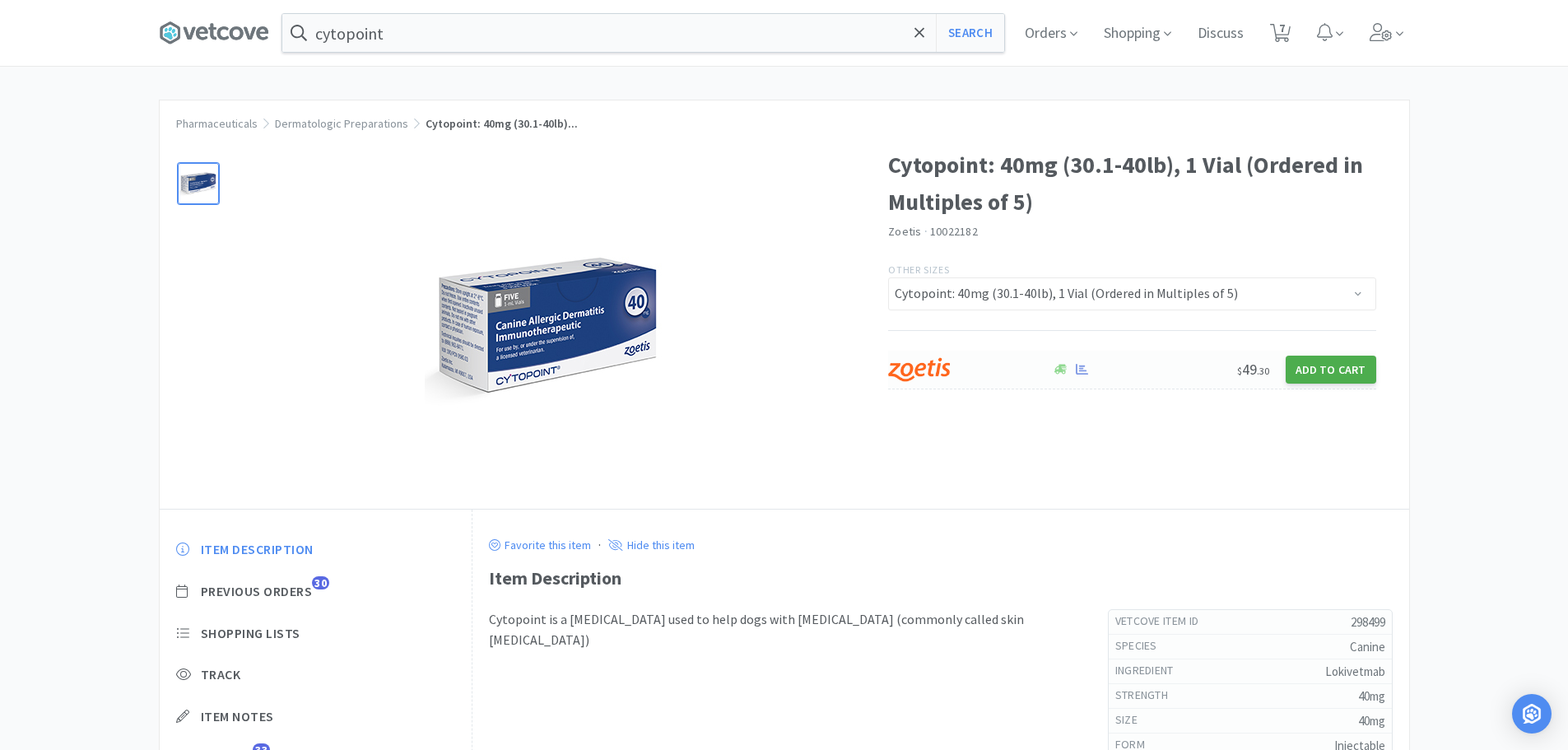
click at [1307, 373] on button "Add to Cart" at bounding box center [1331, 370] width 91 height 28
select select "5"
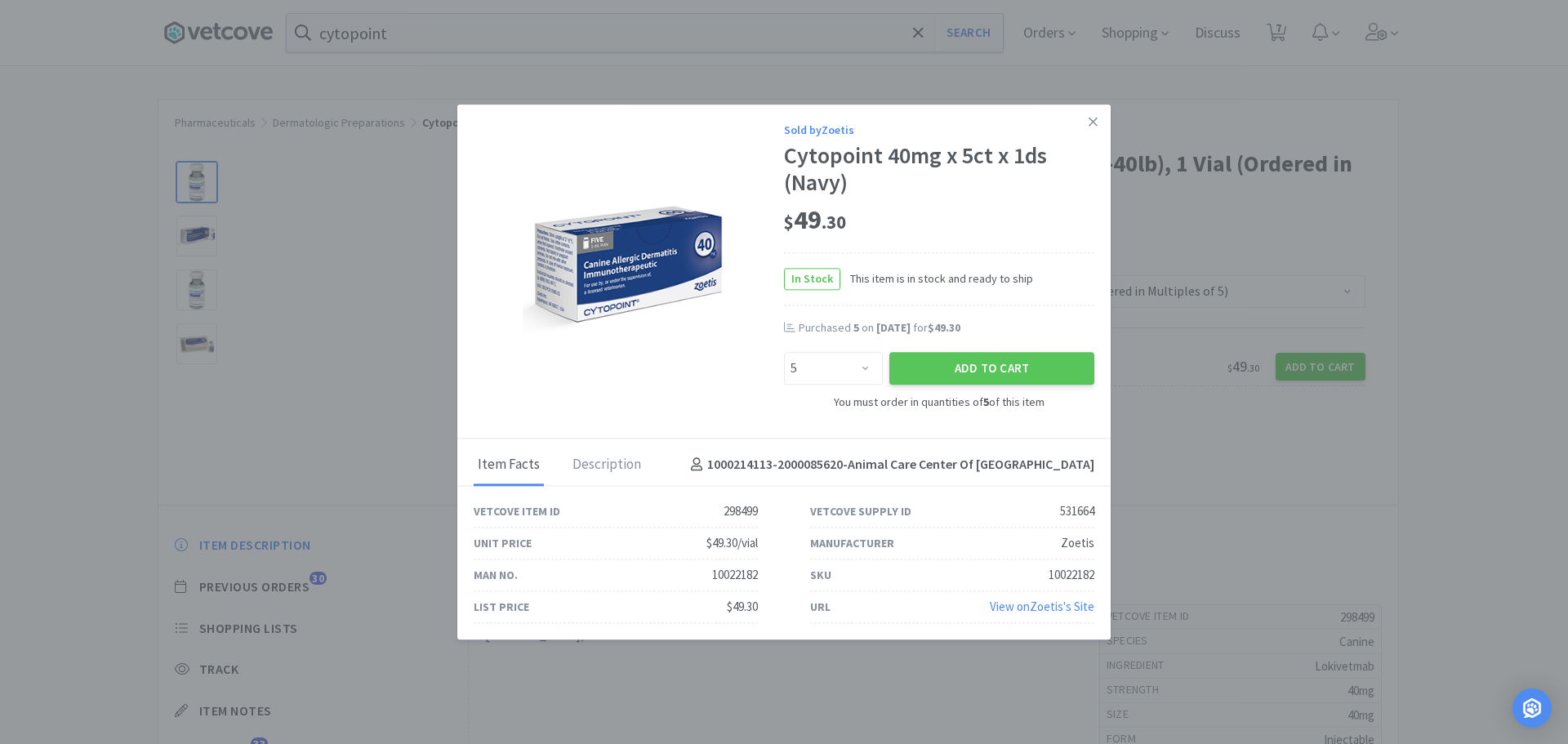
click at [996, 350] on div "Add to Cart" at bounding box center [992, 368] width 212 height 39
click at [989, 365] on button "Add to Cart" at bounding box center [992, 368] width 205 height 32
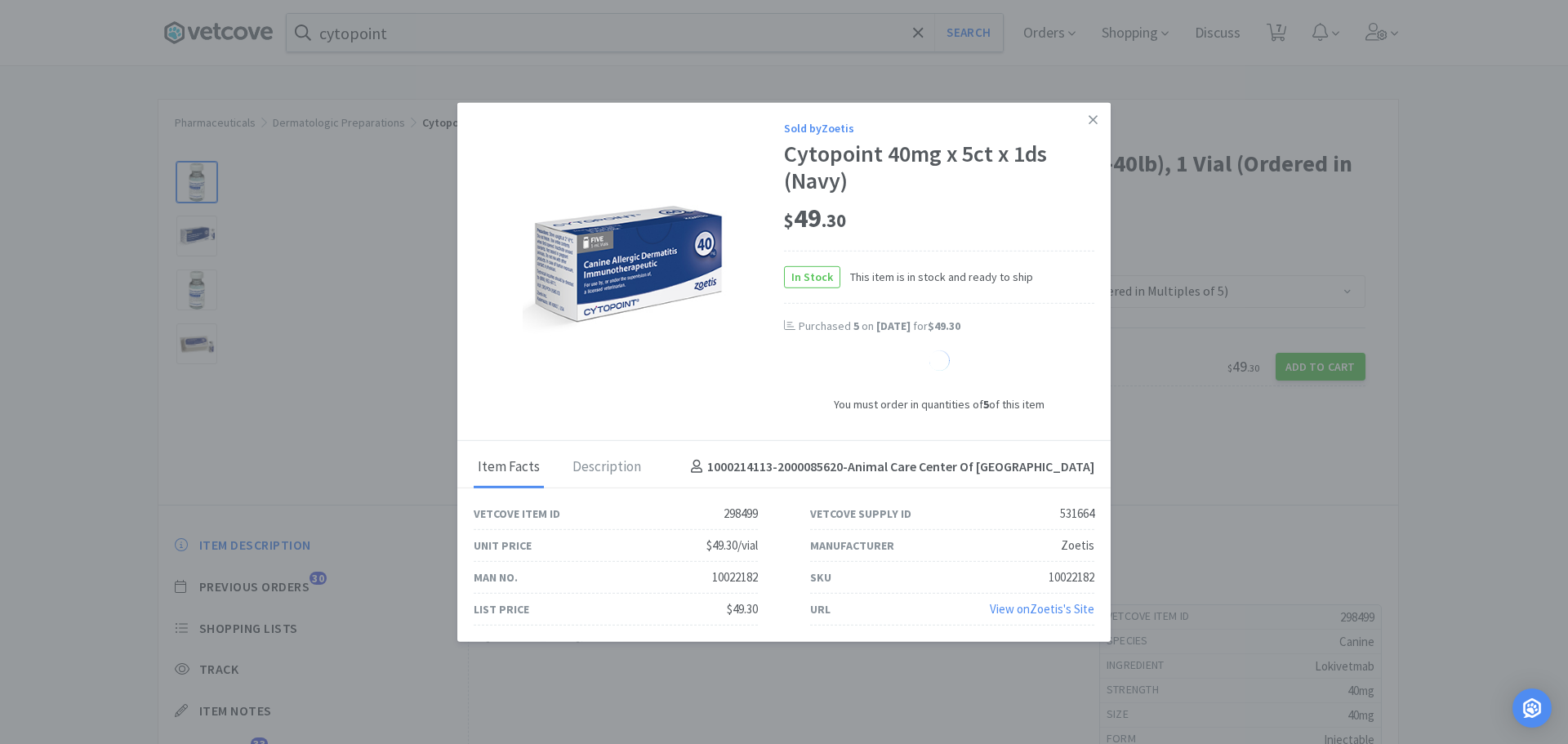
select select "1"
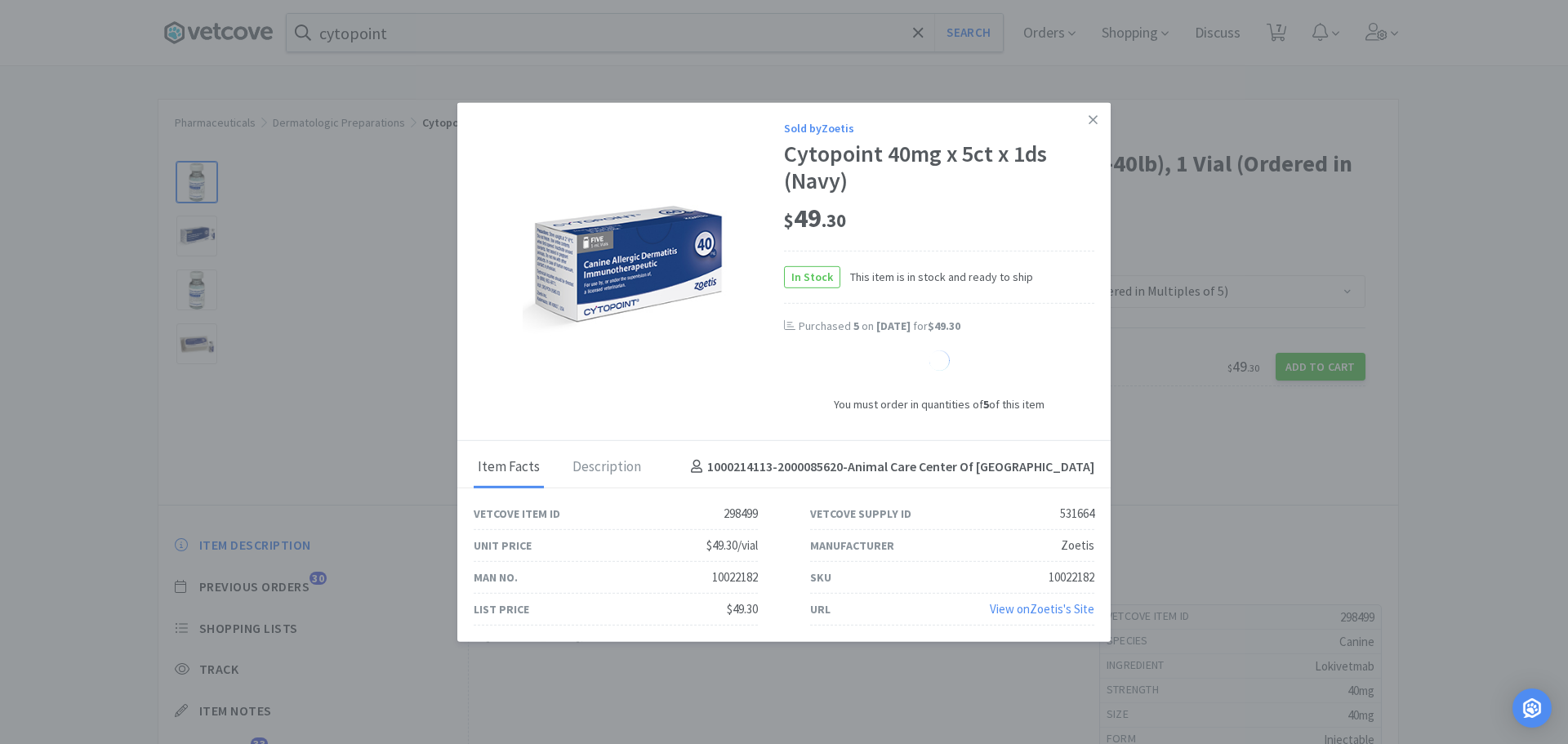
select select "1"
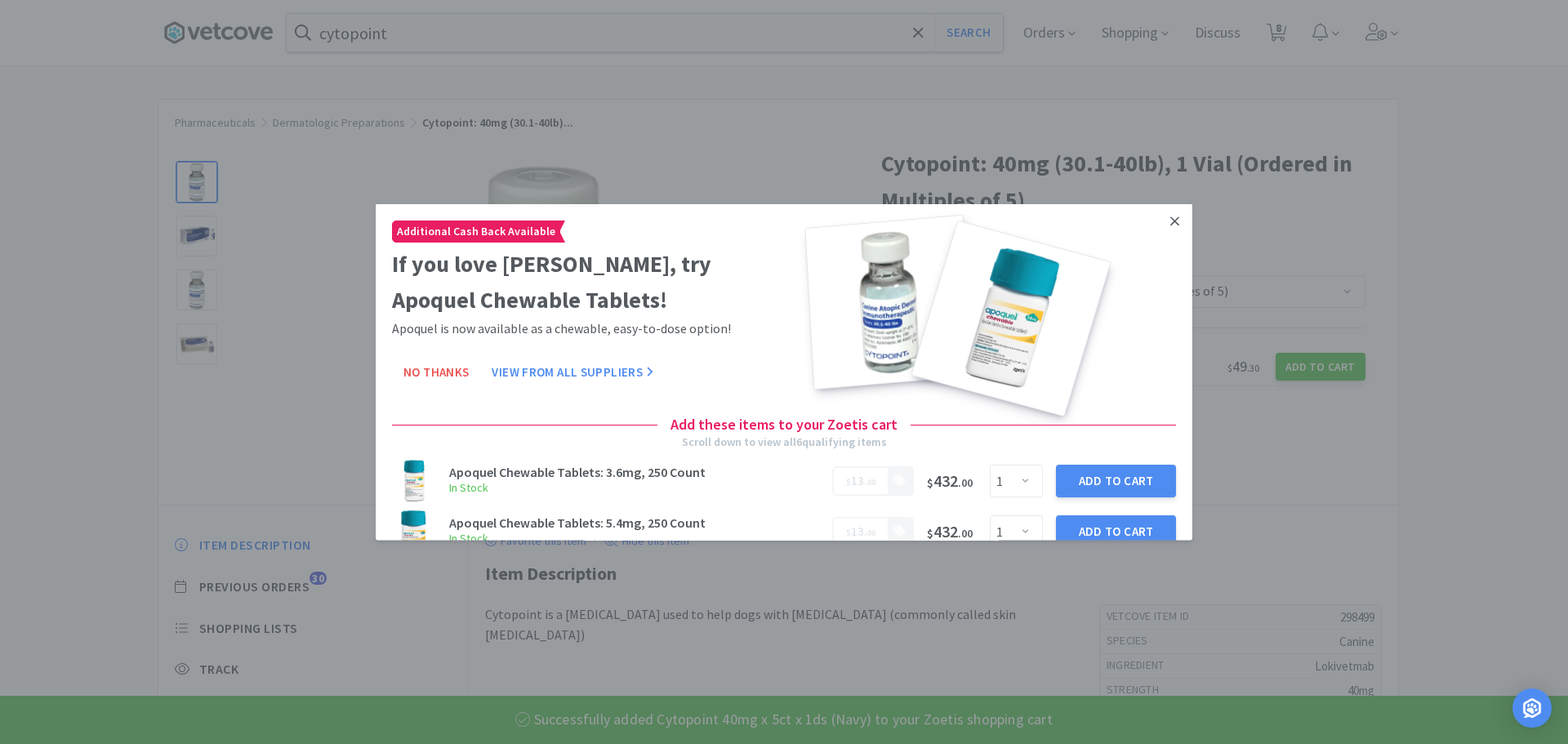
click at [1171, 219] on icon at bounding box center [1175, 220] width 9 height 9
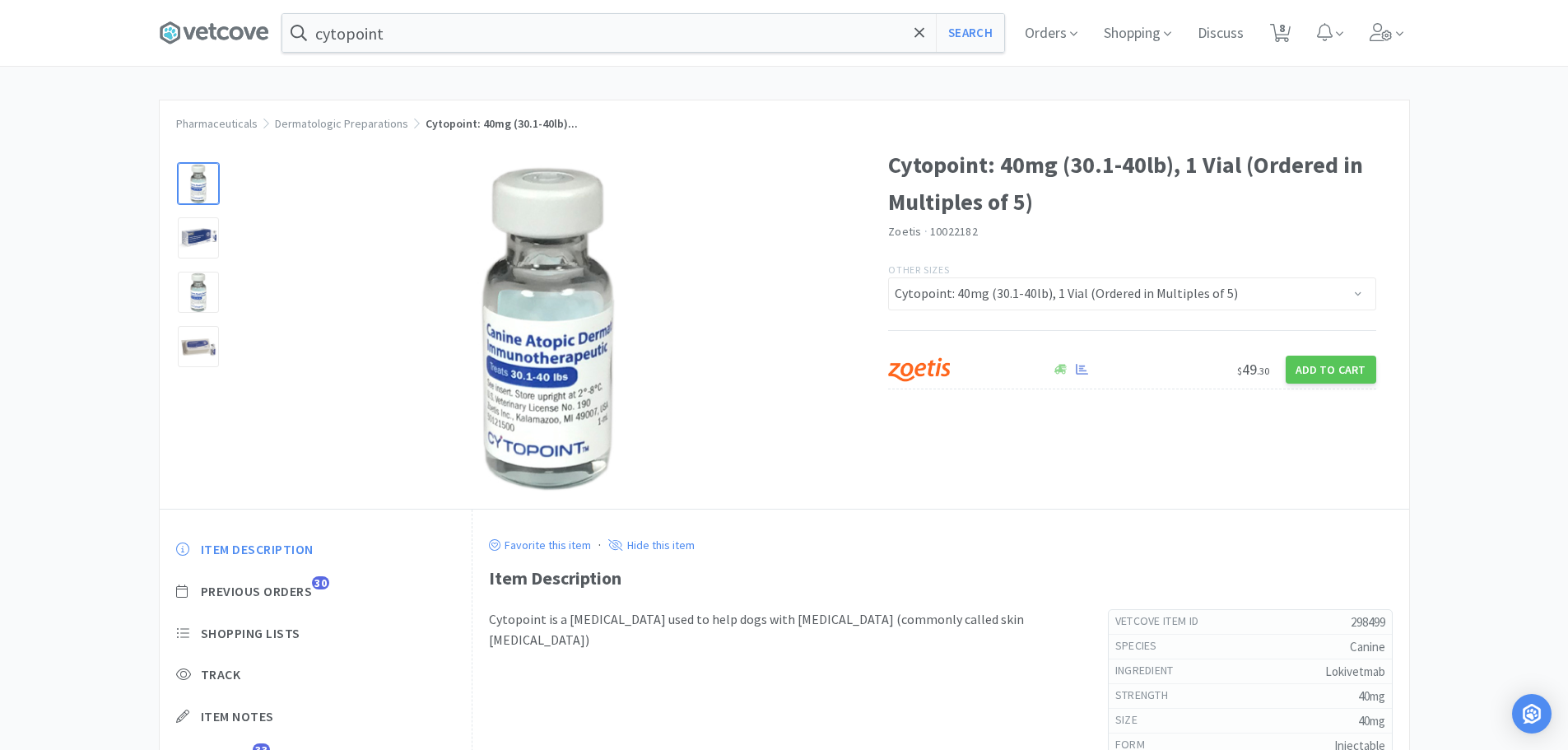
click at [1305, 31] on div "Orders Shopping Discuss Discuss 8 8" at bounding box center [1210, 33] width 398 height 66
click at [1304, 30] on div "Orders Shopping Discuss Discuss 8 8" at bounding box center [1210, 33] width 398 height 66
click at [1291, 31] on icon at bounding box center [1279, 33] width 20 height 19
select select "5"
select select "1"
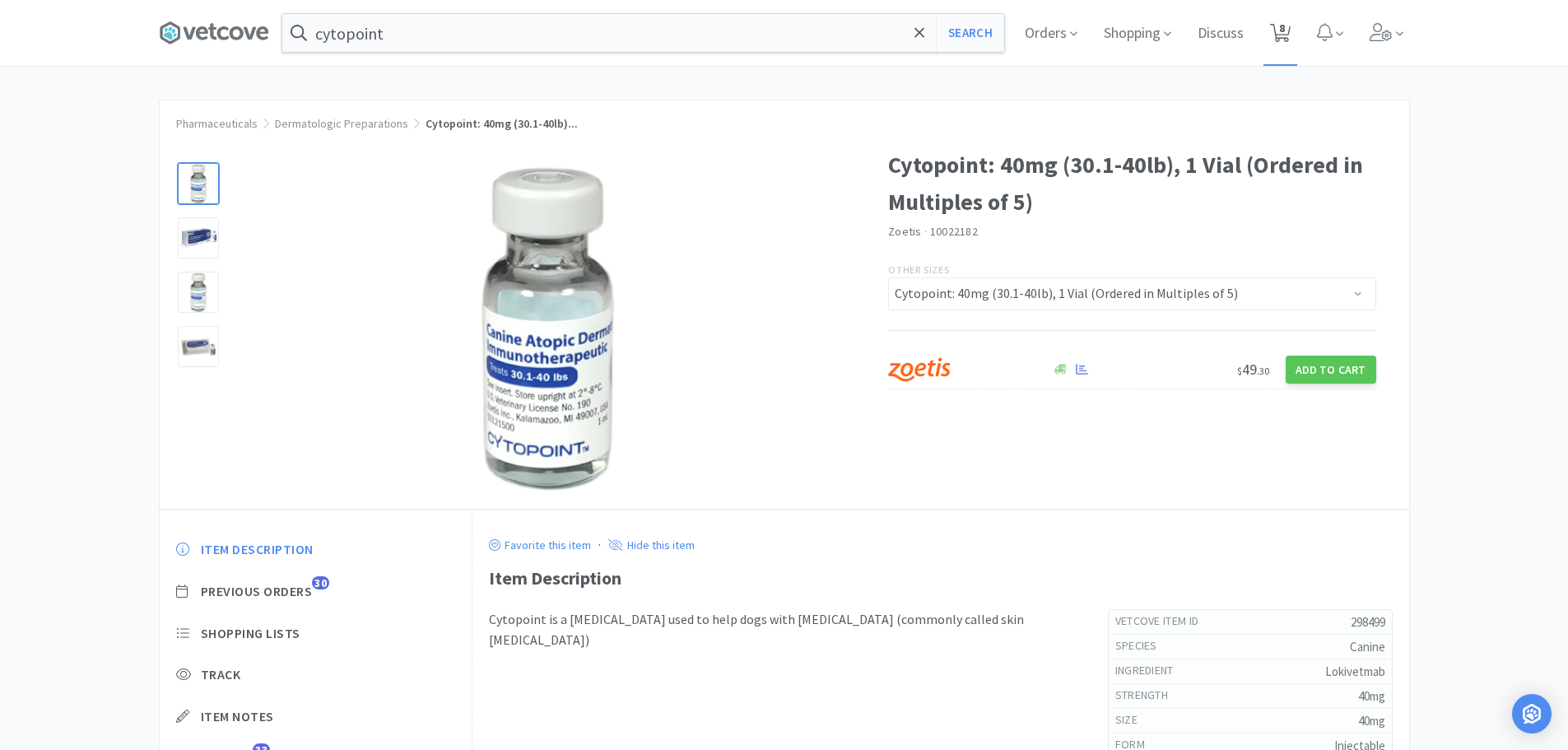
select select "1"
select select "2"
select select "1"
select select "3"
select select "1"
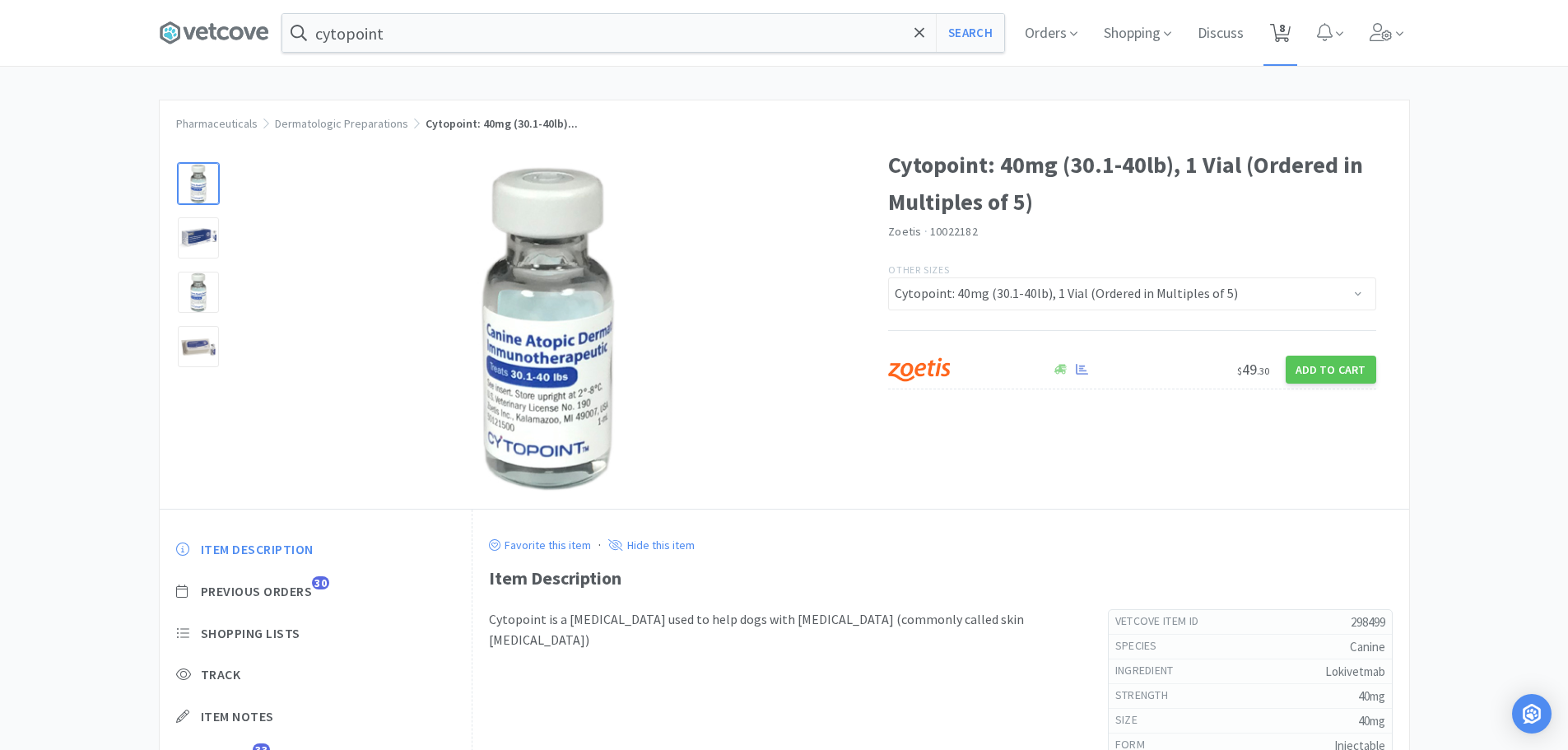
select select "2"
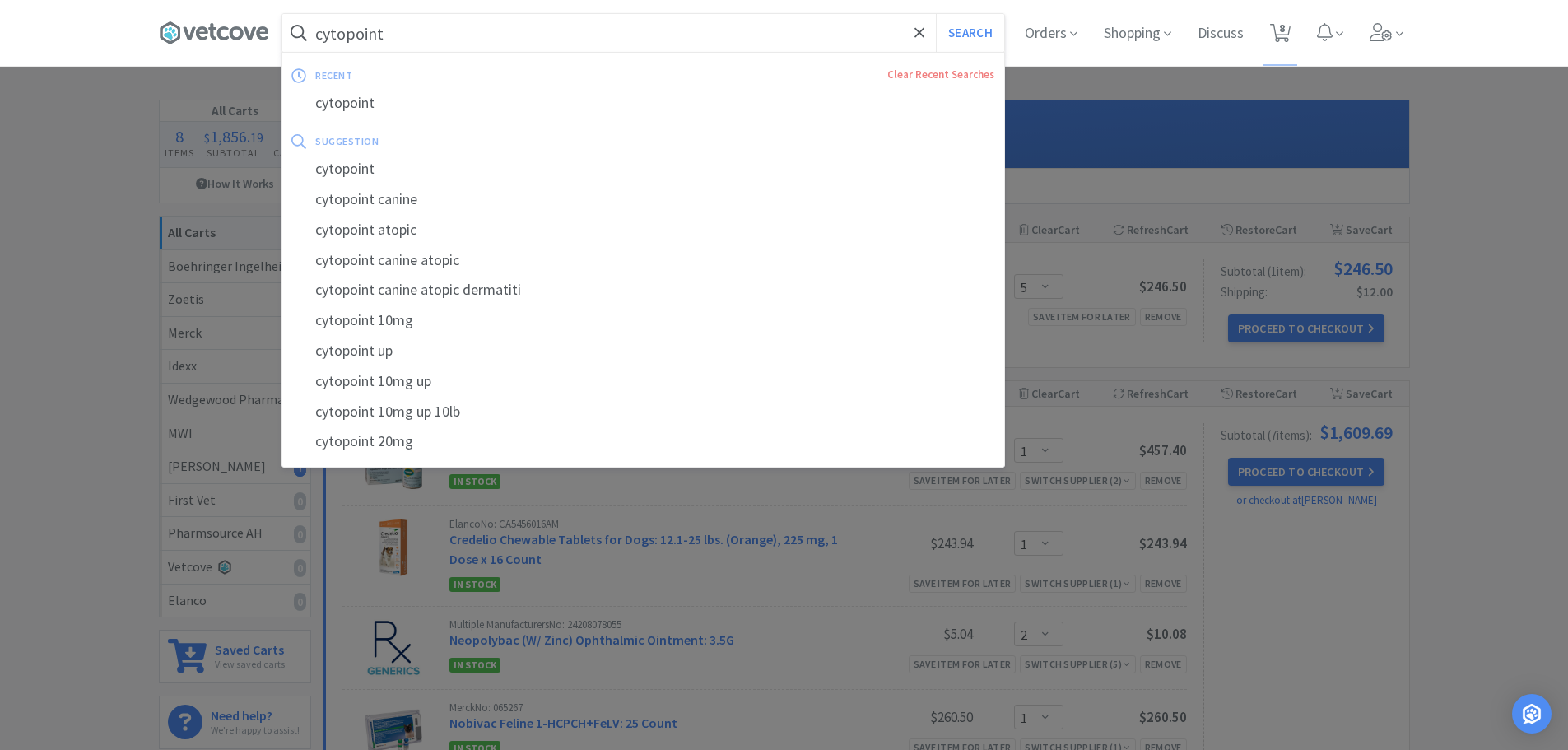
click at [440, 34] on input "cytopoint" at bounding box center [643, 33] width 722 height 38
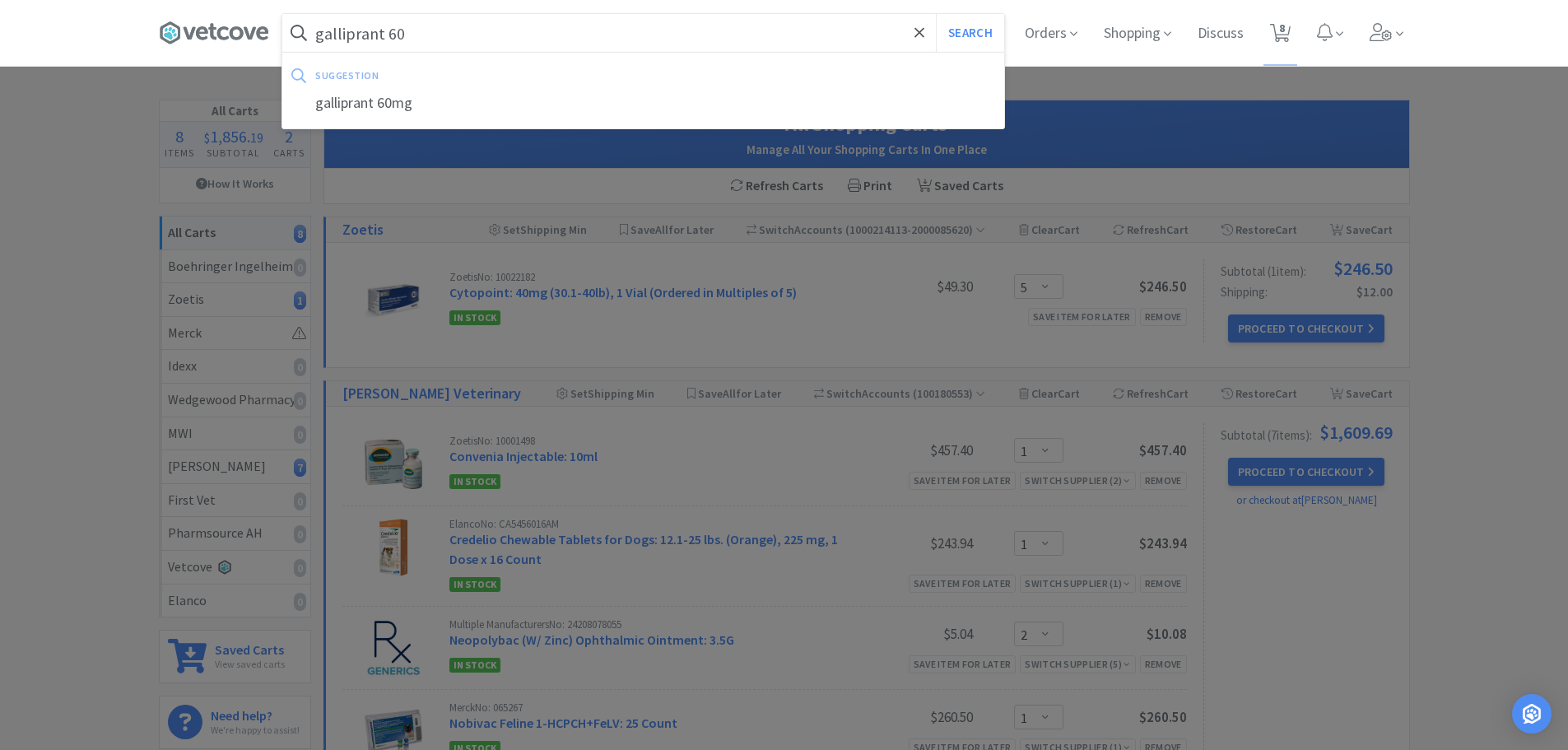
type input "galliprant 60"
click at [936, 14] on button "Search" at bounding box center [970, 33] width 68 height 38
select select "1"
select select "2"
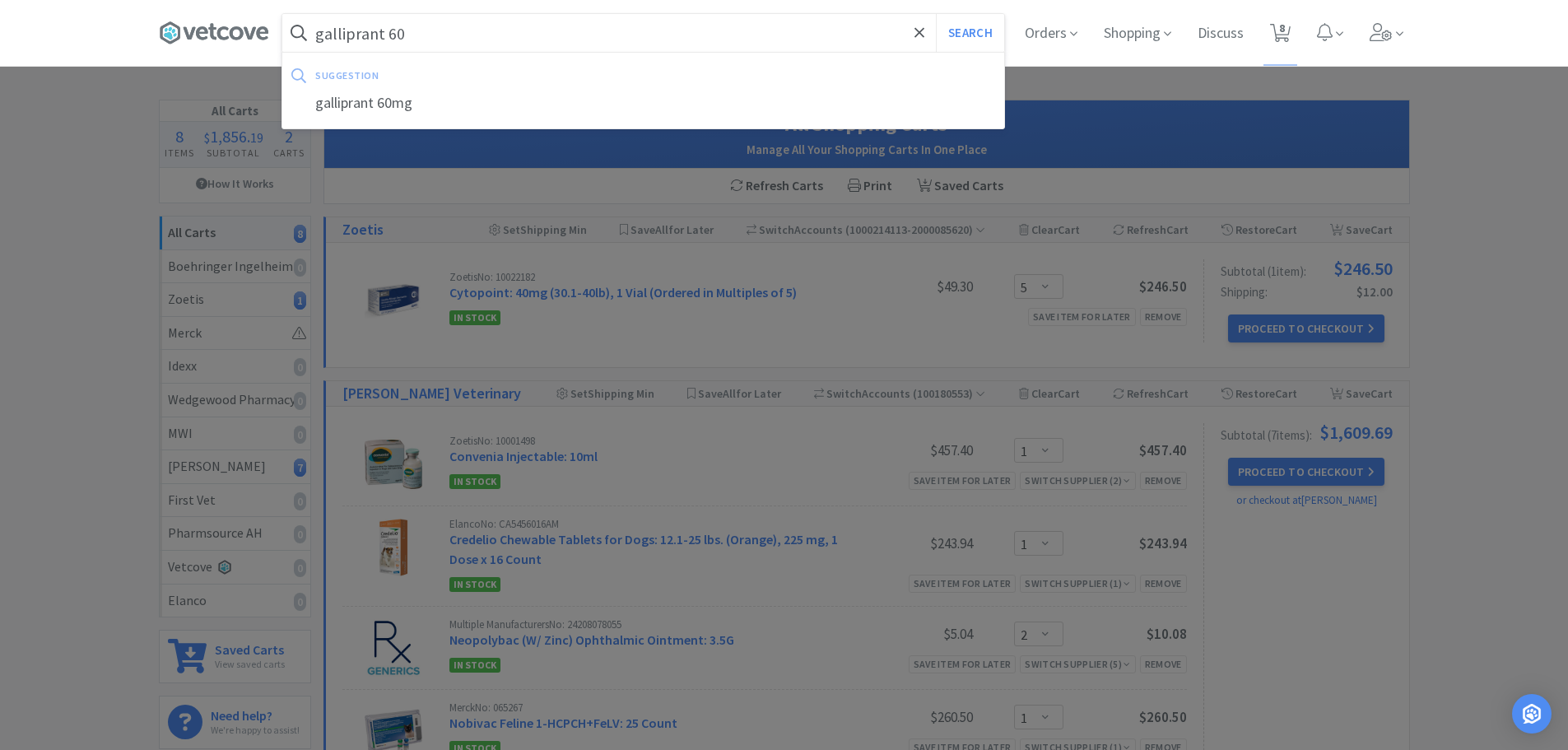
select select "1"
select select "3"
select select "1"
select select "2"
select select "5"
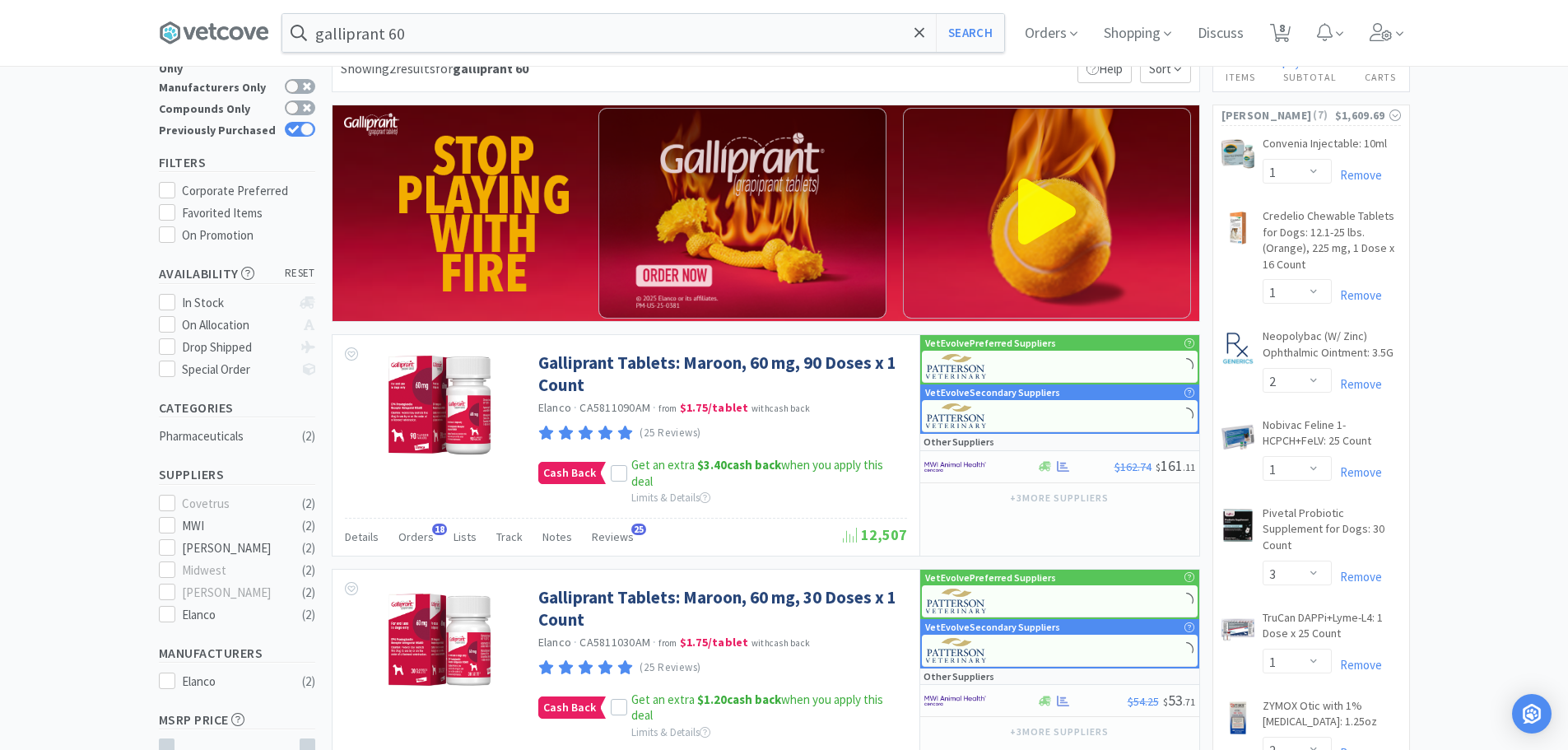
scroll to position [82, 0]
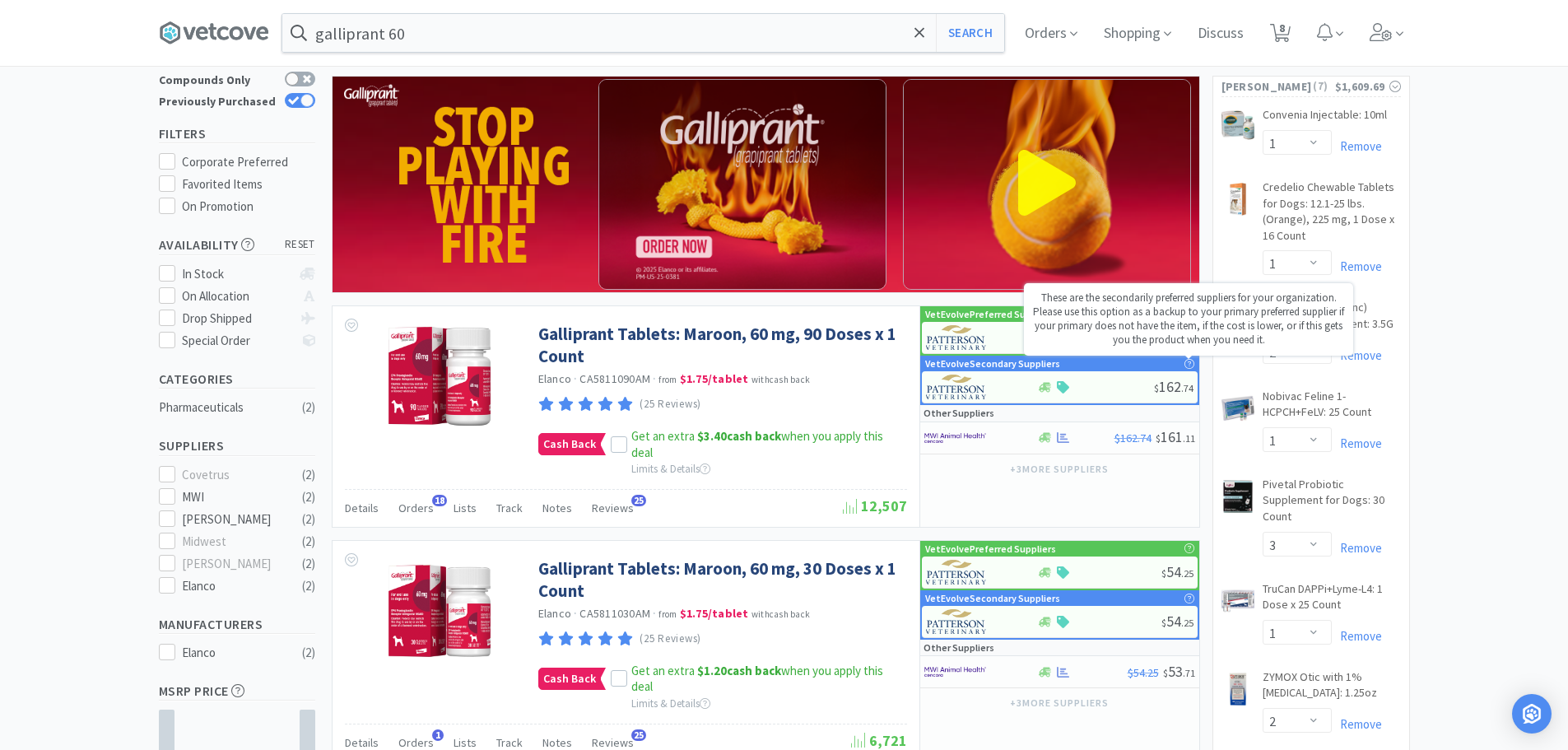
click at [1064, 335] on div "These are the secondarily preferred suppliers for your organization. Please use…" at bounding box center [1188, 319] width 329 height 72
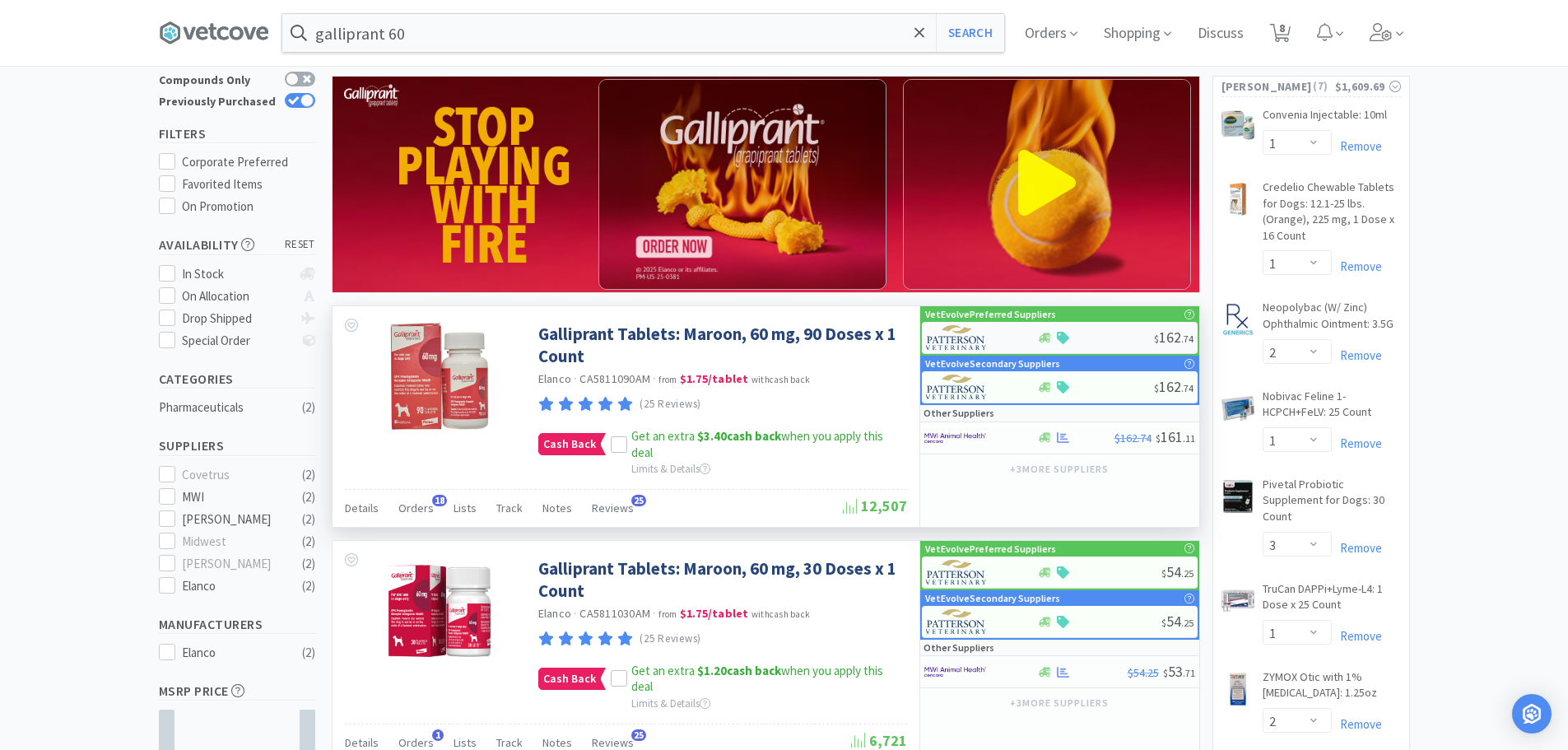
click at [992, 333] on div at bounding box center [971, 338] width 91 height 28
select select "1"
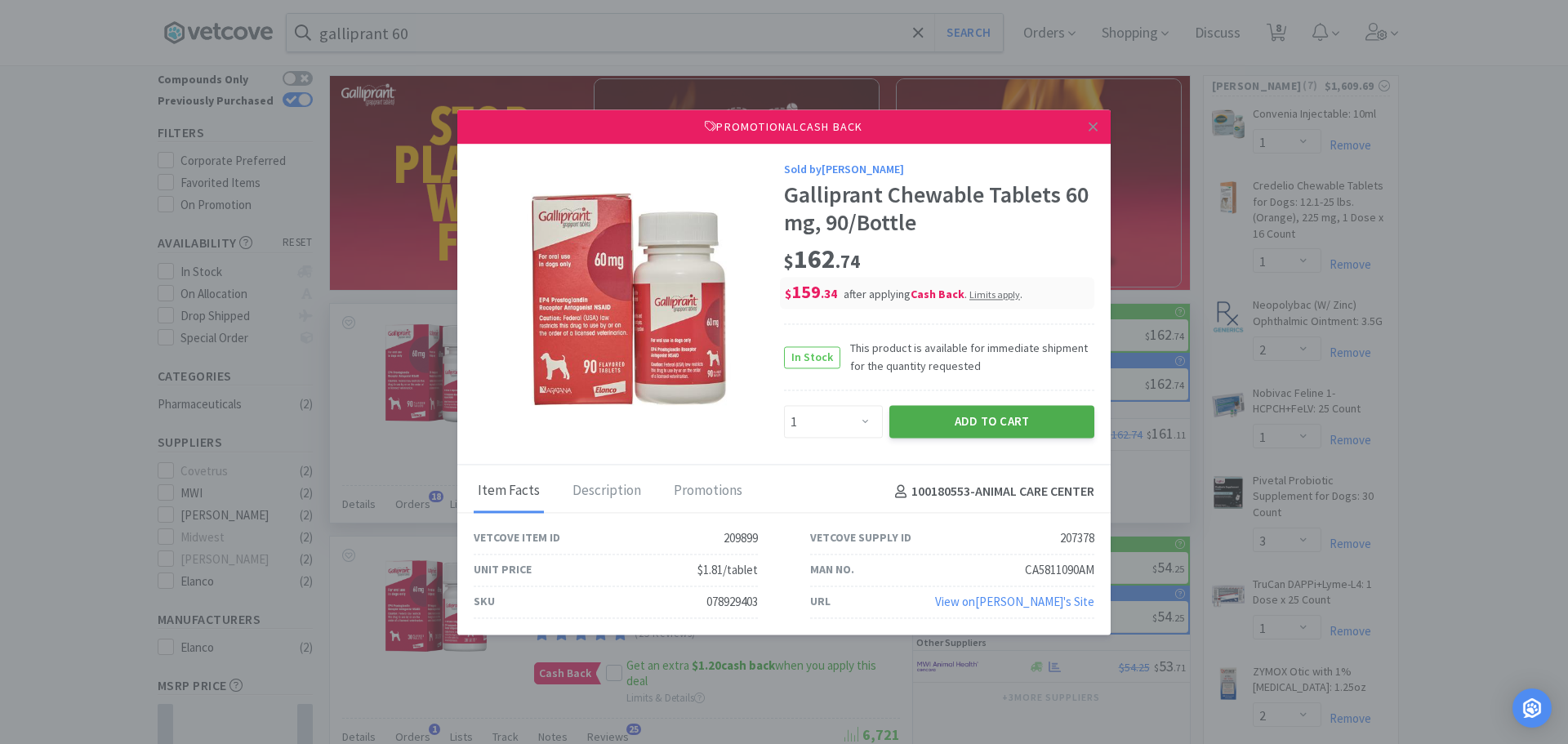
click at [942, 430] on button "Add to Cart" at bounding box center [992, 422] width 205 height 32
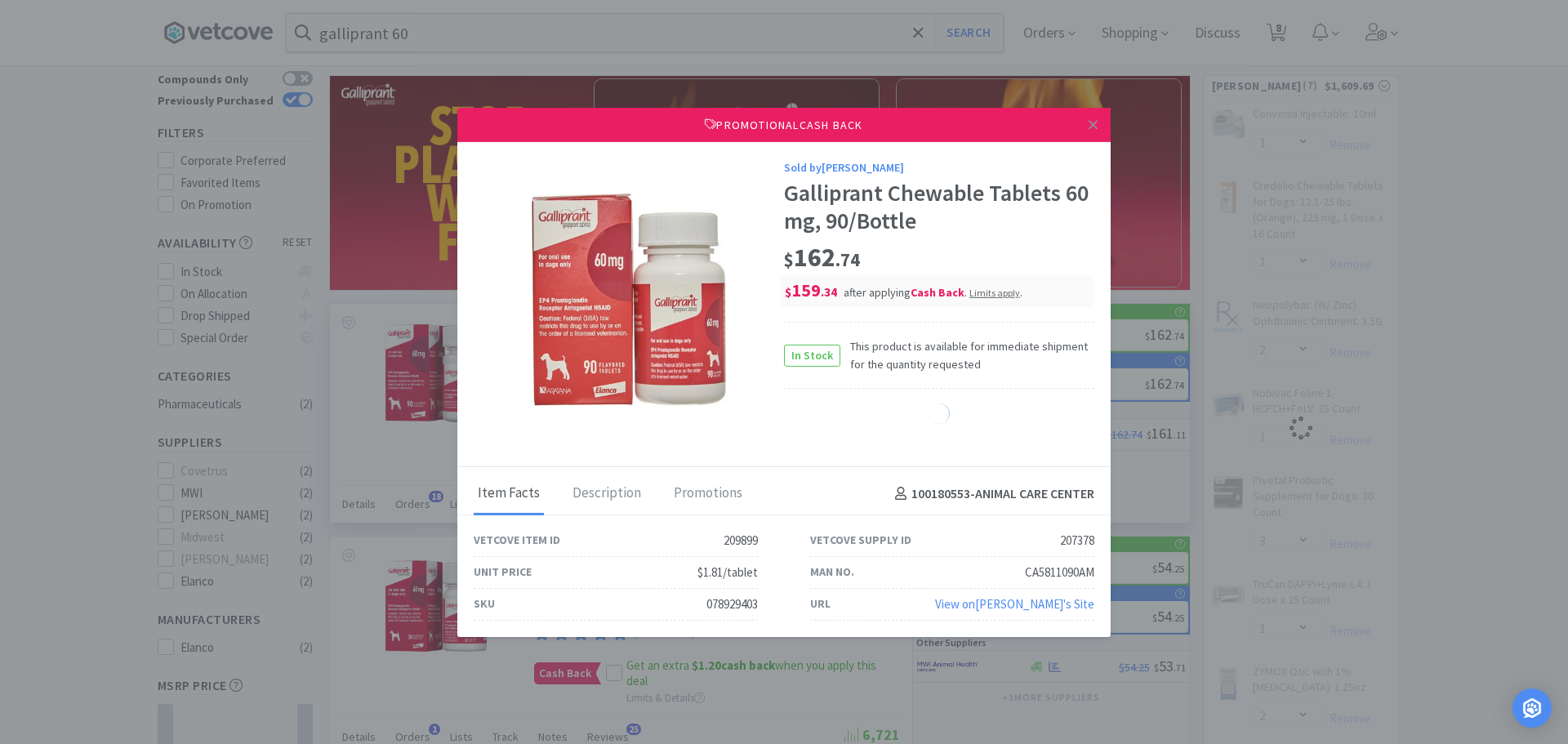
select select "1"
select select "2"
select select "1"
select select "3"
select select "1"
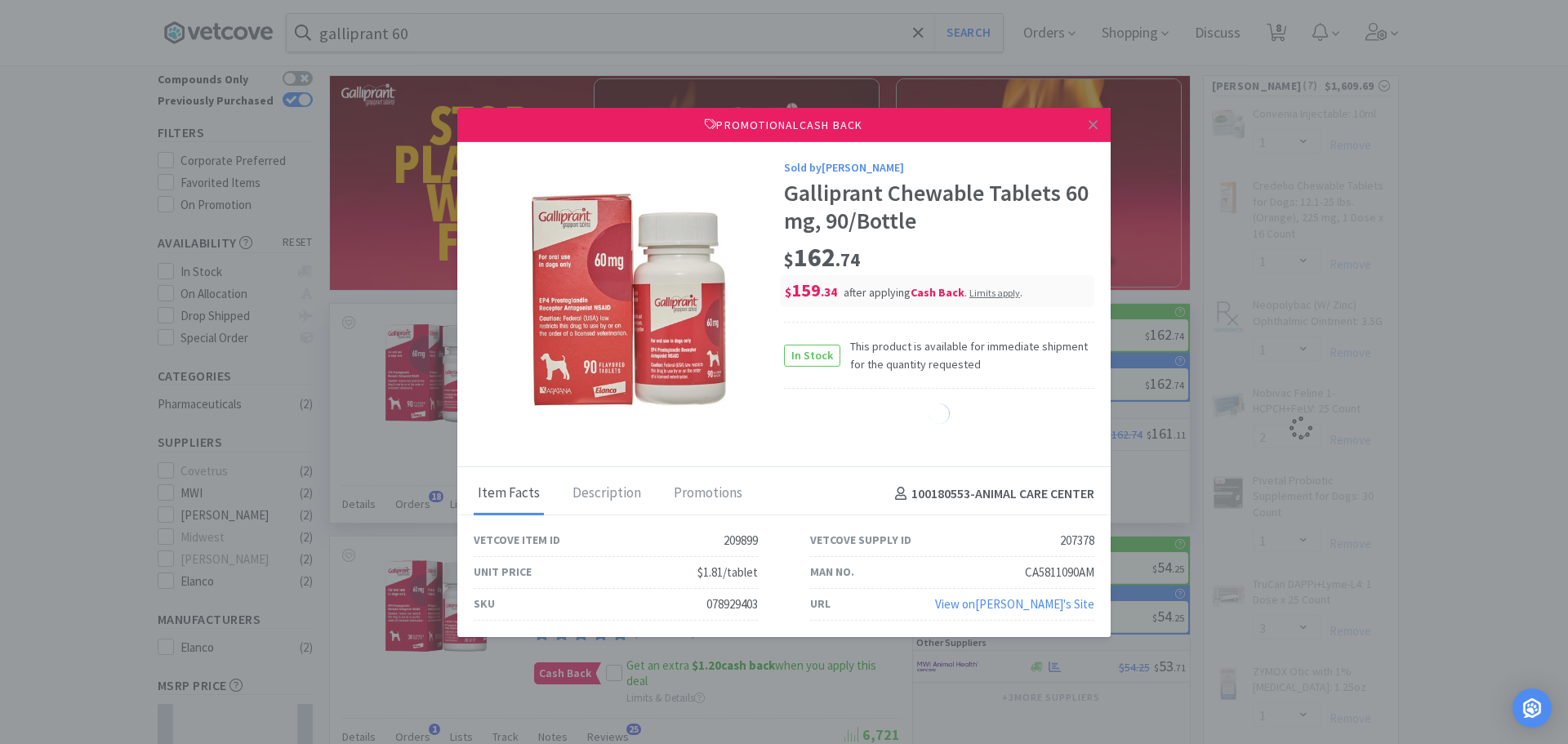
select select "2"
select select "1"
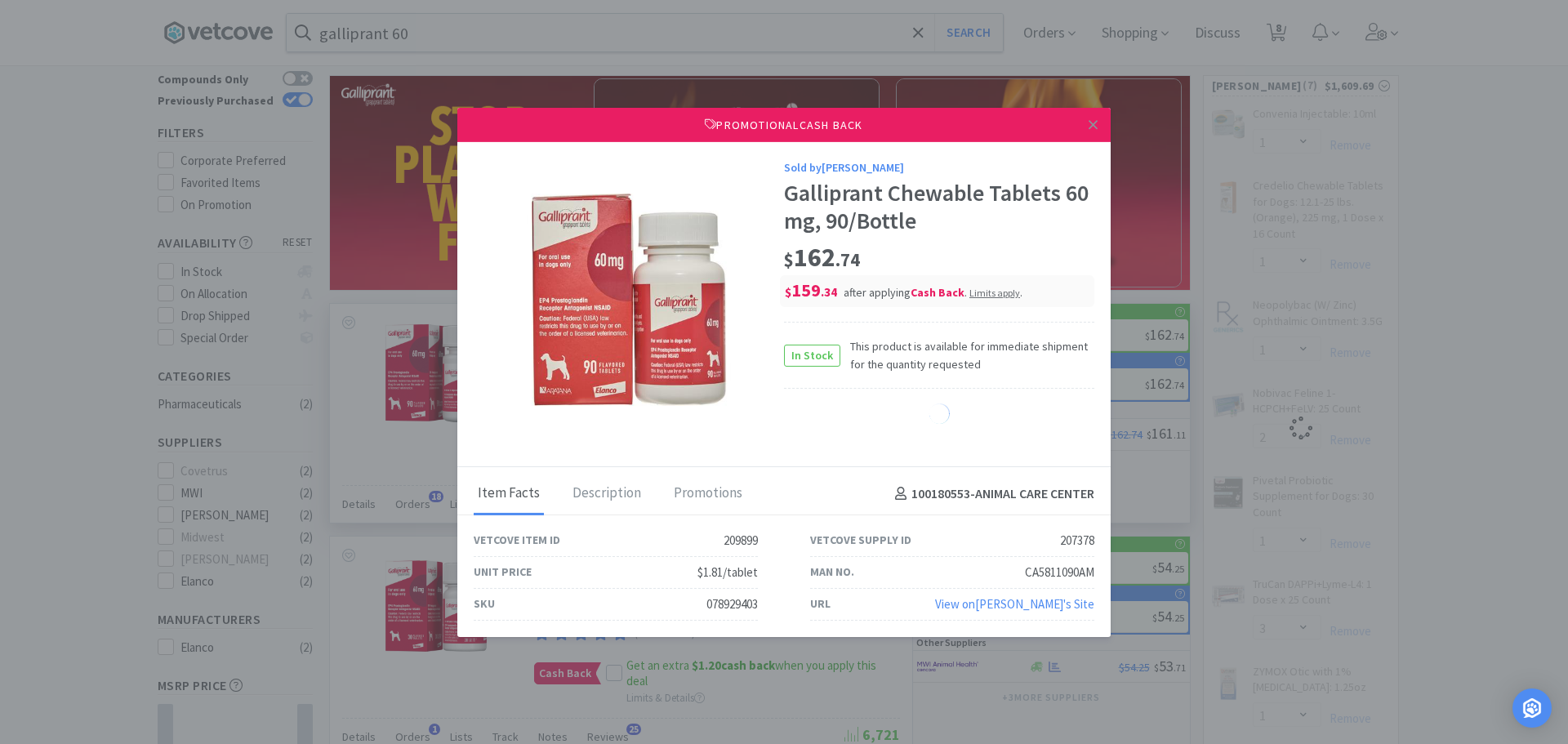
select select "1"
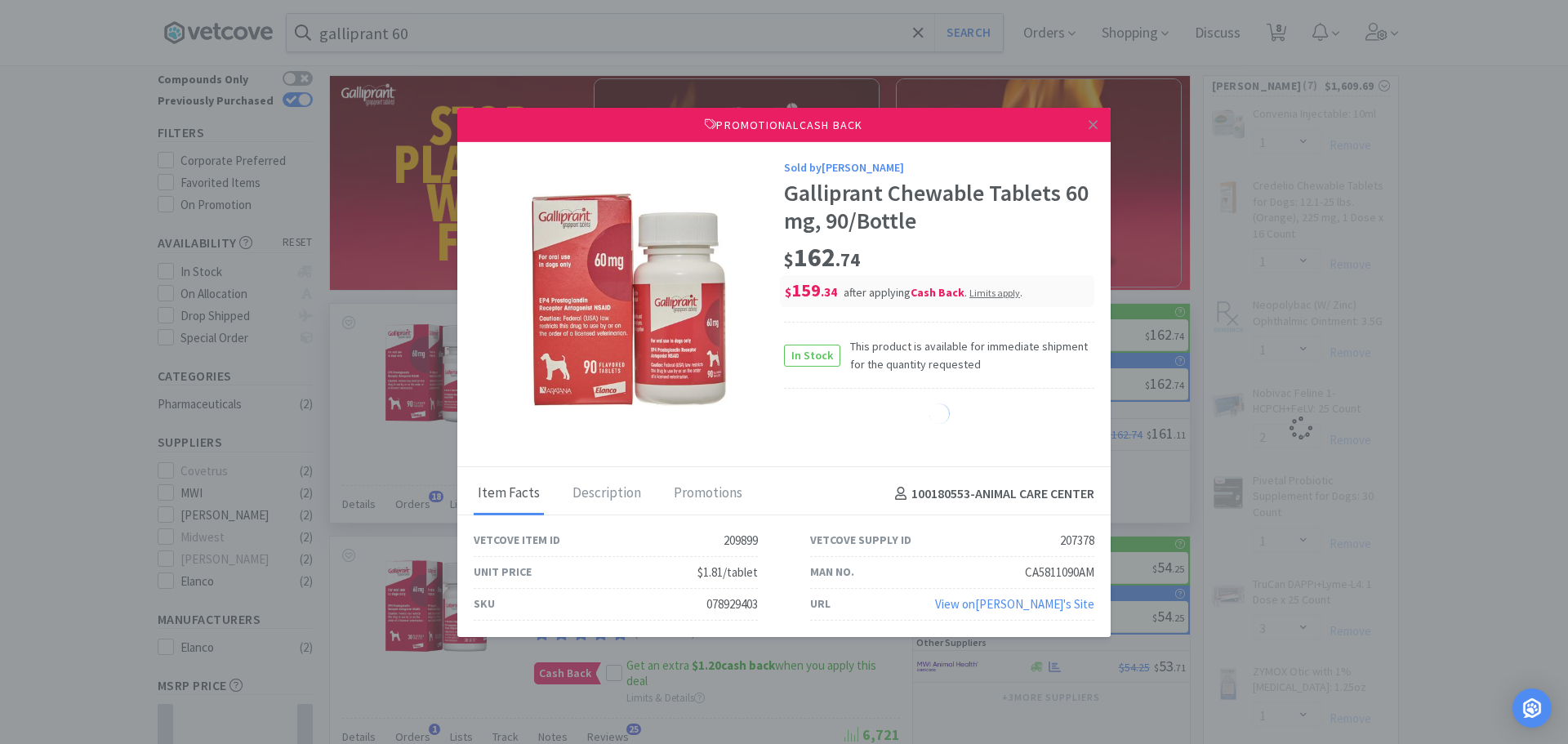
select select "1"
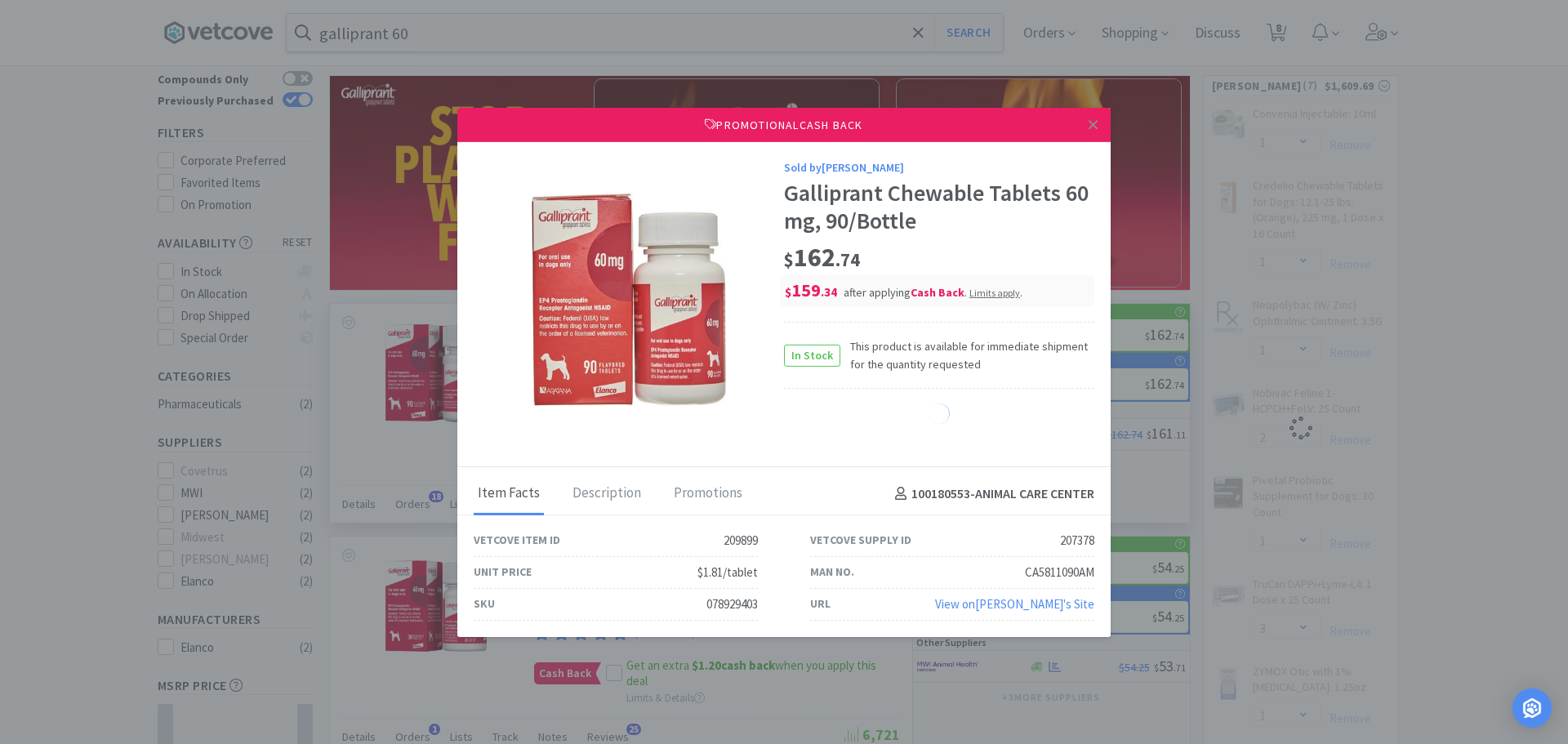
select select "1"
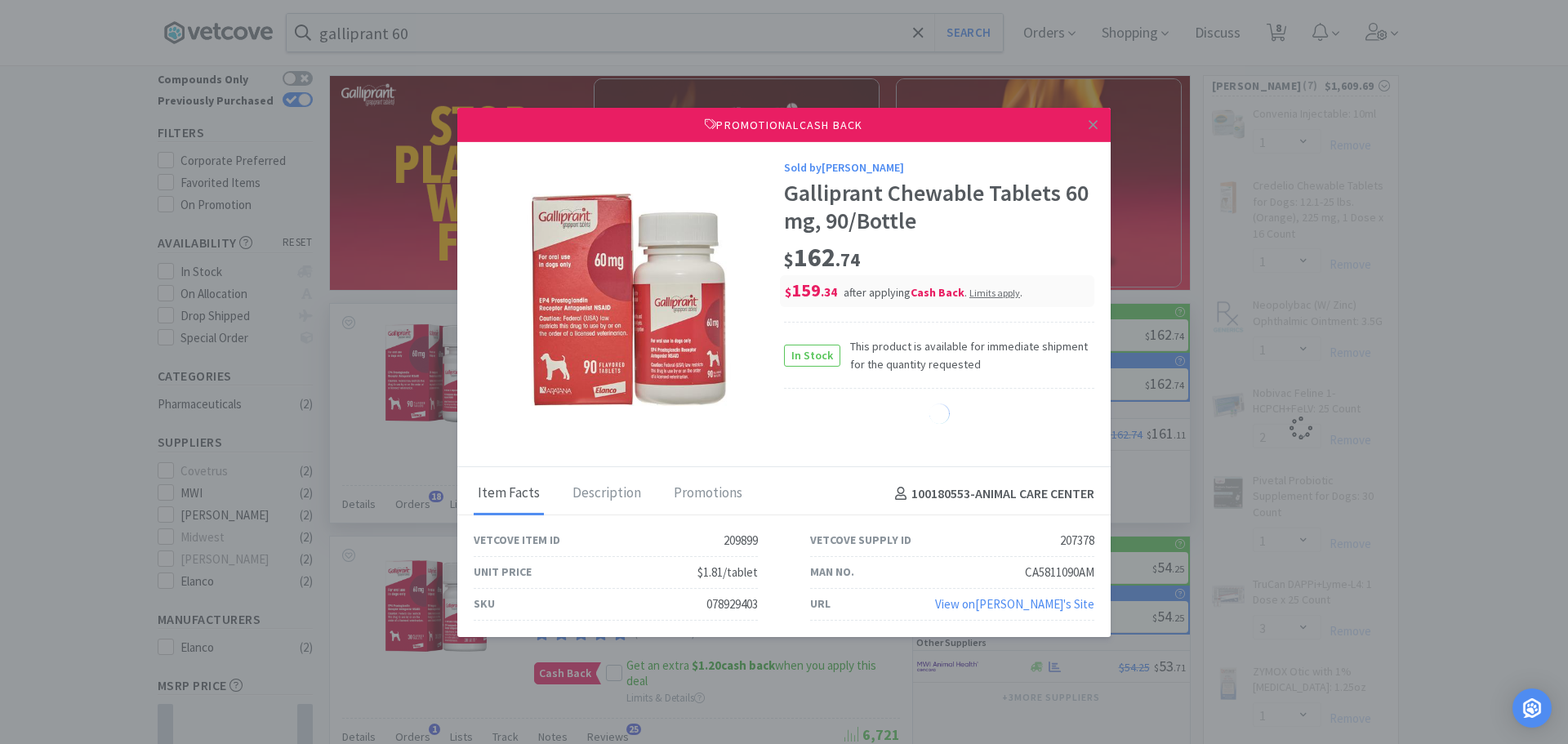
select select "1"
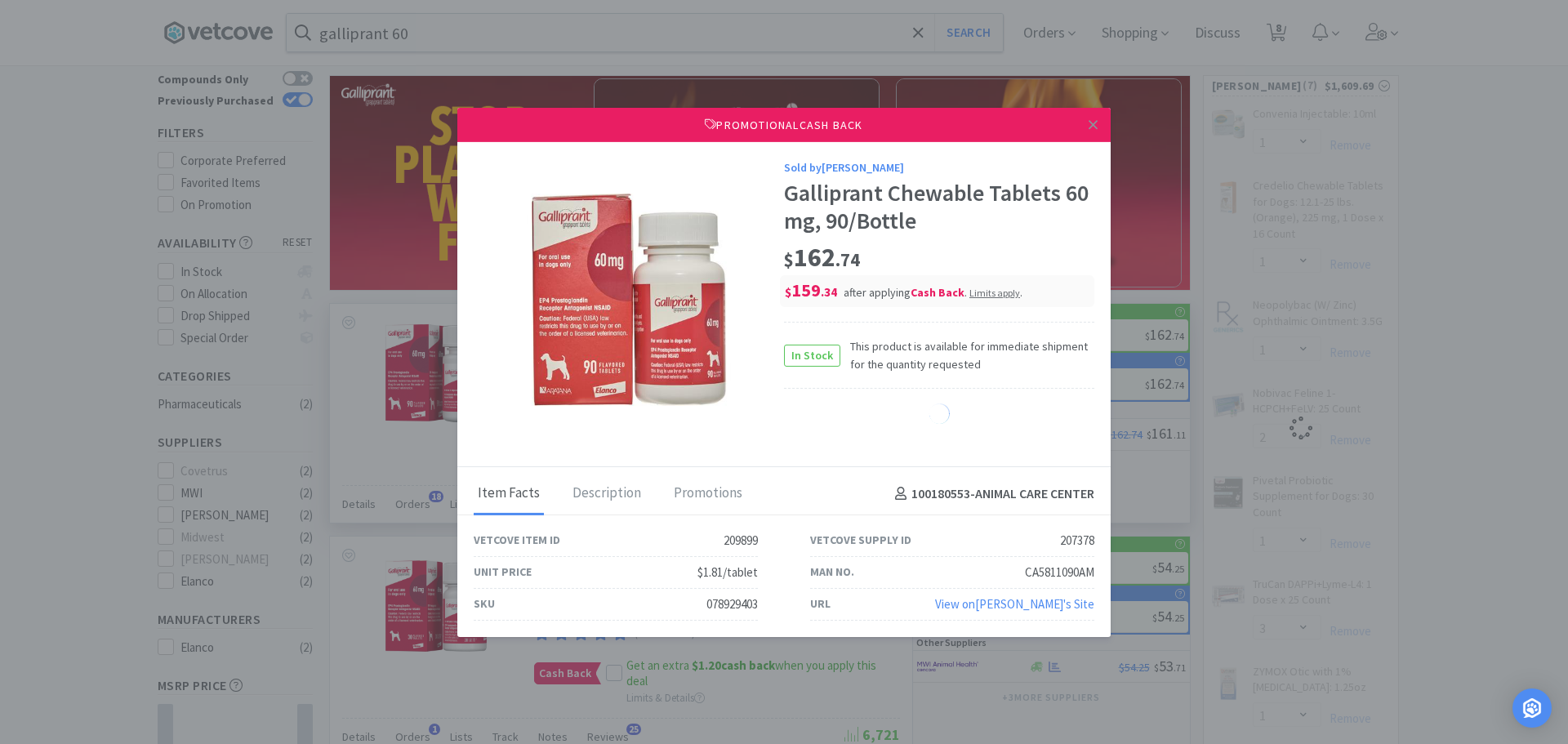
select select "1"
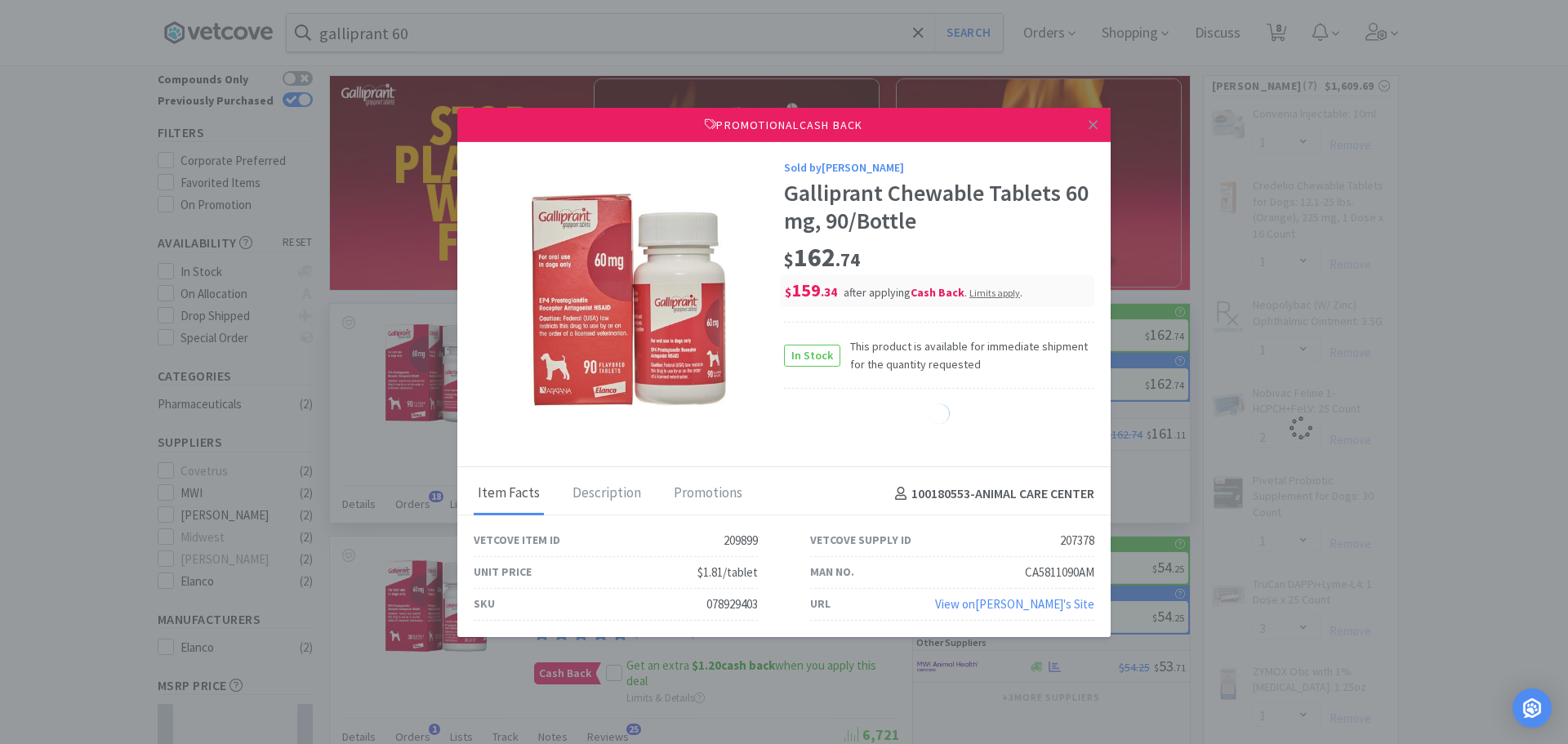
select select "1"
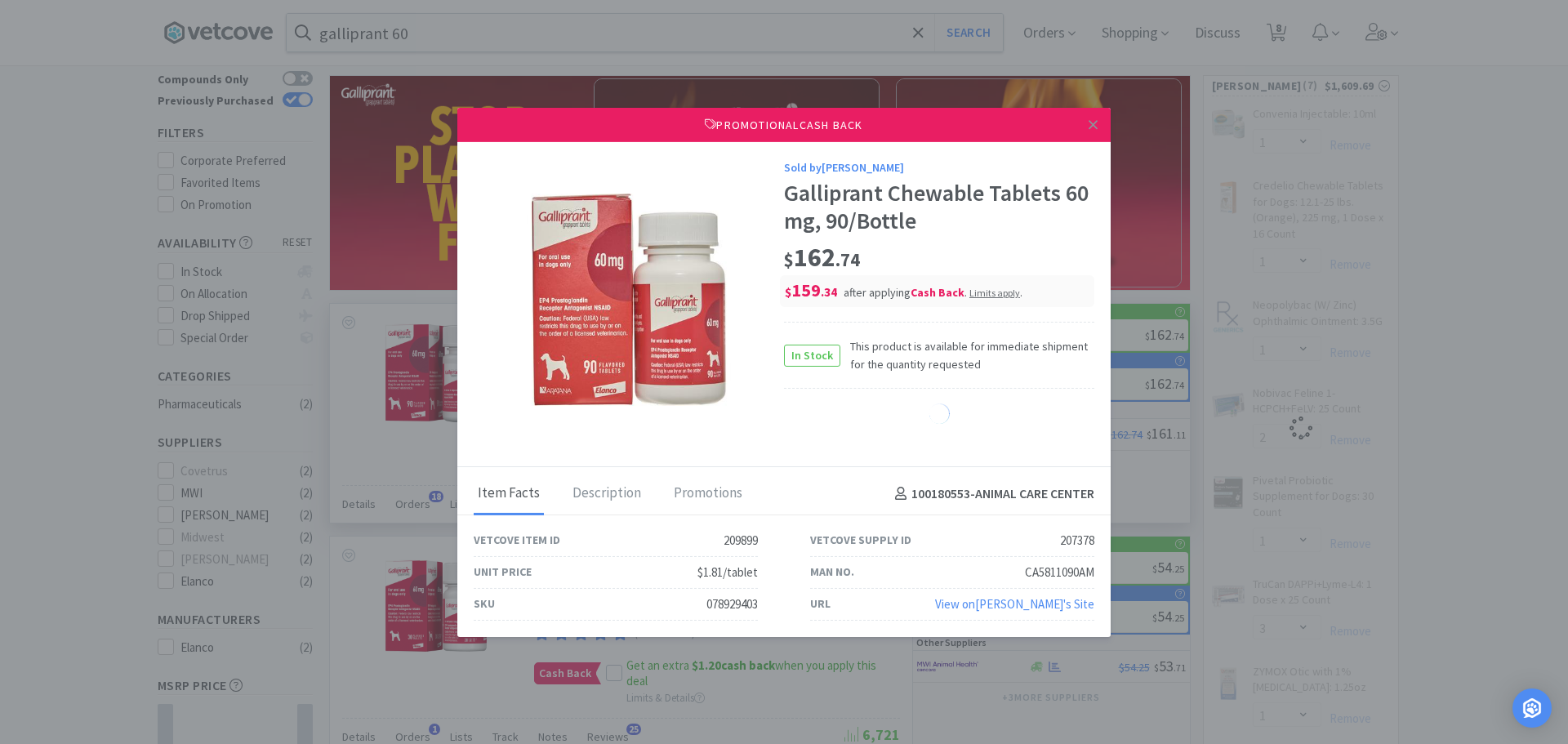
select select "1"
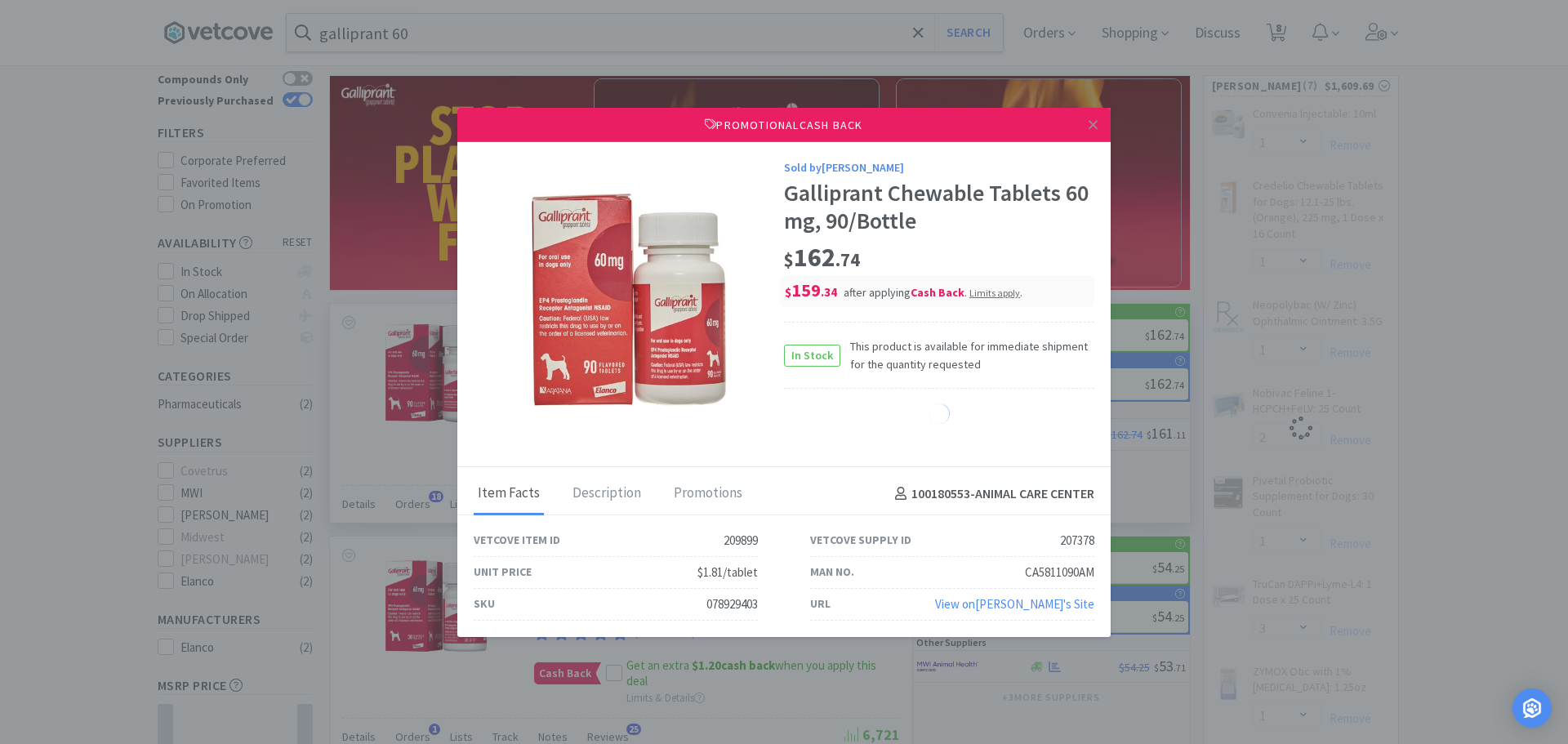
select select "1"
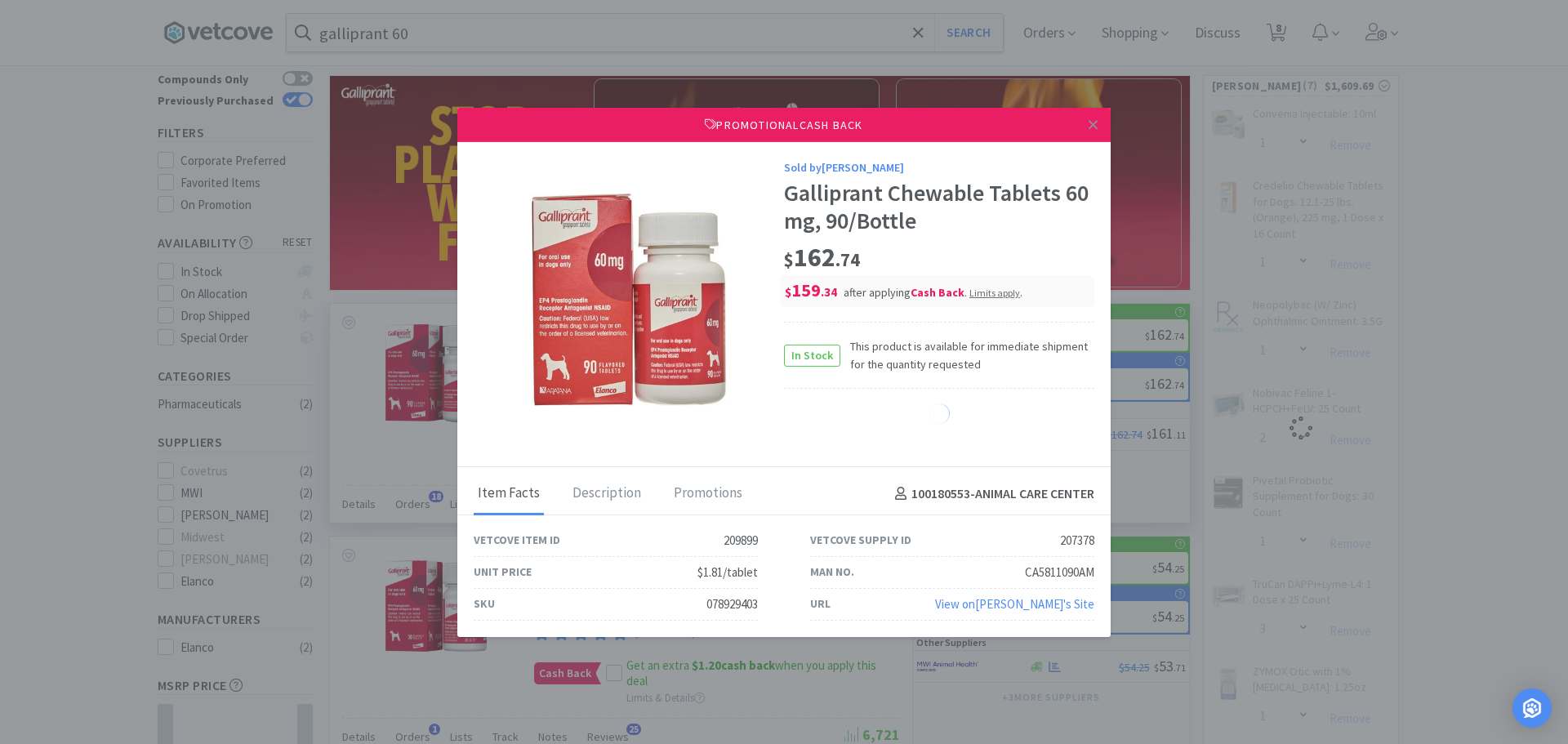
select select "1"
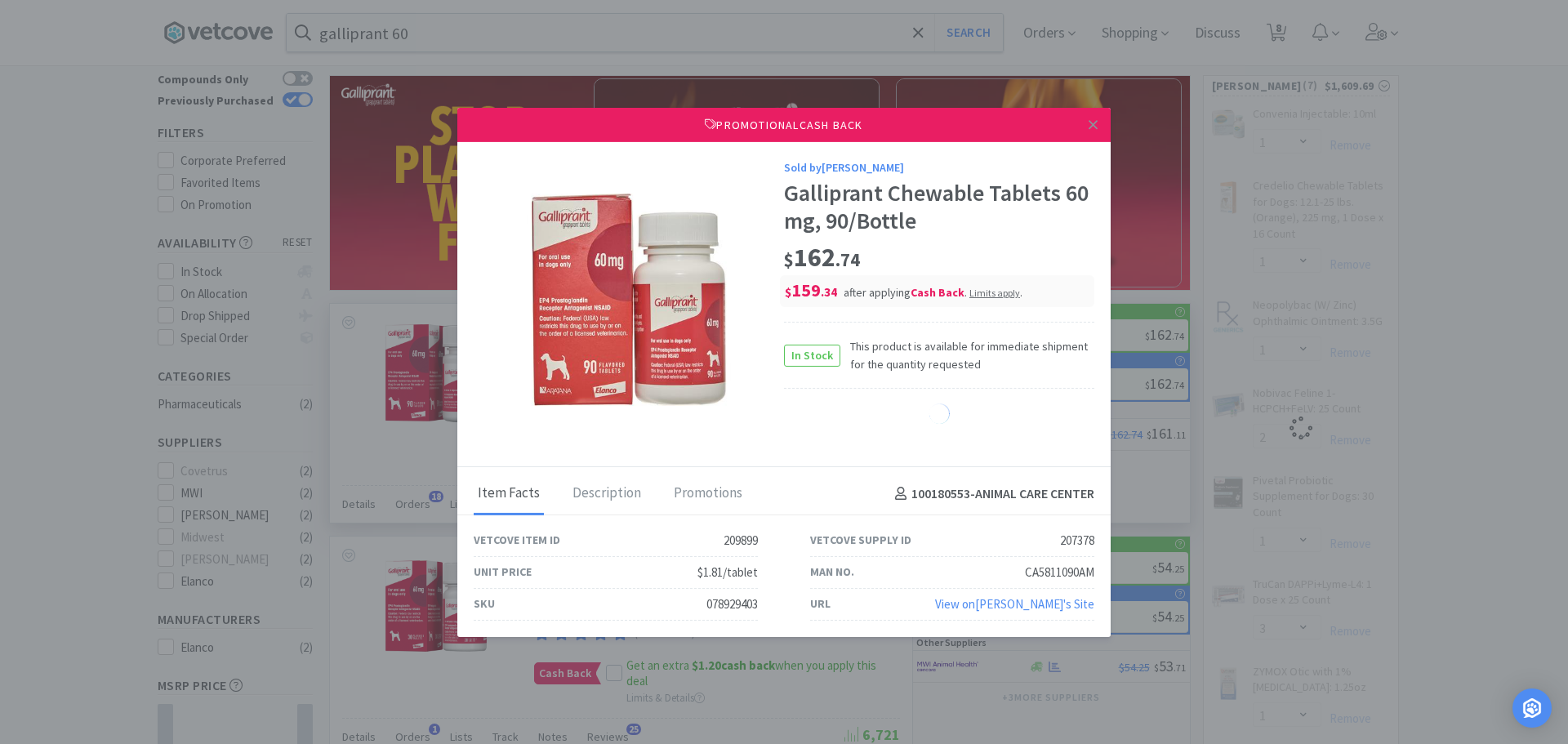
select select "1"
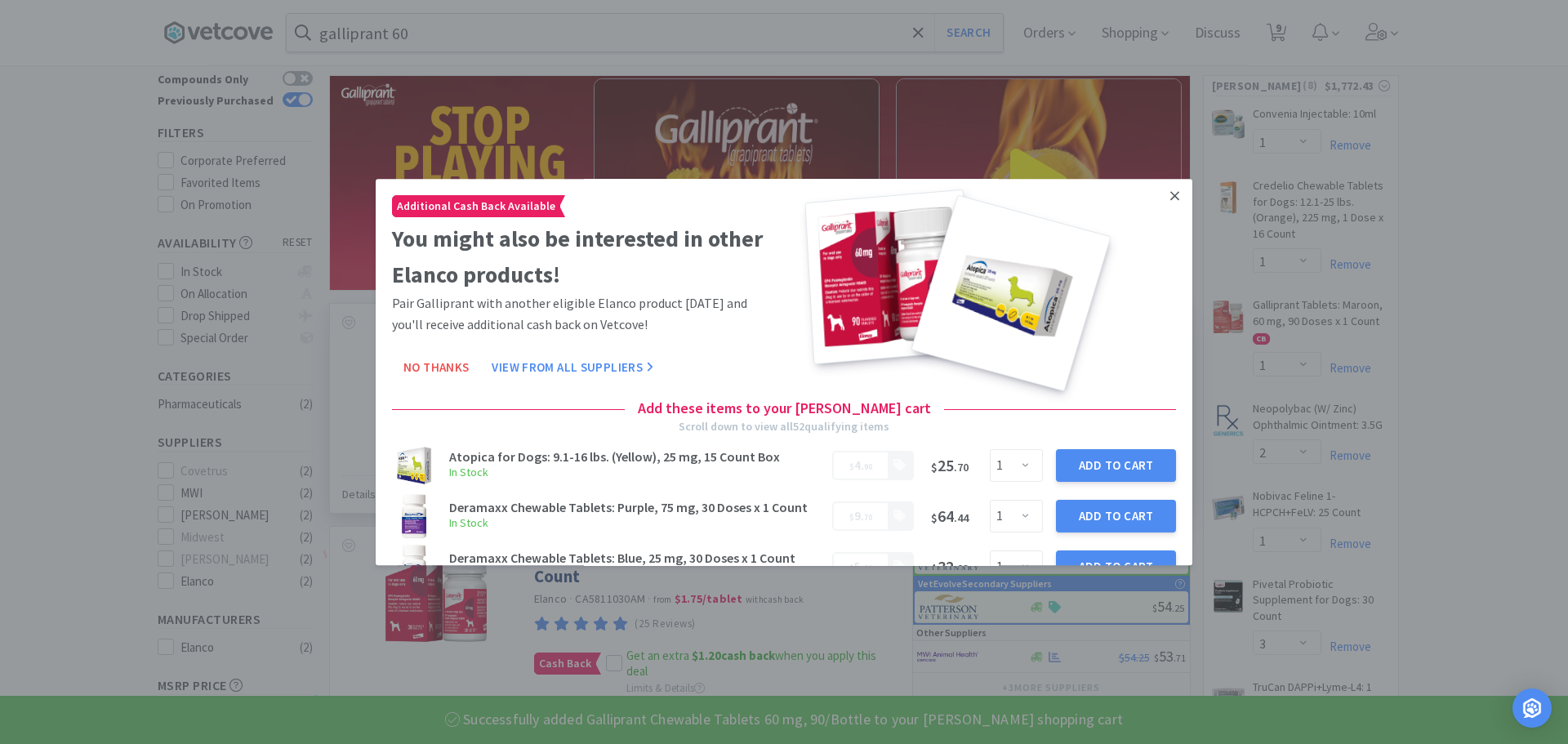
click at [1171, 200] on icon at bounding box center [1175, 195] width 9 height 9
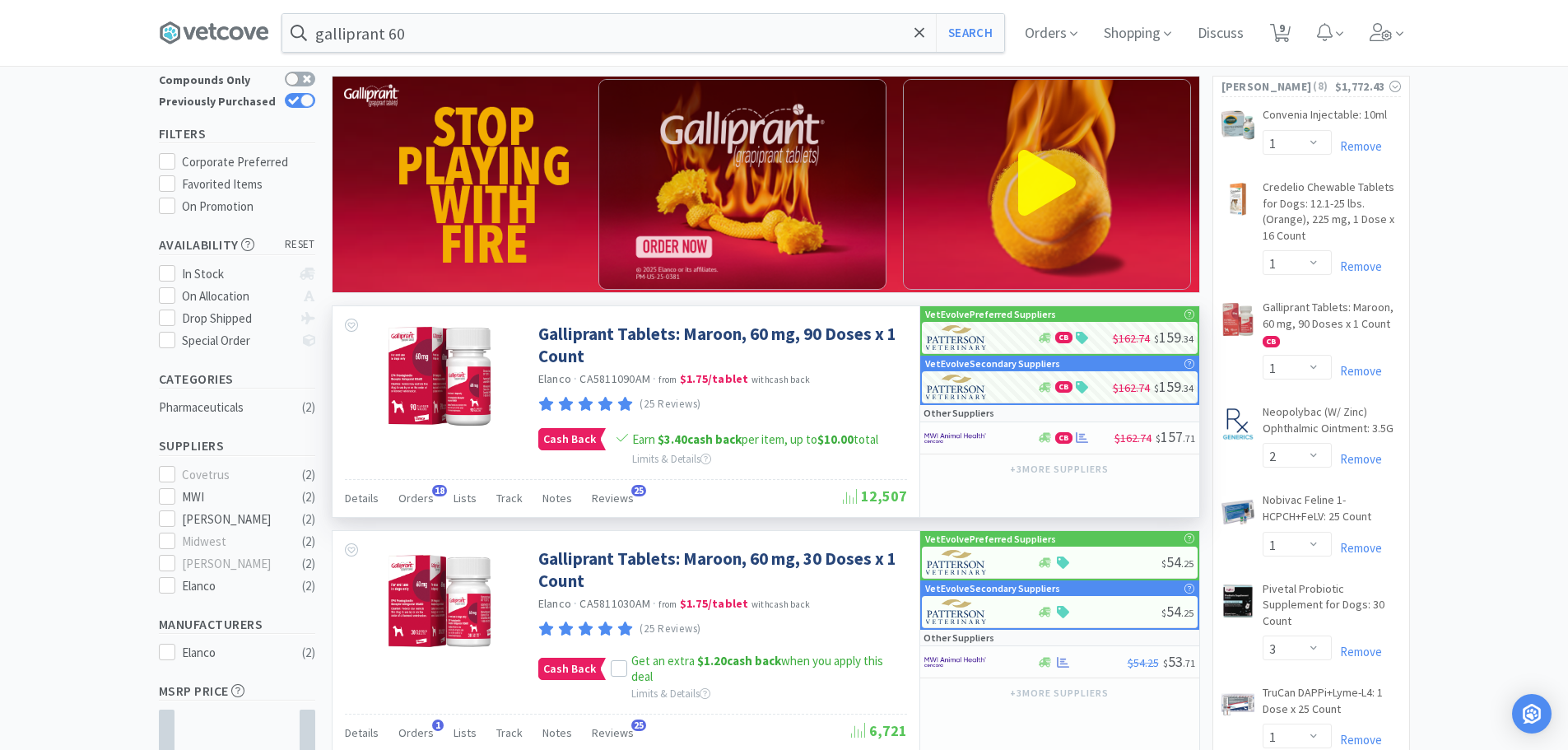
click at [473, 58] on div "galliprant 60 Search Orders Shopping Discuss Discuss 9 9" at bounding box center [784, 33] width 1251 height 66
click at [495, 31] on input "galliprant 60" at bounding box center [643, 33] width 722 height 38
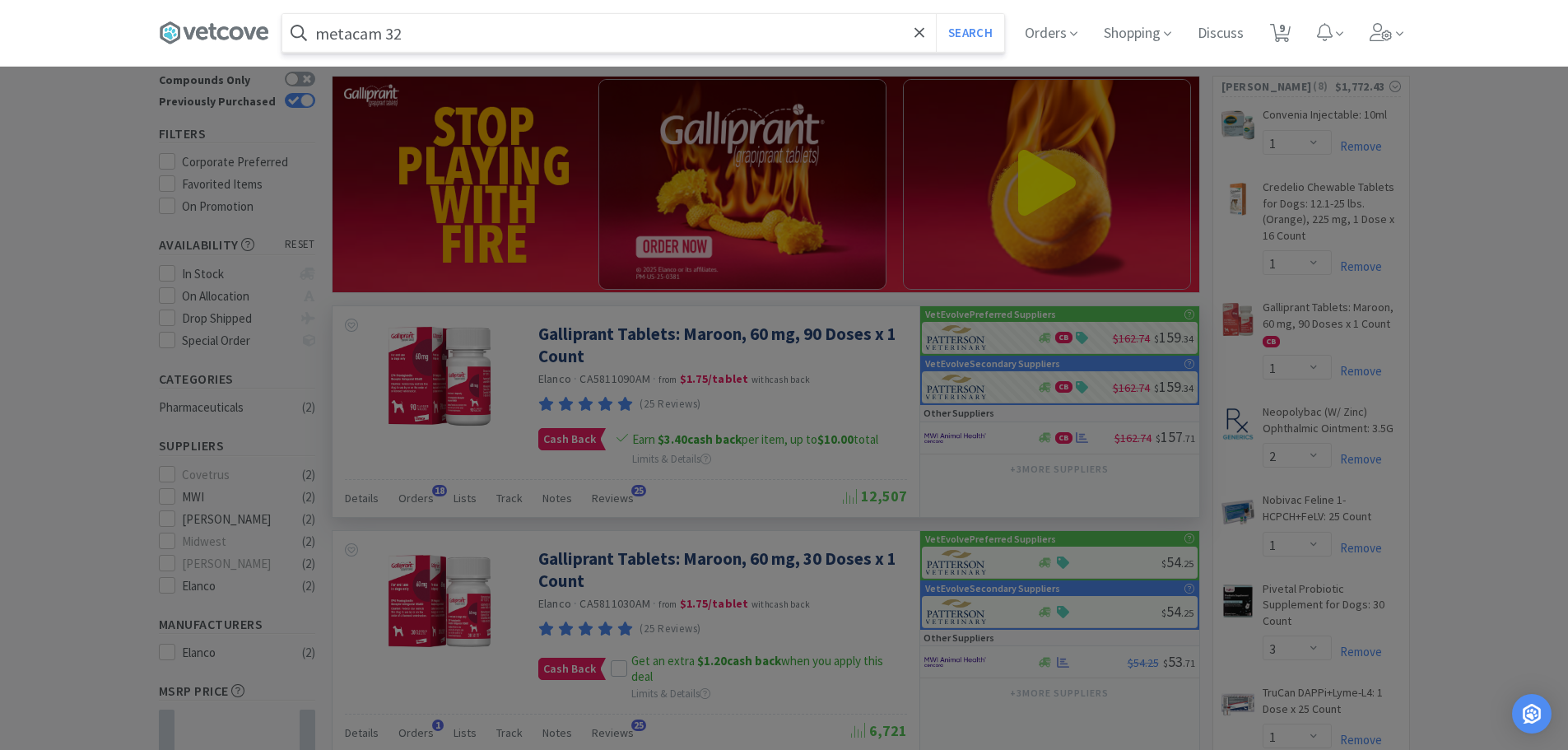
type input "metacam 32"
click at [936, 14] on button "Search" at bounding box center [970, 33] width 68 height 38
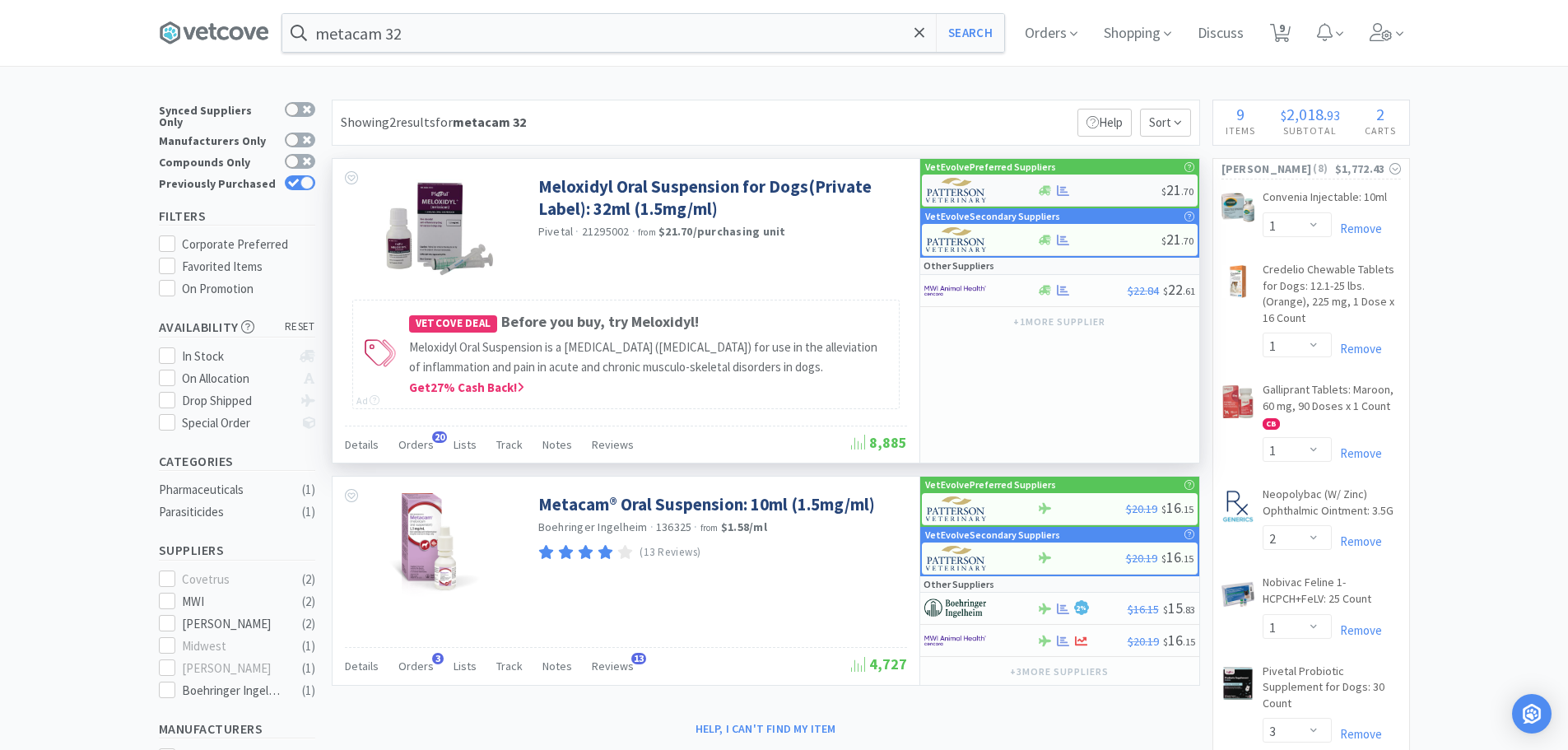
click at [1115, 192] on div at bounding box center [1099, 191] width 124 height 12
select select "1"
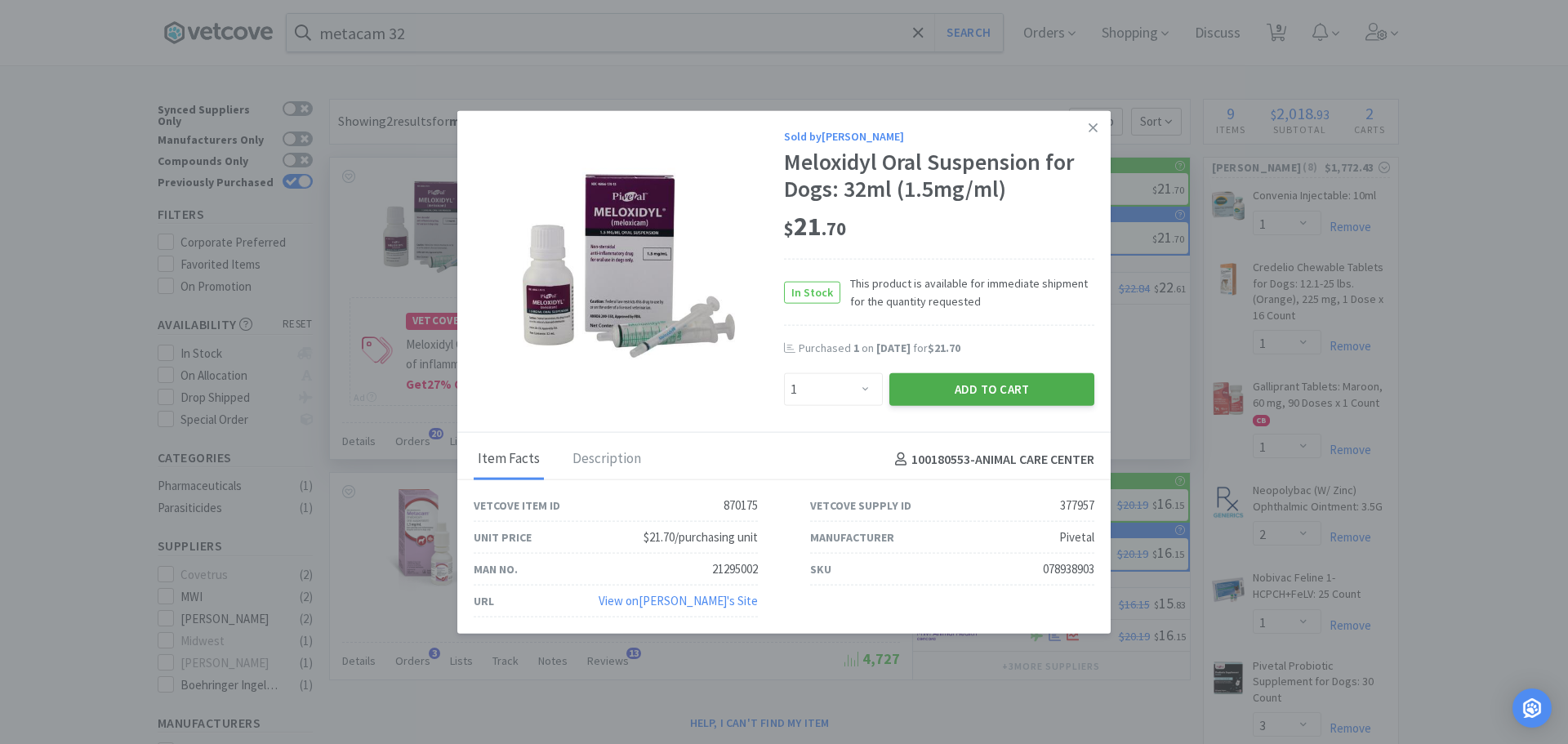
click at [965, 383] on button "Add to Cart" at bounding box center [992, 389] width 205 height 32
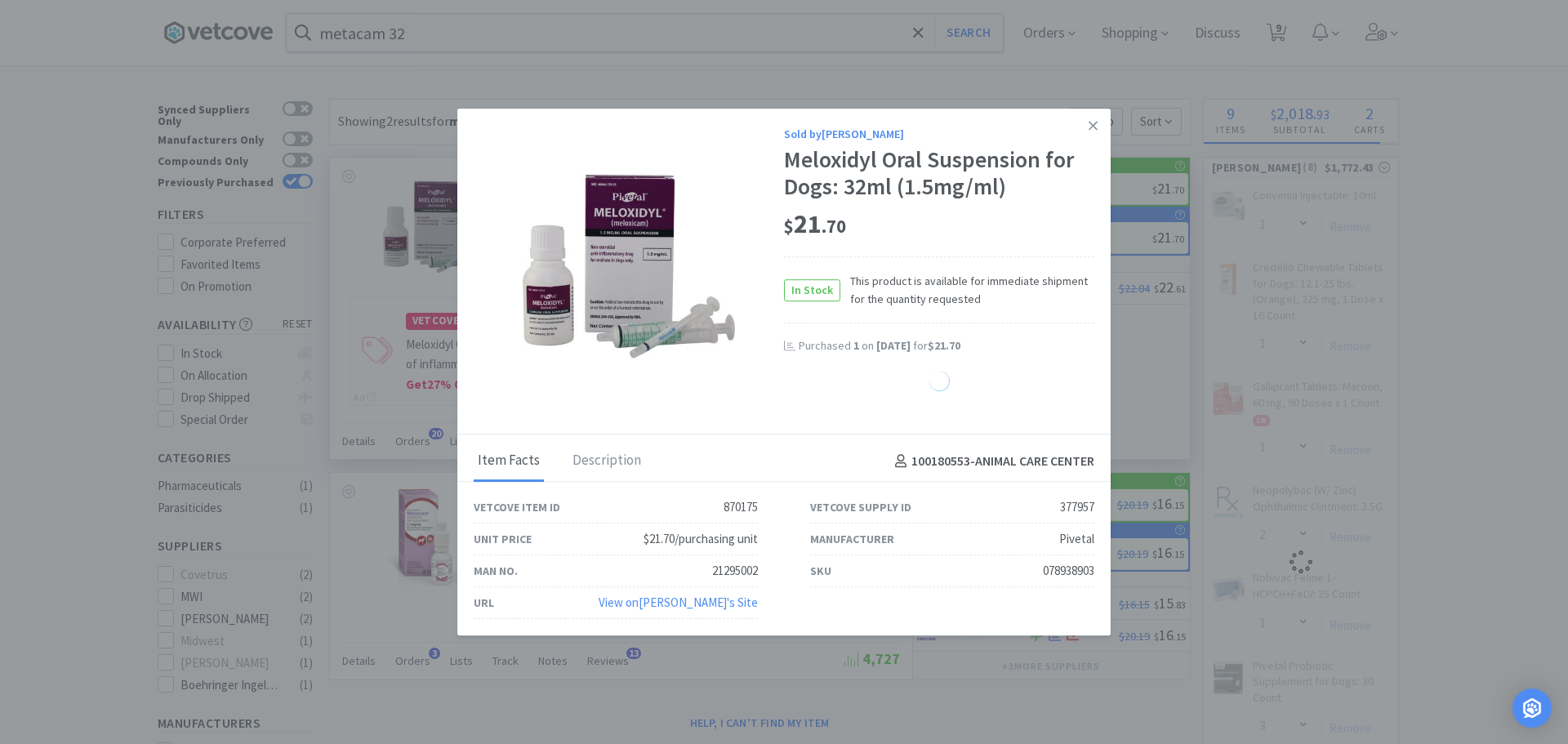
select select "1"
select select "2"
select select "1"
select select "3"
select select "1"
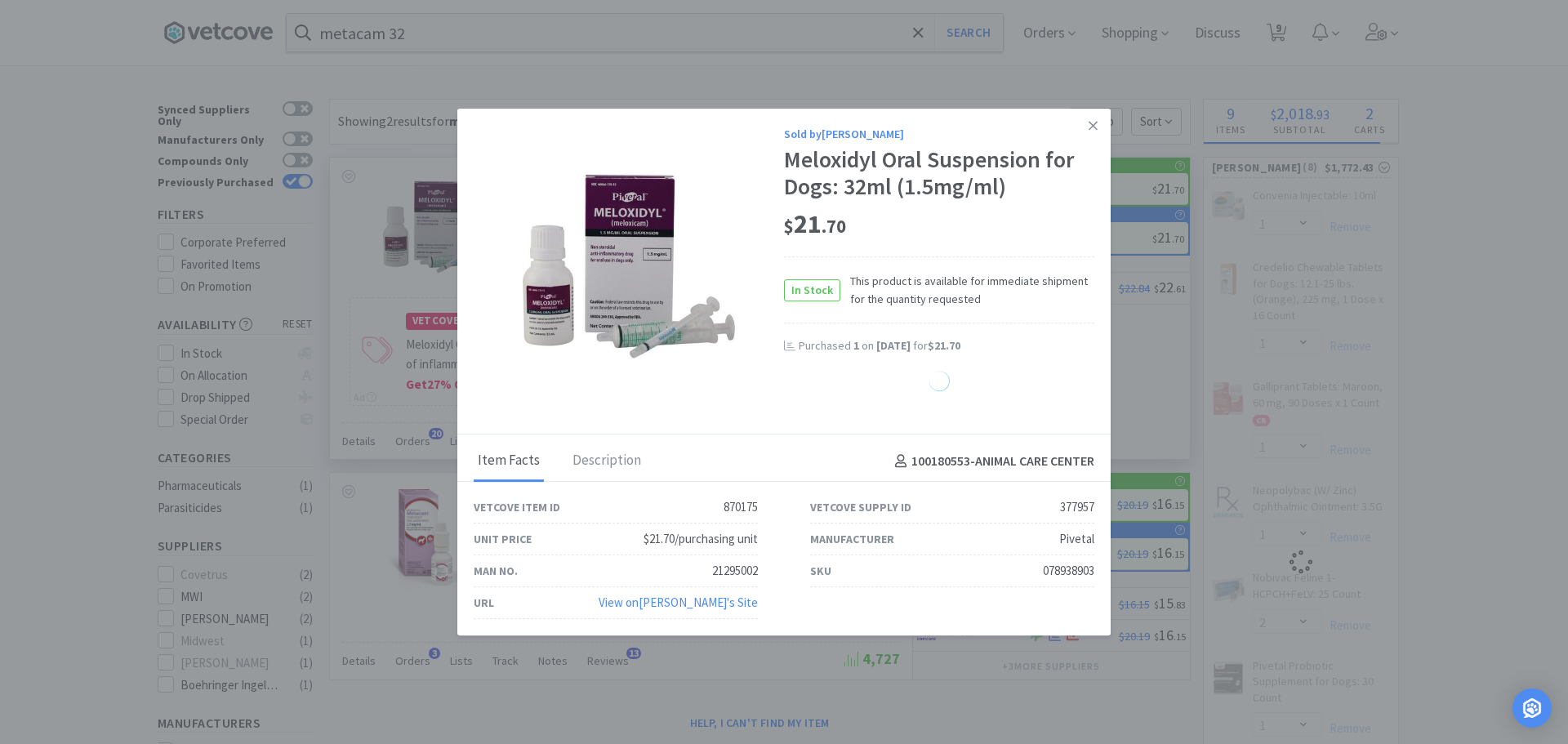
select select "2"
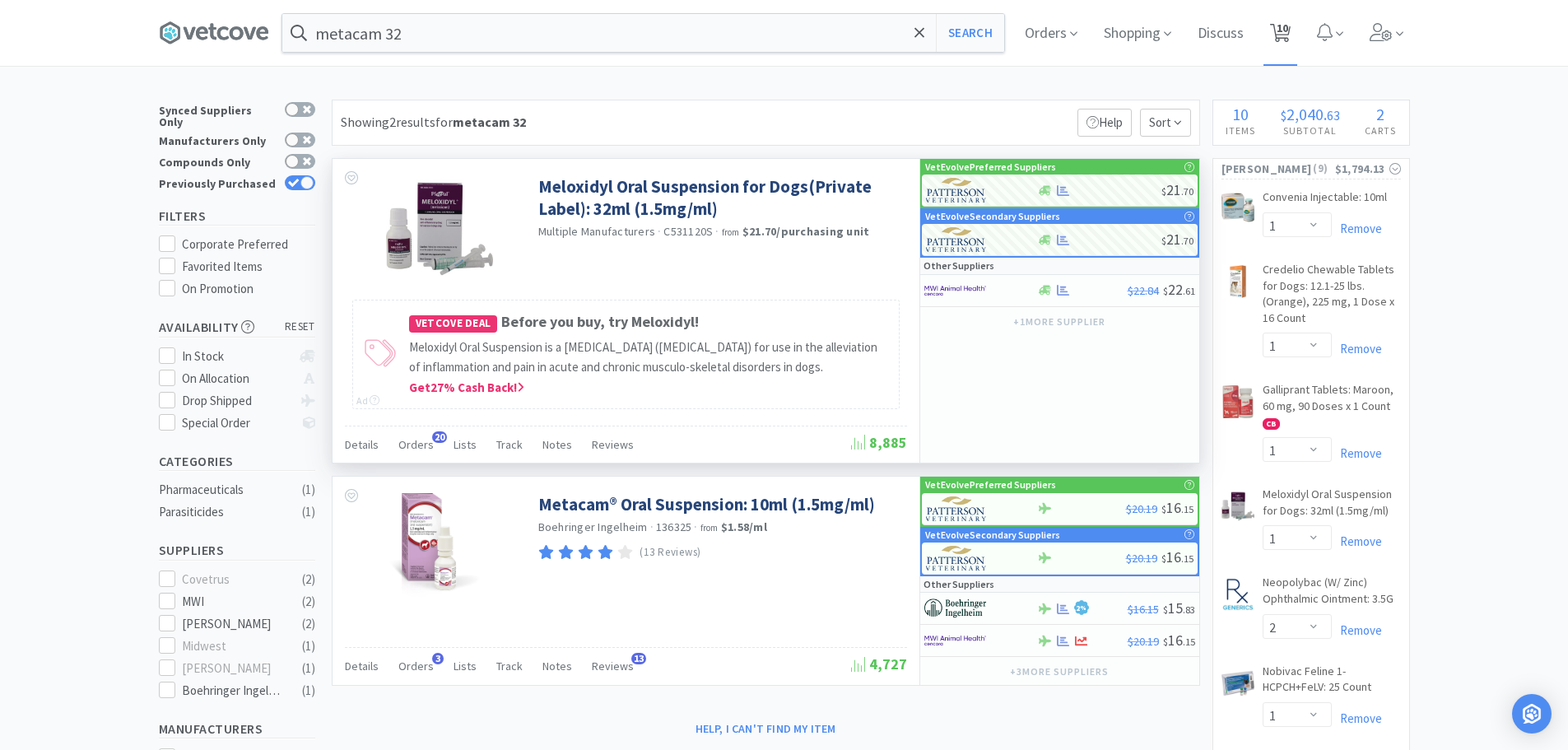
click at [1285, 27] on span "10" at bounding box center [1282, 27] width 11 height 66
select select "5"
select select "1"
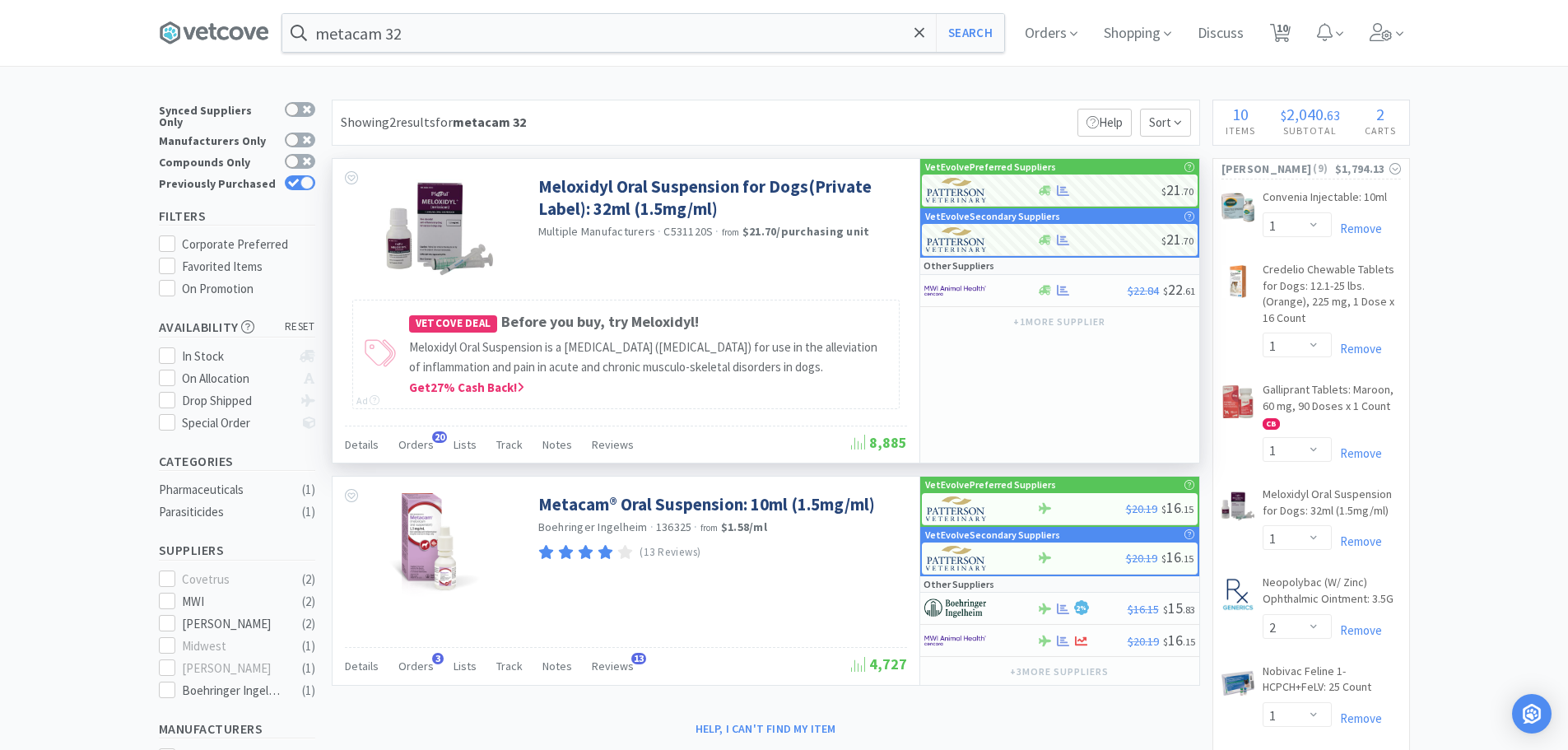
select select "1"
select select "2"
select select "1"
select select "3"
select select "1"
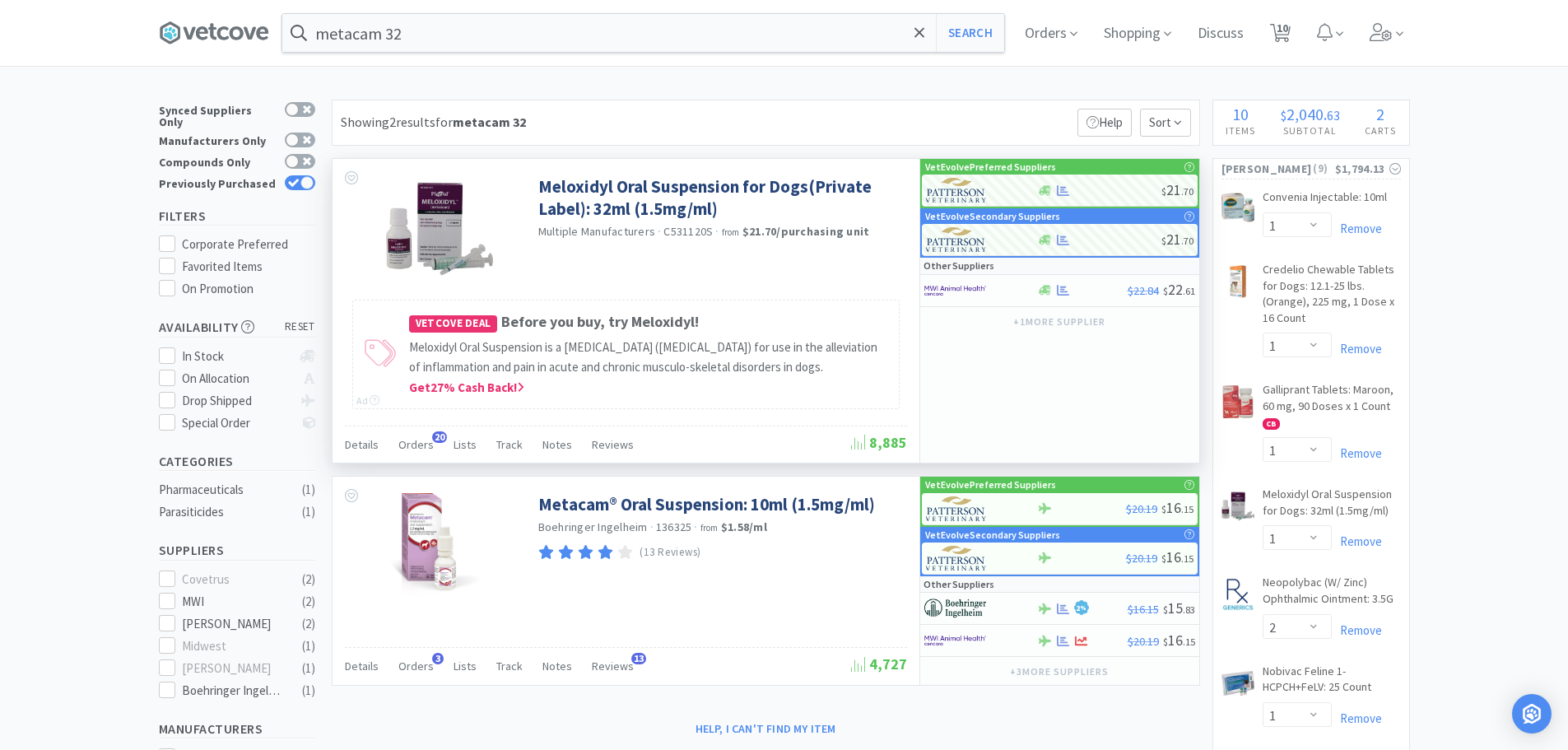
select select "2"
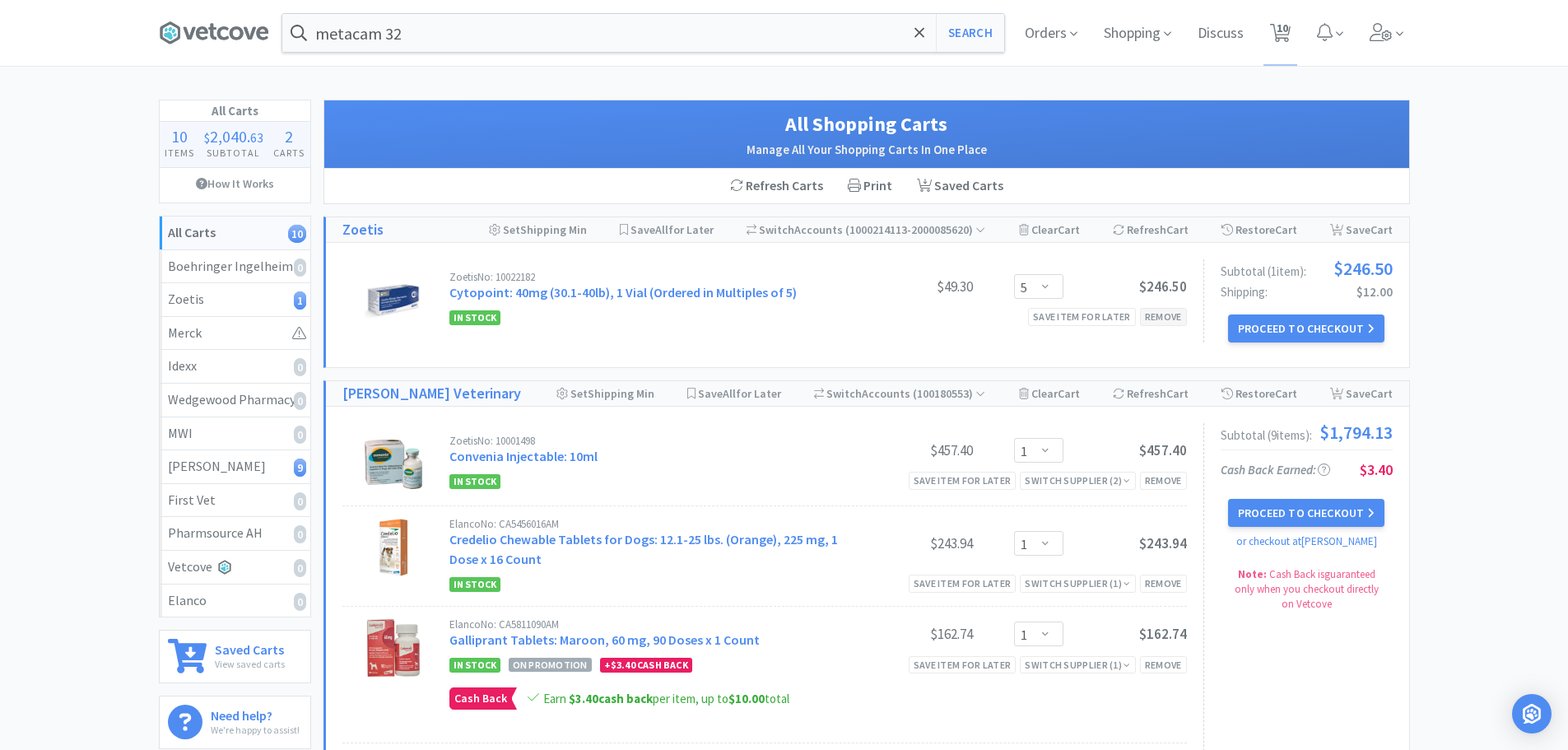
click at [1155, 312] on div "Remove" at bounding box center [1163, 317] width 47 height 18
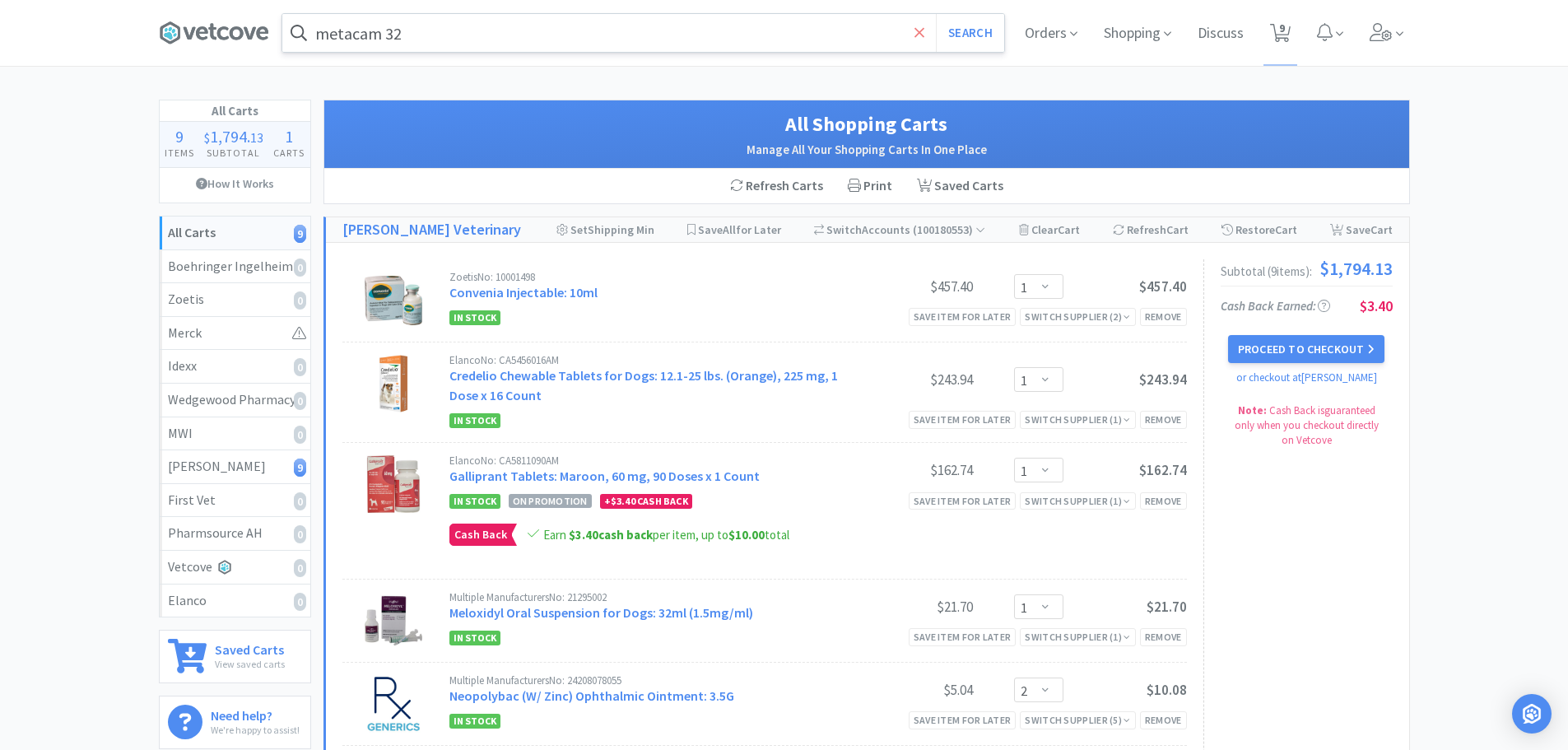
click at [922, 41] on span at bounding box center [919, 33] width 19 height 34
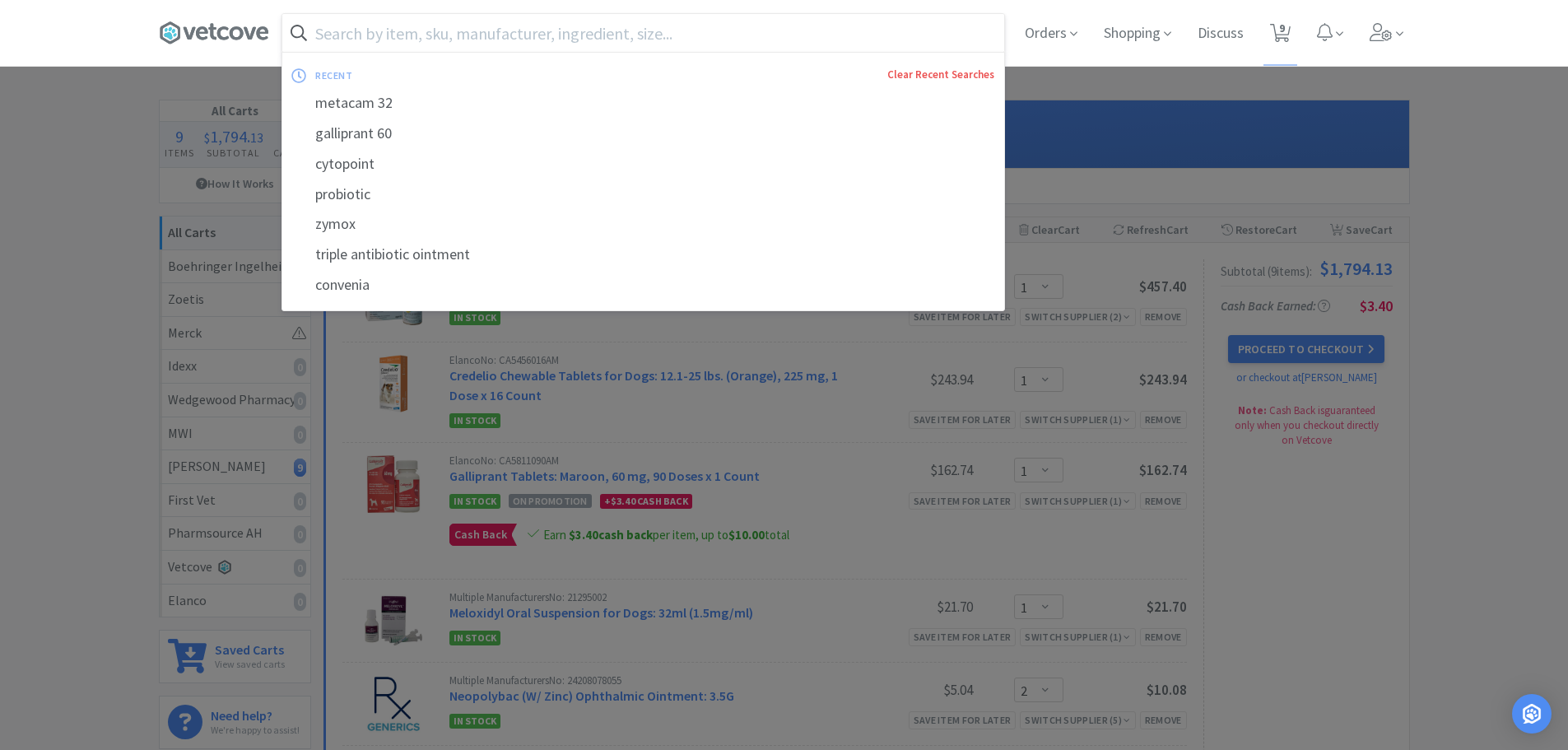
click at [927, 72] on link "Clear Recent Searches" at bounding box center [940, 74] width 107 height 14
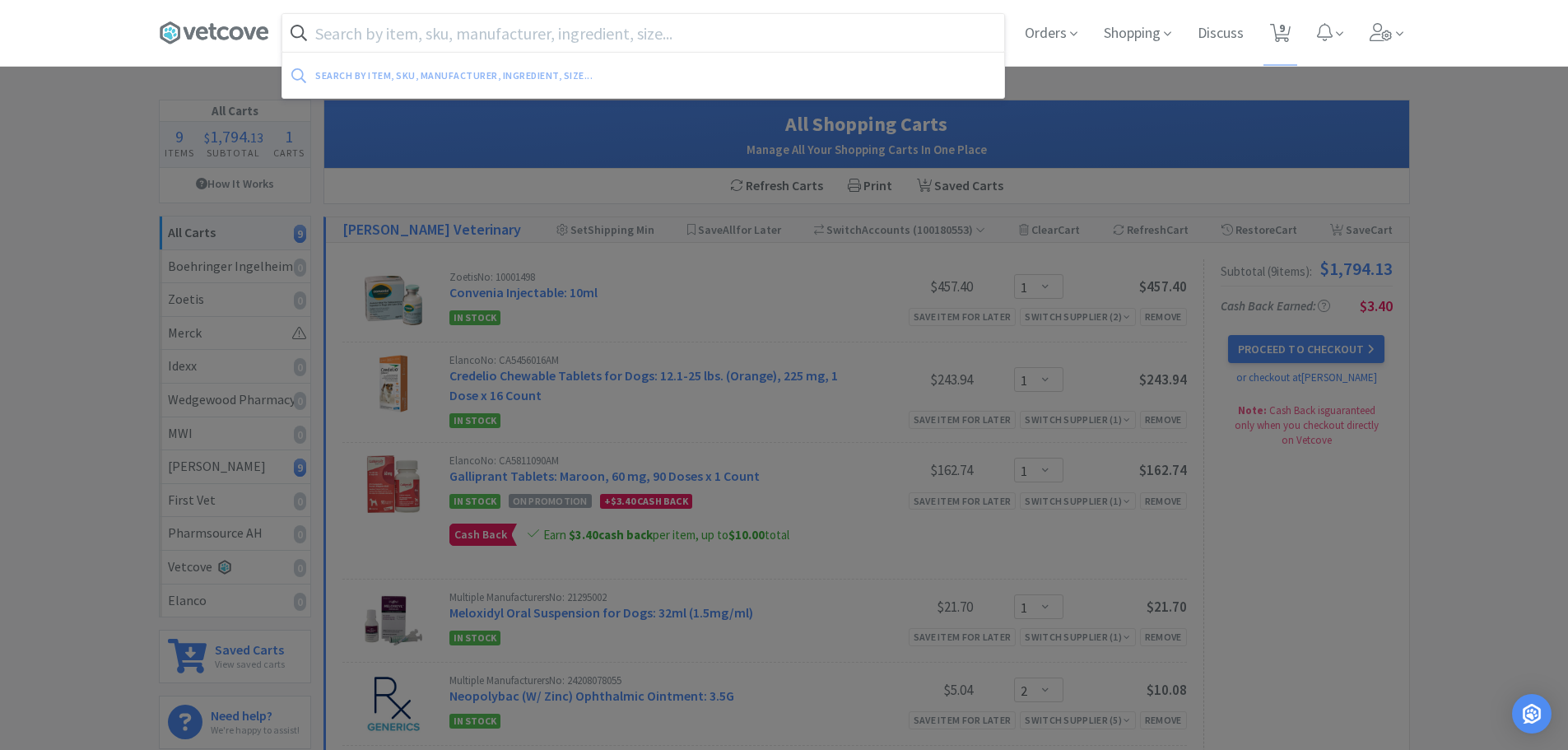
click at [92, 288] on div at bounding box center [784, 375] width 1568 height 750
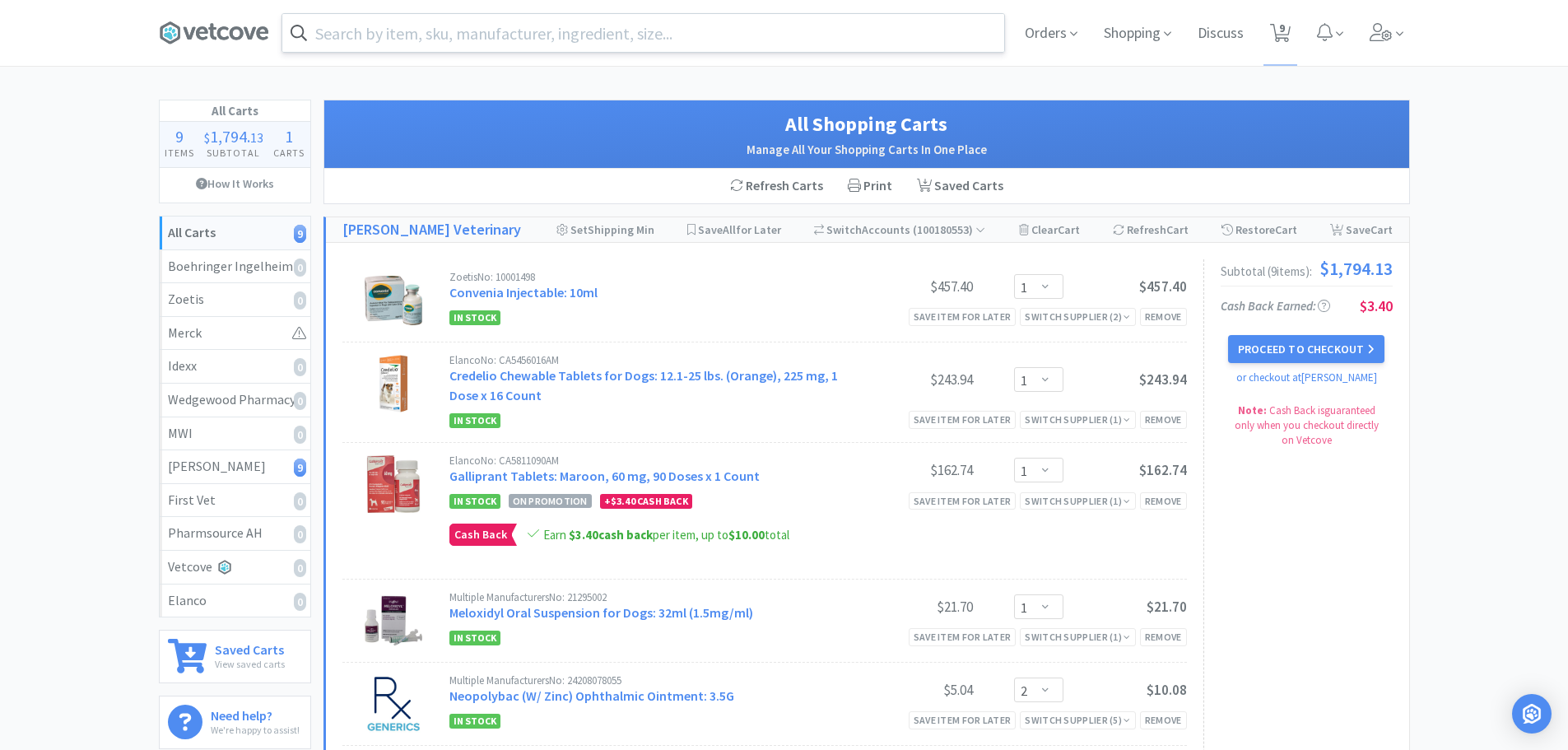
click at [564, 48] on input "text" at bounding box center [643, 33] width 722 height 38
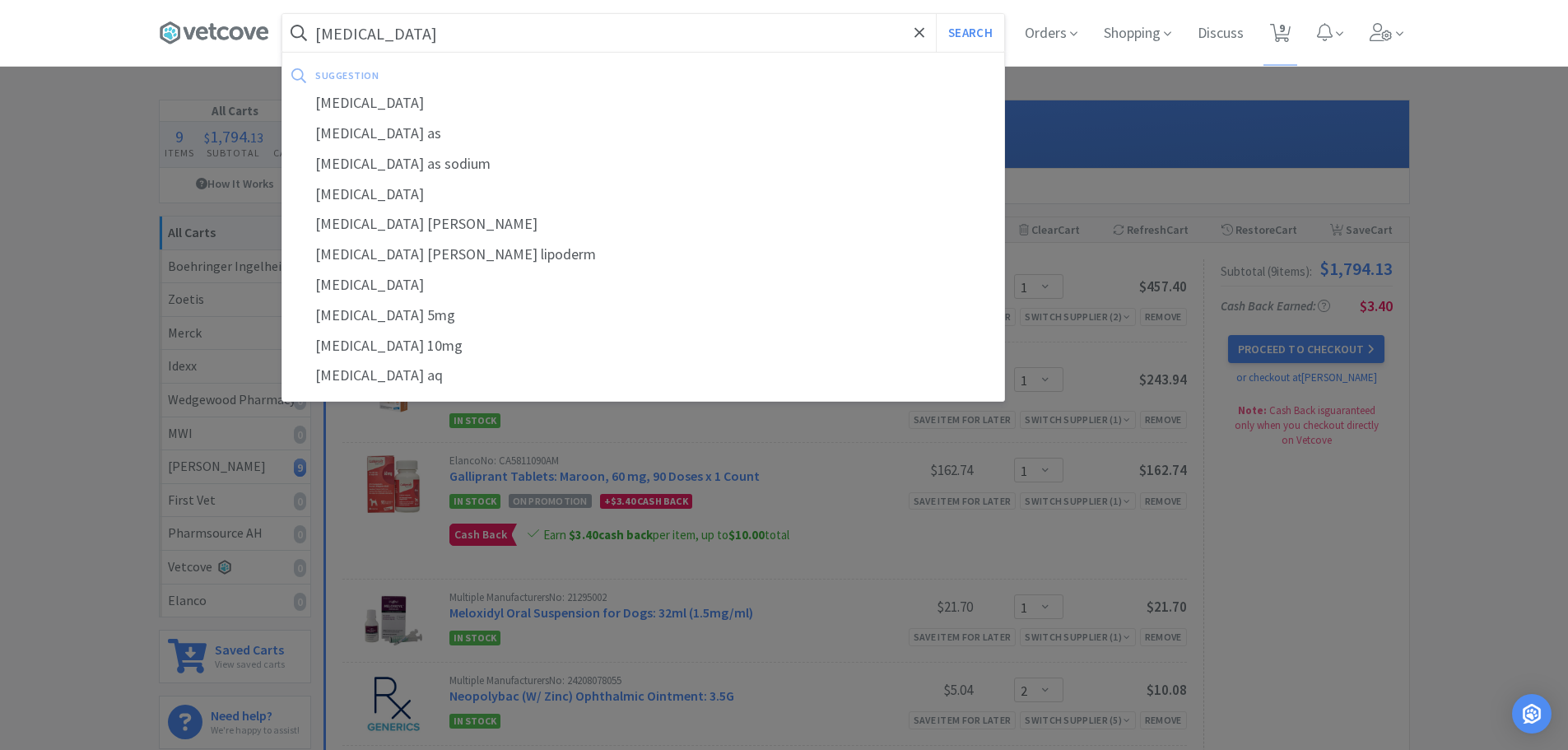
type input "[MEDICAL_DATA]"
click at [936, 14] on button "Search" at bounding box center [970, 33] width 68 height 38
select select "1"
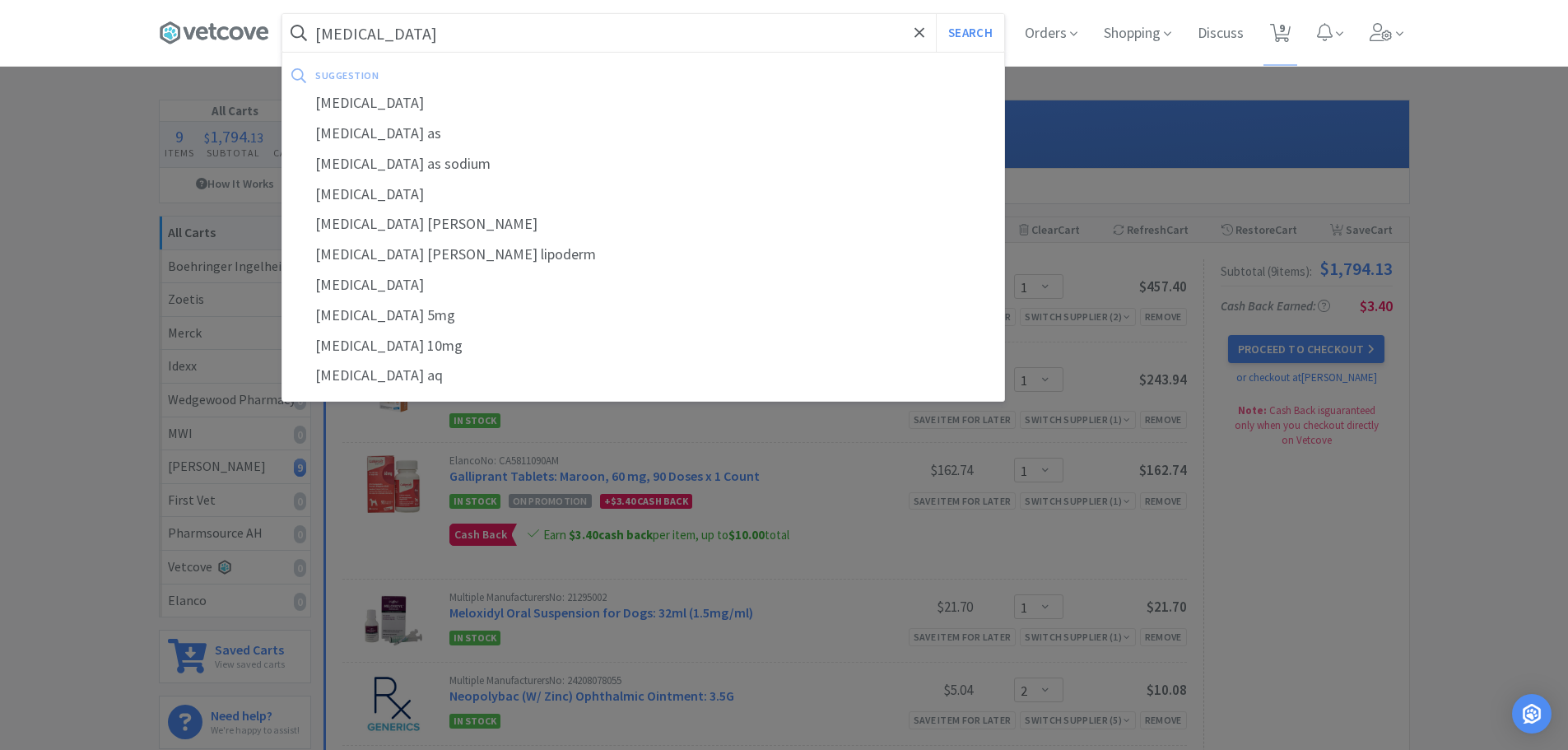
select select "1"
select select "2"
select select "1"
select select "3"
select select "1"
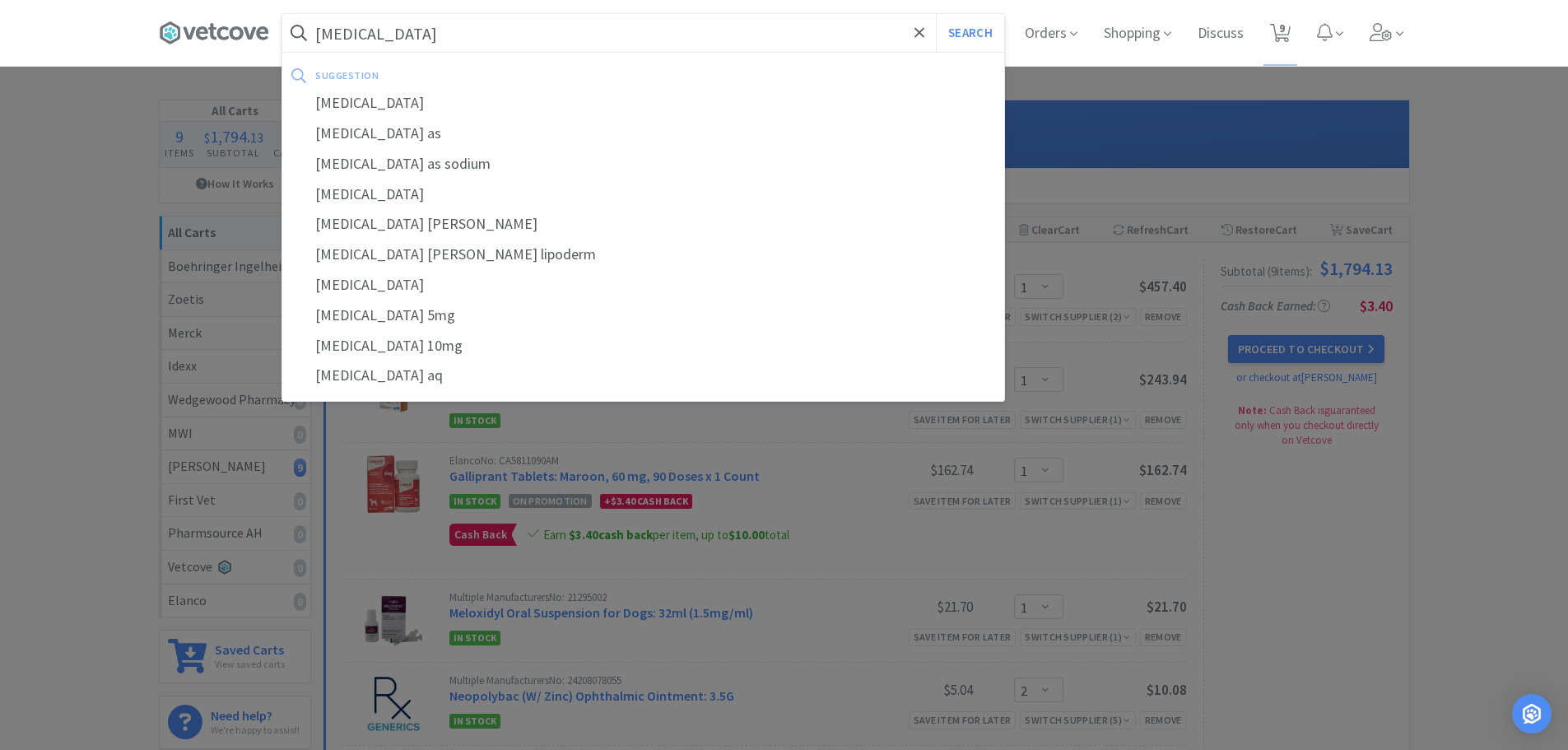
select select "2"
